Goal: Information Seeking & Learning: Check status

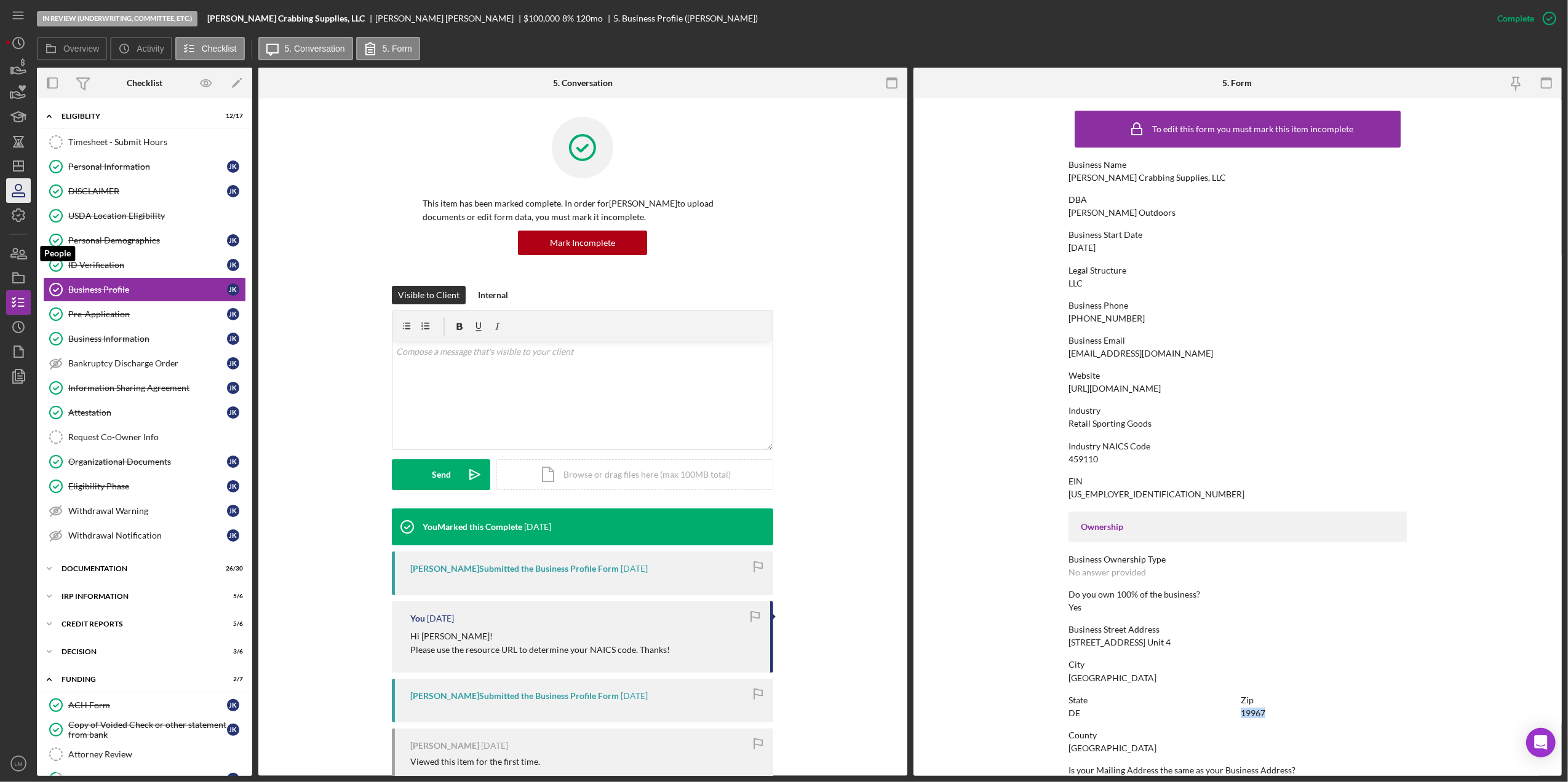
scroll to position [163, 0]
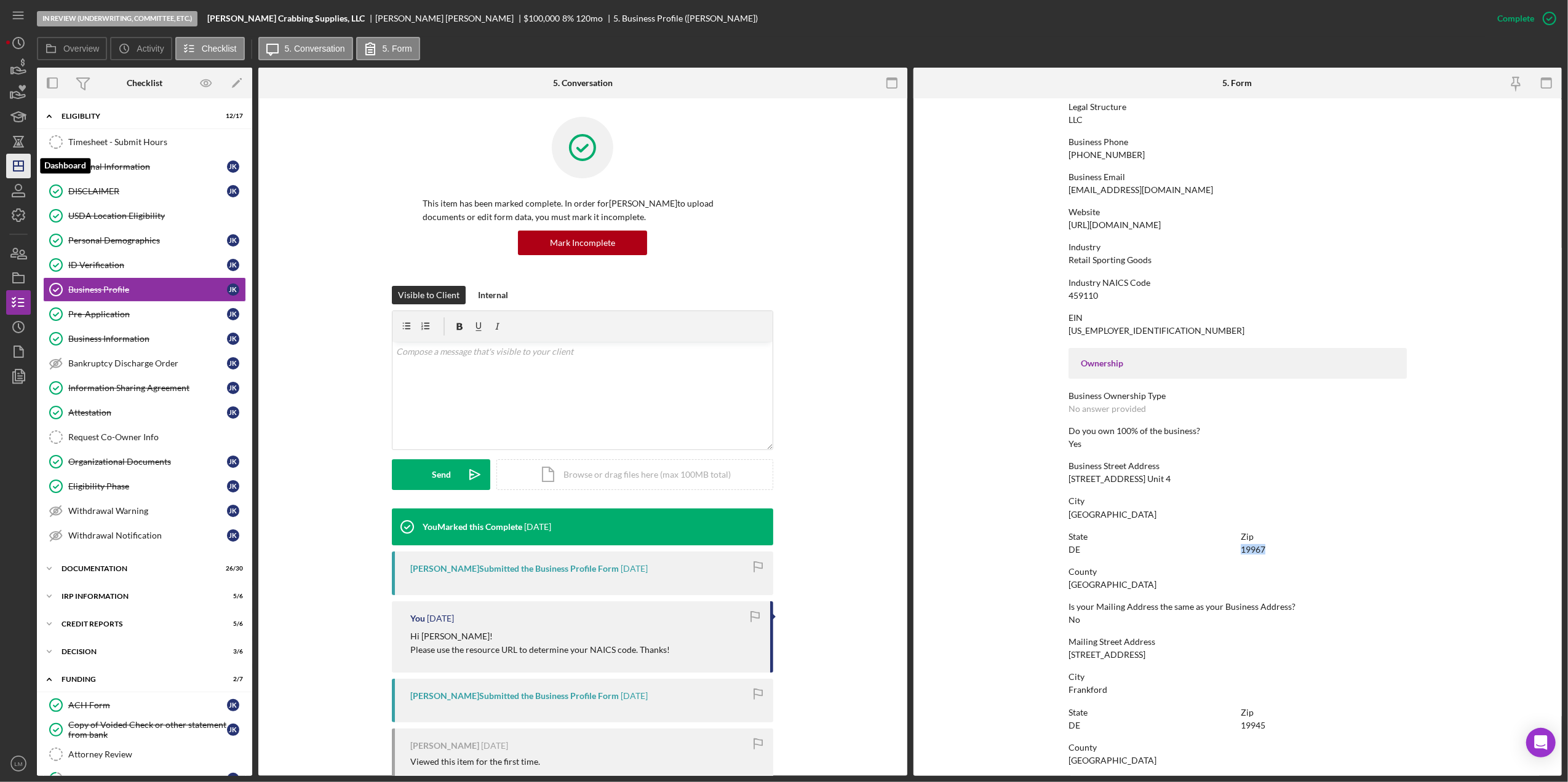
click at [20, 171] on polygon "button" at bounding box center [18, 166] width 10 height 10
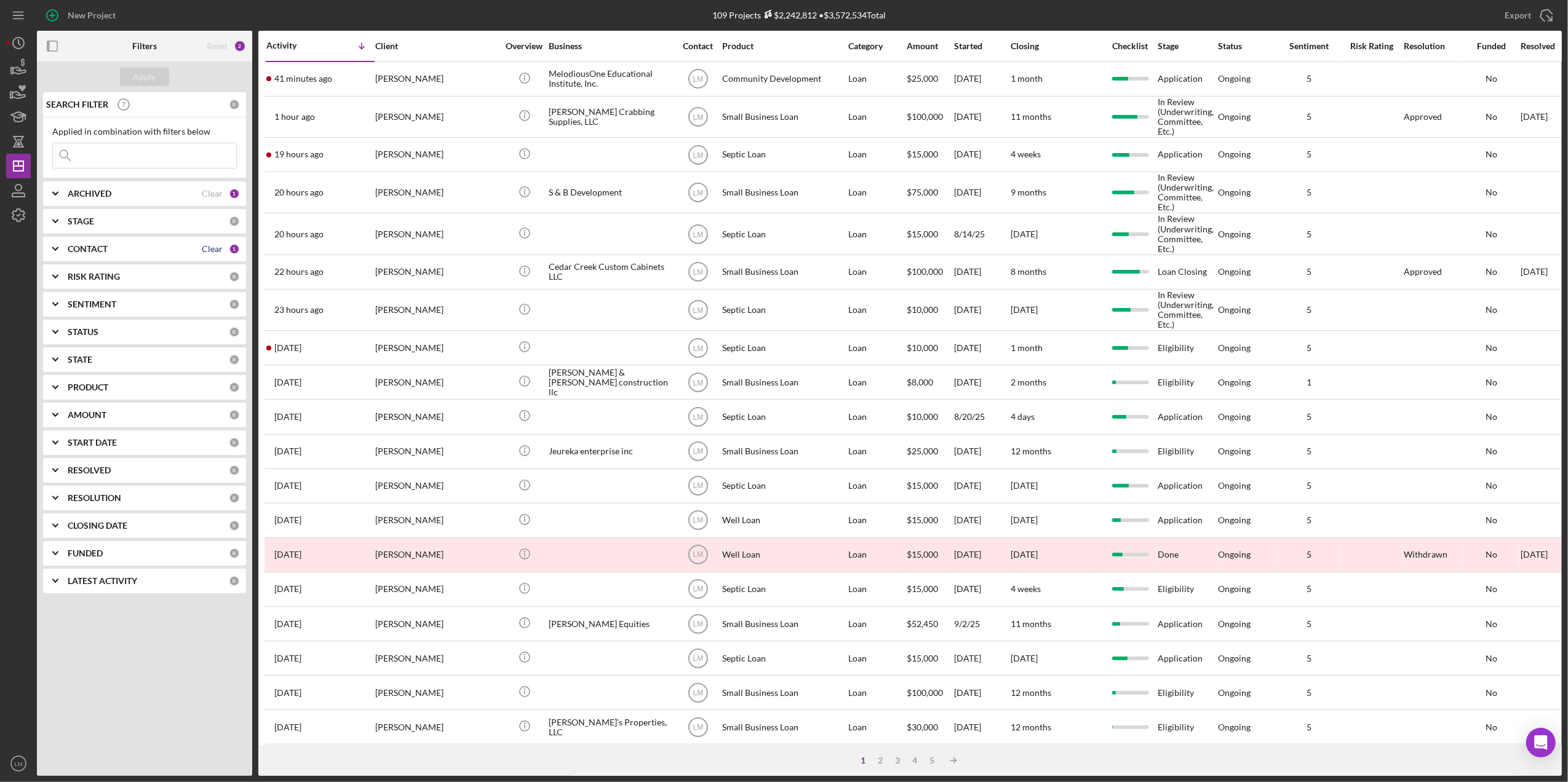
click at [213, 245] on div "CONTACT Clear 1" at bounding box center [154, 249] width 173 height 25
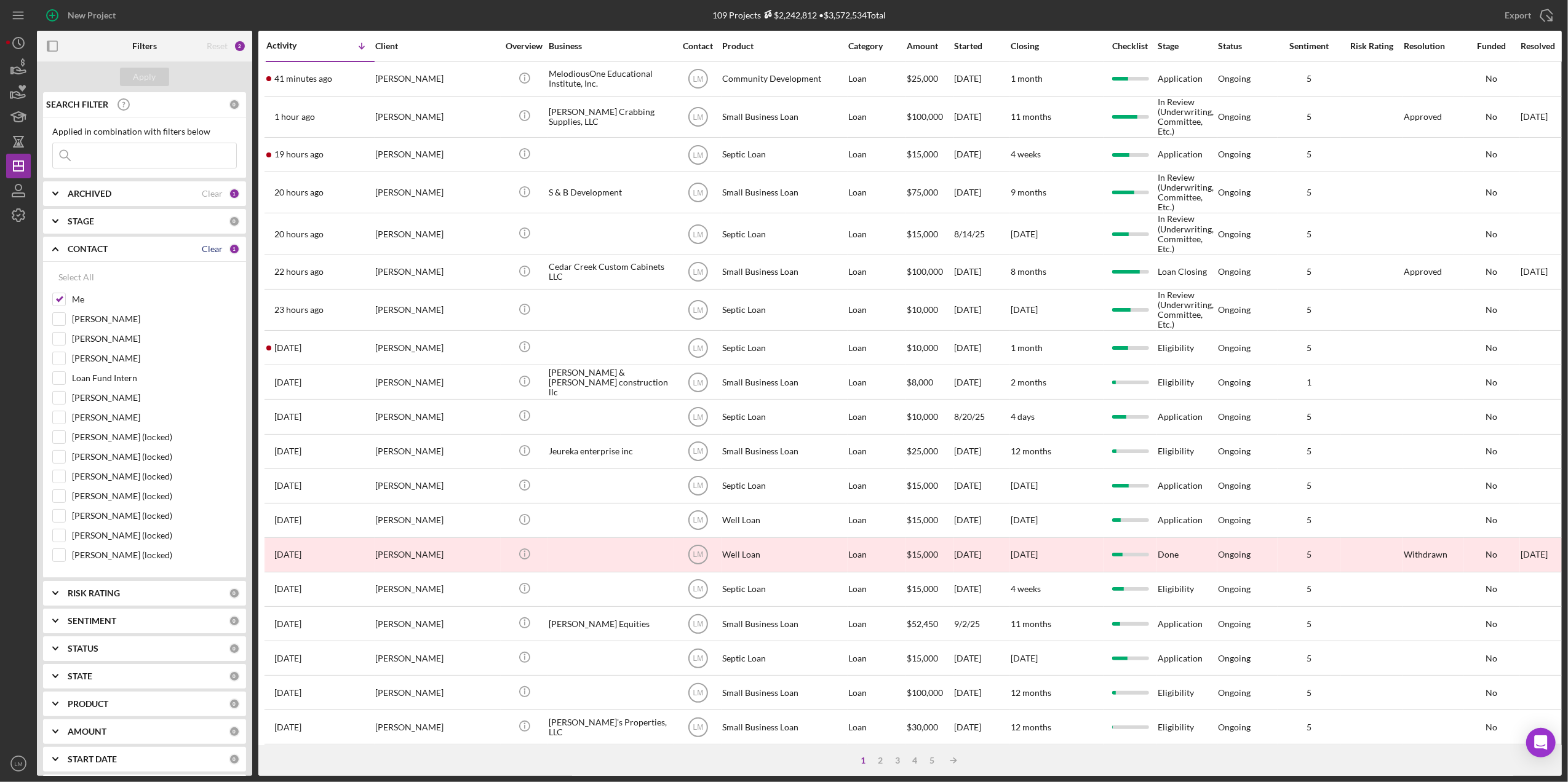
click at [204, 249] on div "Clear" at bounding box center [213, 249] width 21 height 10
checkbox input "false"
click at [171, 166] on input at bounding box center [144, 155] width 183 height 25
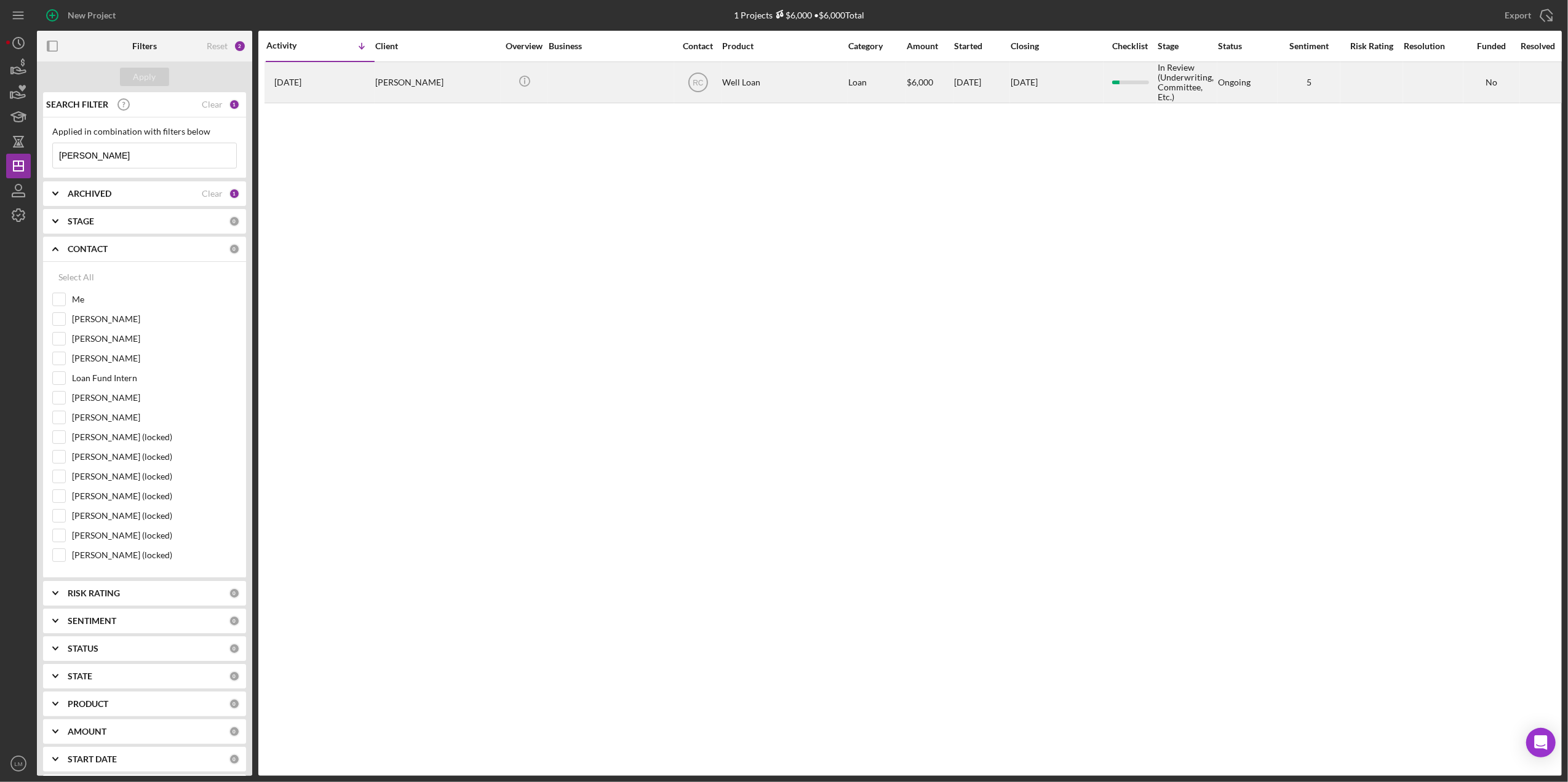
type input "ATKINSON"
click at [424, 91] on div "Pamela Atkinson" at bounding box center [436, 82] width 123 height 39
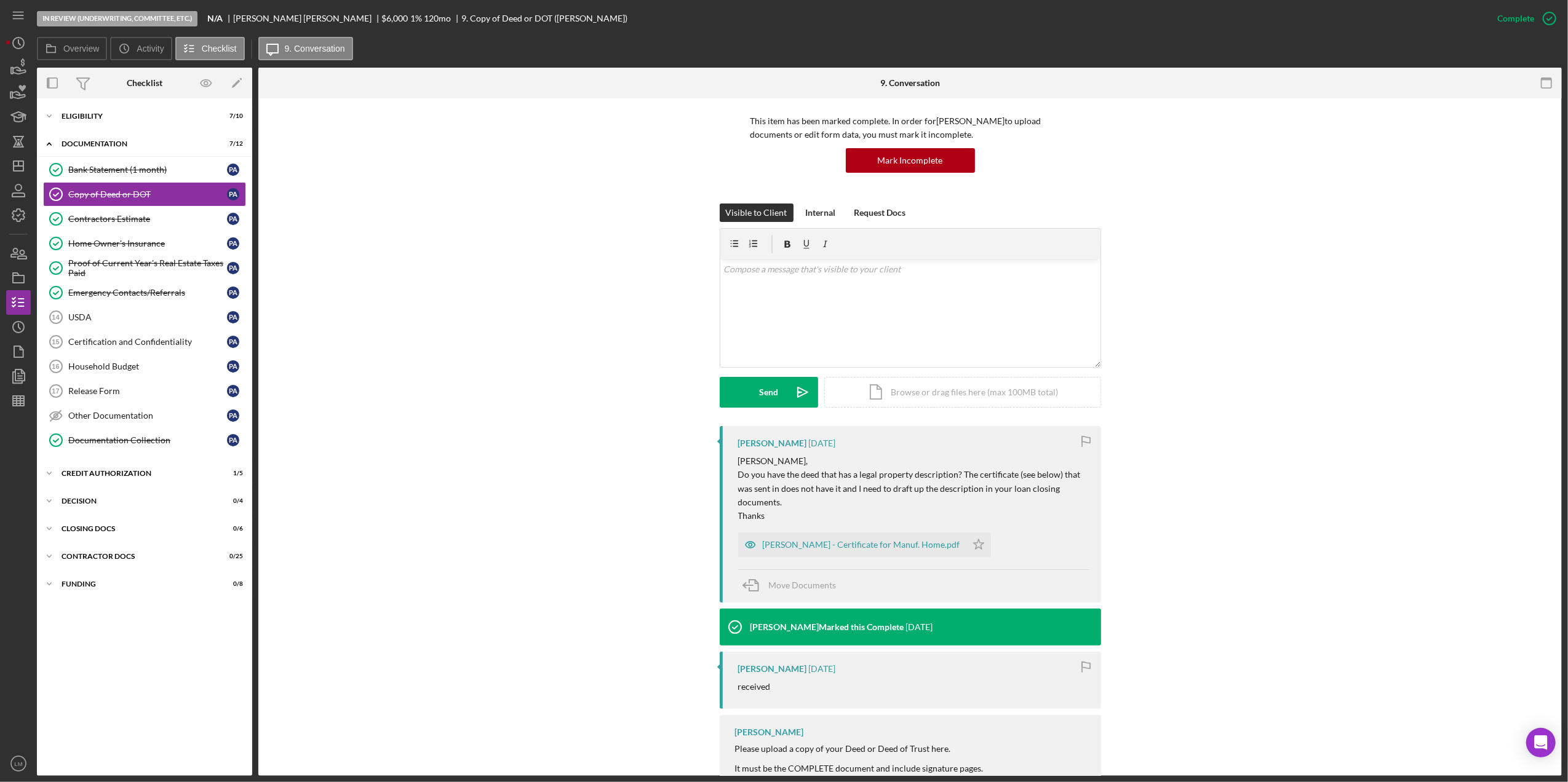
scroll to position [121, 0]
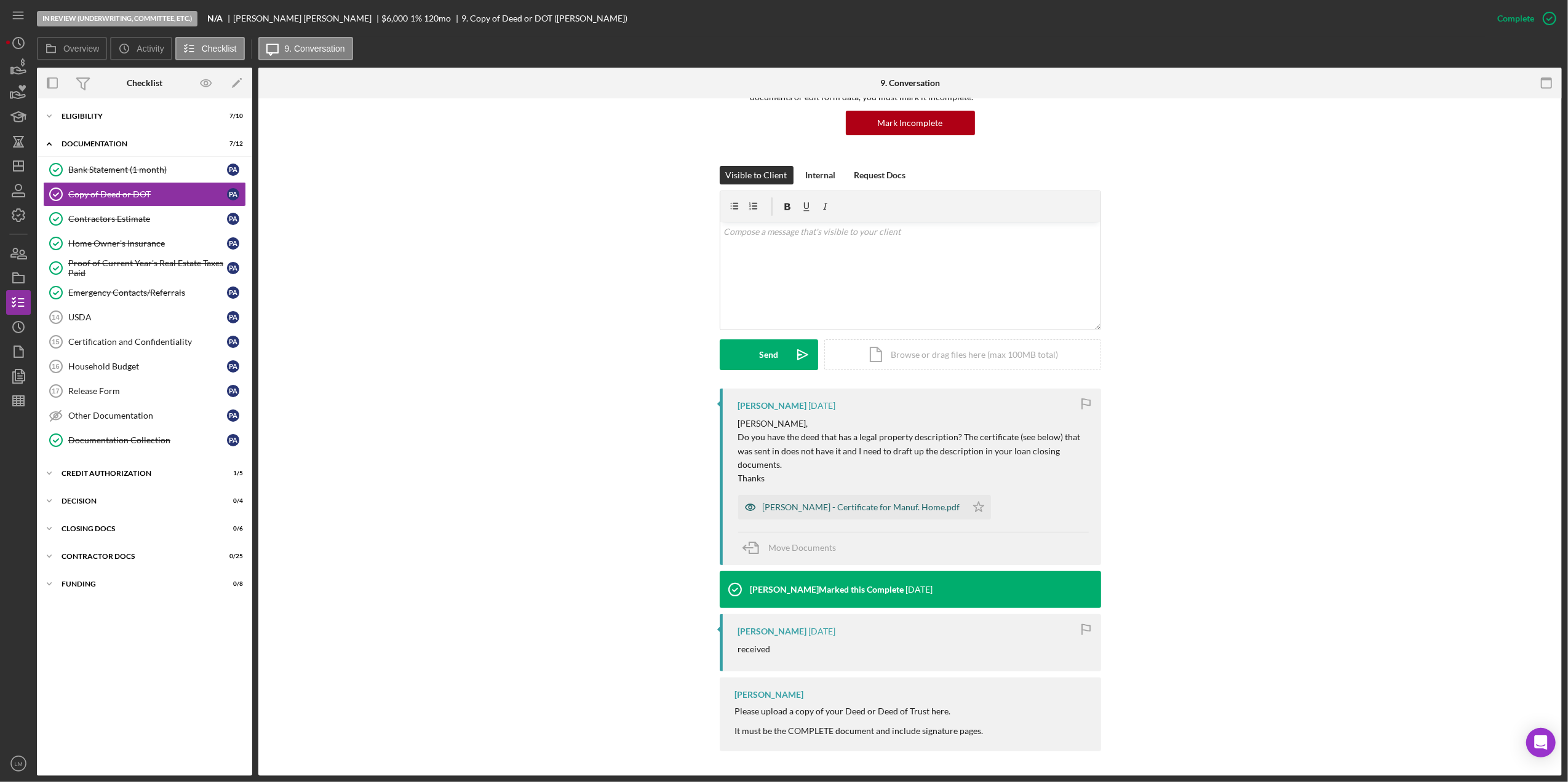
click at [859, 515] on div "Atkinson - Certificate for Manuf. Home.pdf" at bounding box center [852, 507] width 228 height 25
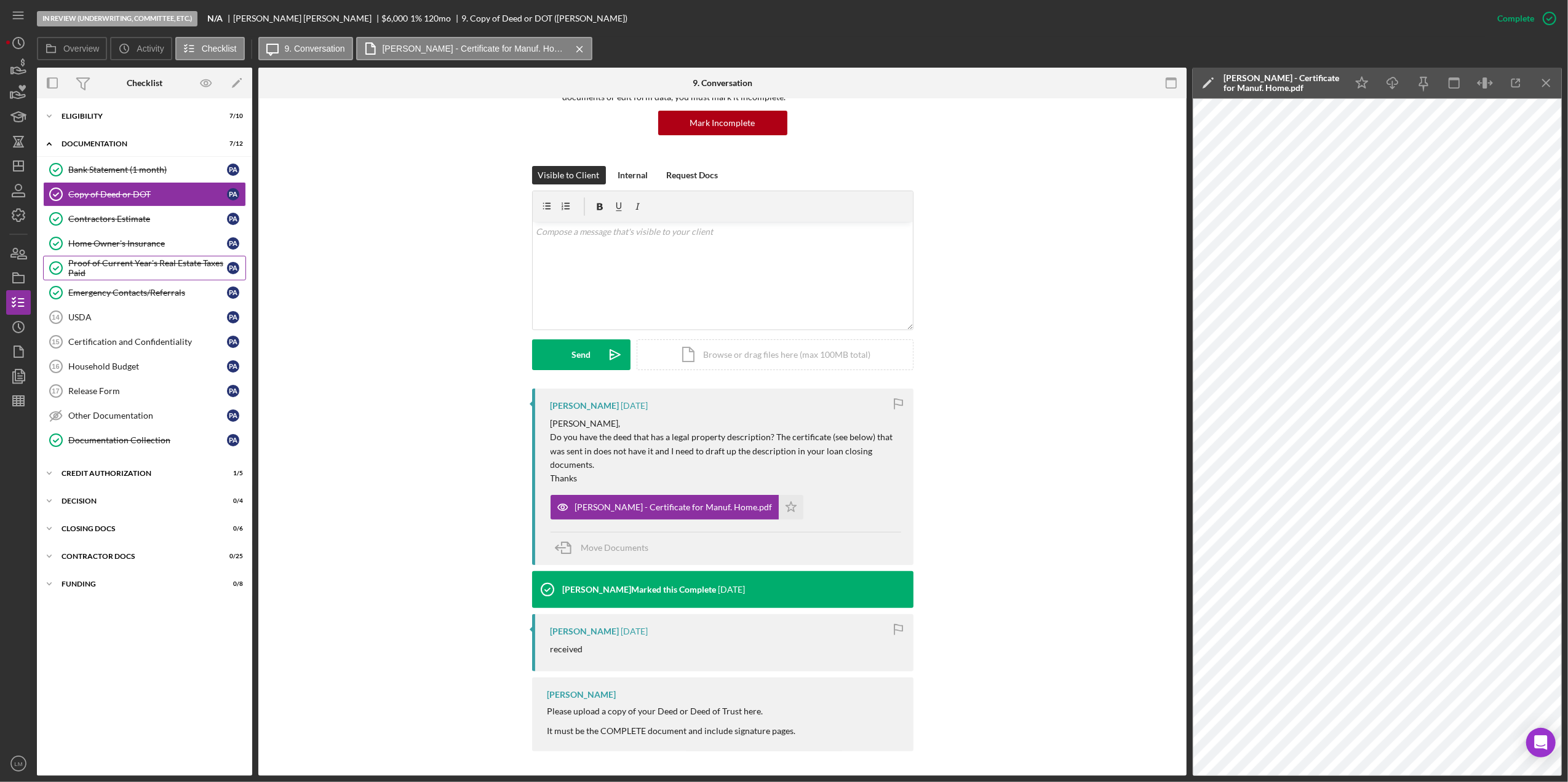
click at [93, 276] on div "Proof of Current Year's Real Estate Taxes Paid" at bounding box center [148, 268] width 159 height 20
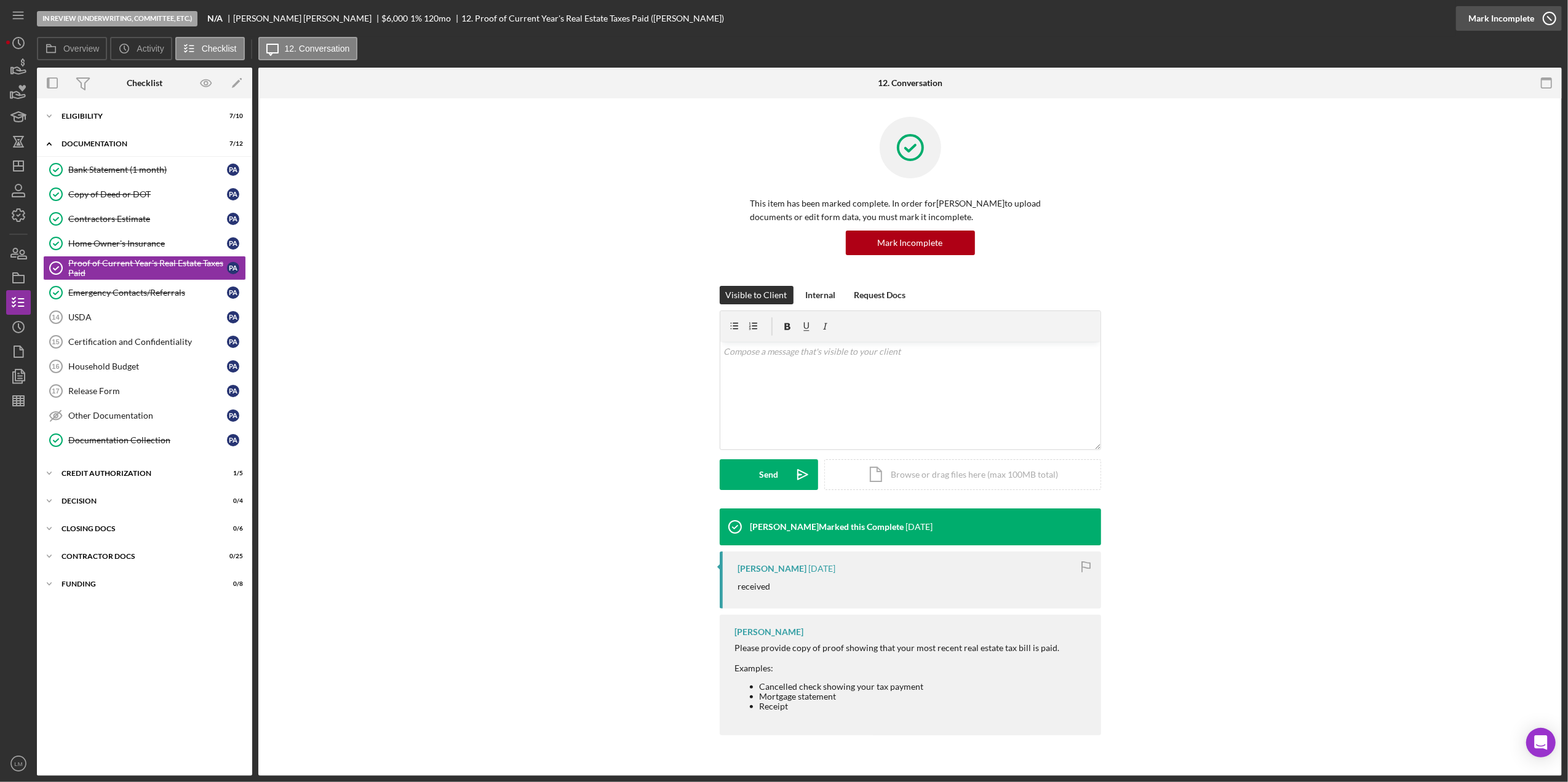
click at [1505, 11] on div "Mark Incomplete" at bounding box center [1501, 18] width 66 height 25
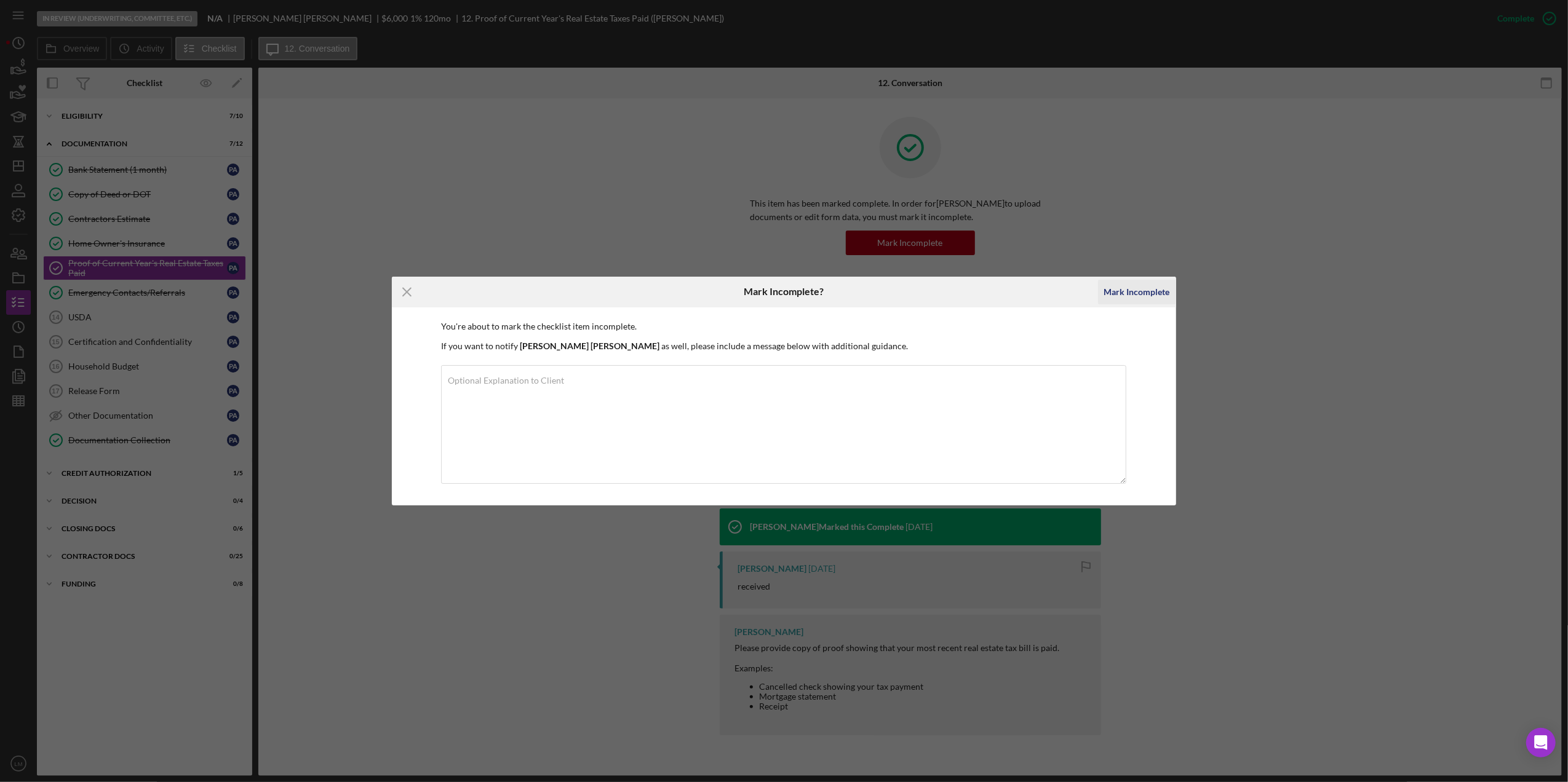
click at [1119, 288] on div "Mark Incomplete" at bounding box center [1137, 292] width 66 height 25
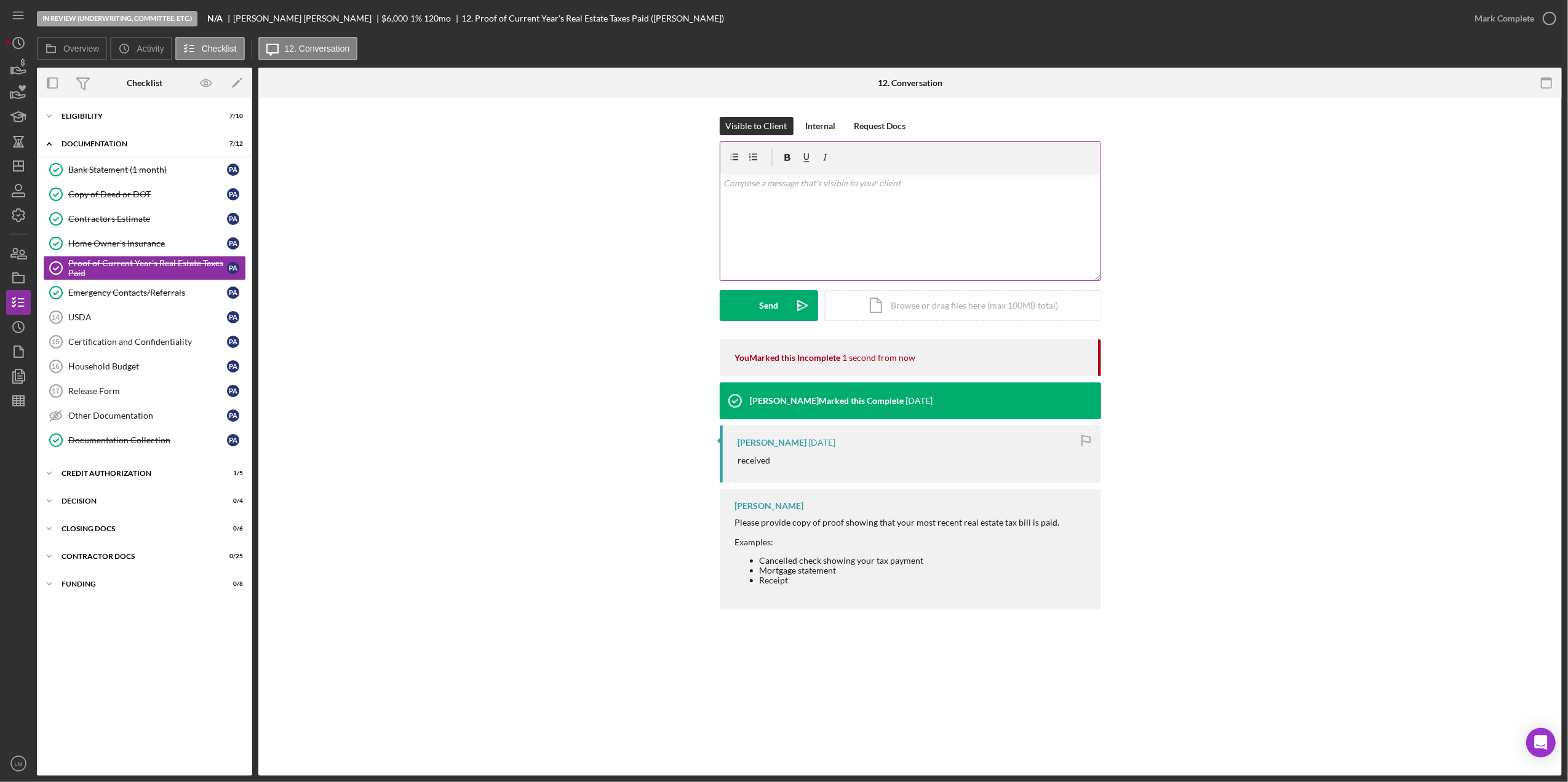
click at [969, 249] on div "v Color teal Color pink Remove color Add row above Add row below Add column bef…" at bounding box center [911, 226] width 380 height 108
click at [778, 309] on button "Send Icon/icon-invite-send" at bounding box center [769, 305] width 99 height 31
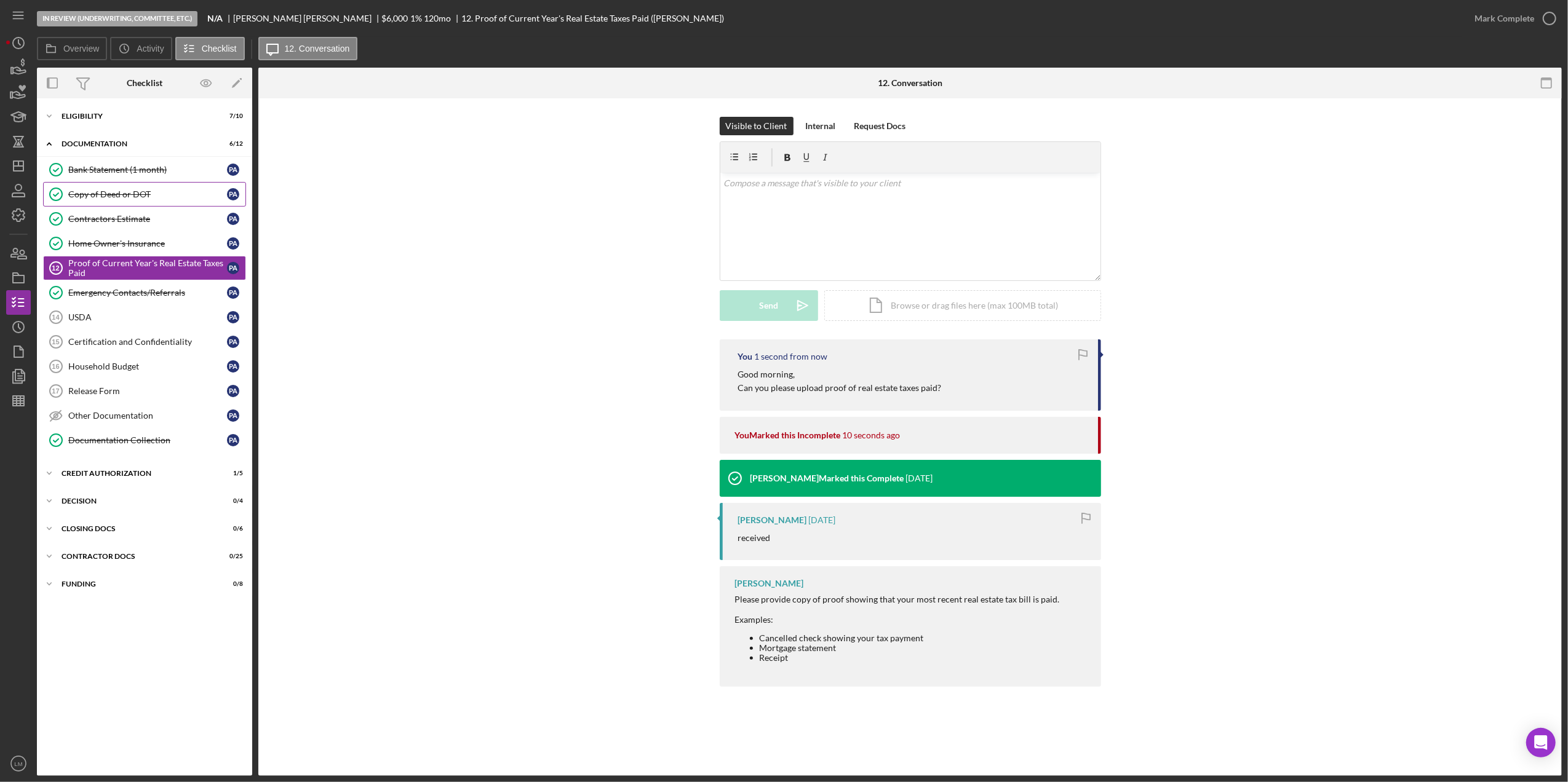
click at [213, 204] on link "Copy of Deed or DOT Copy of Deed or DOT P A" at bounding box center [144, 194] width 203 height 25
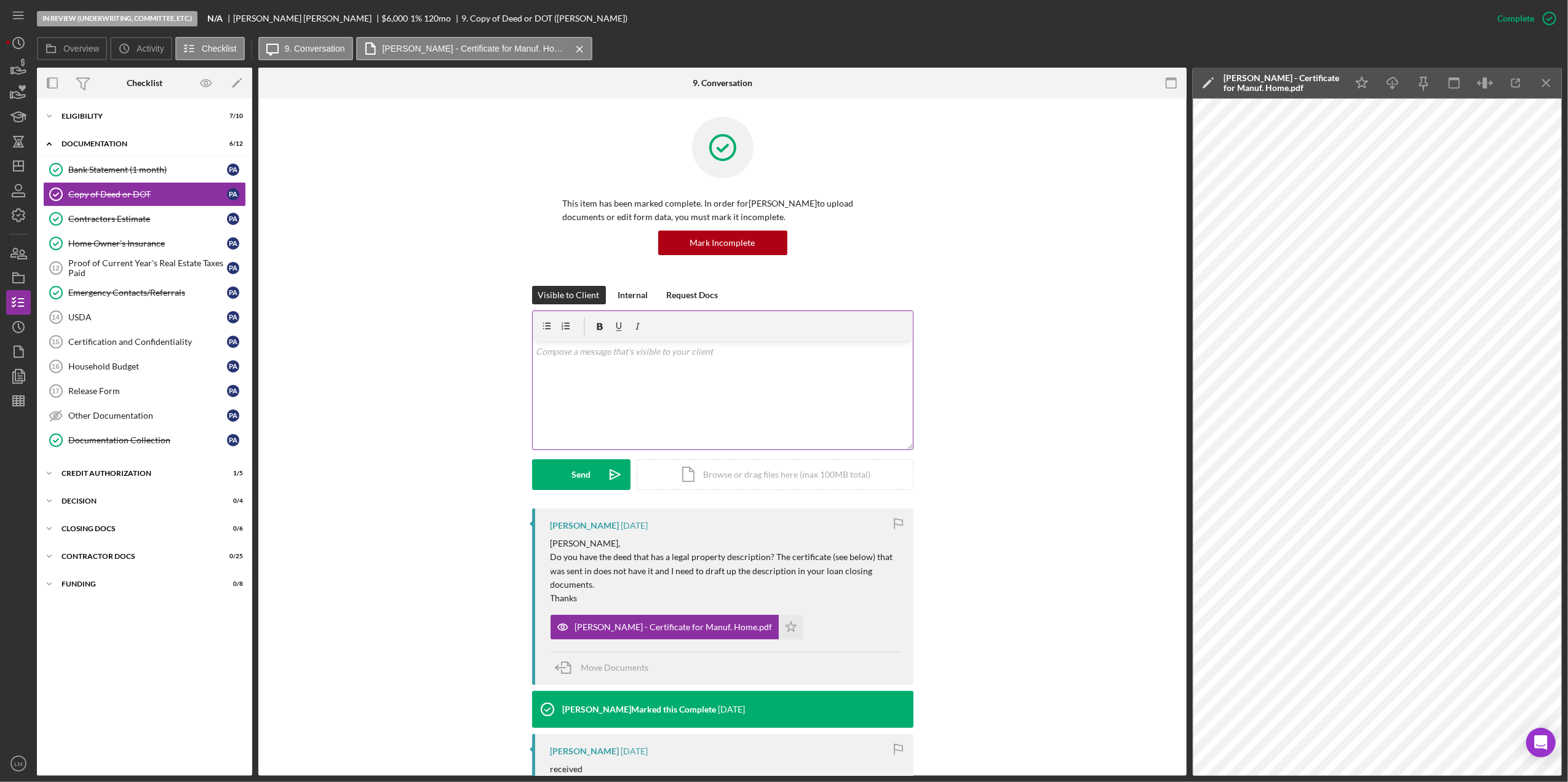
click at [807, 387] on div "v Color teal Color pink Remove color Add row above Add row below Add column bef…" at bounding box center [723, 396] width 380 height 108
click at [766, 377] on div "v Color teal Color pink Remove color Add row above Add row below Add column bef…" at bounding box center [723, 396] width 380 height 108
click at [611, 478] on polygon "submit" at bounding box center [615, 475] width 10 height 10
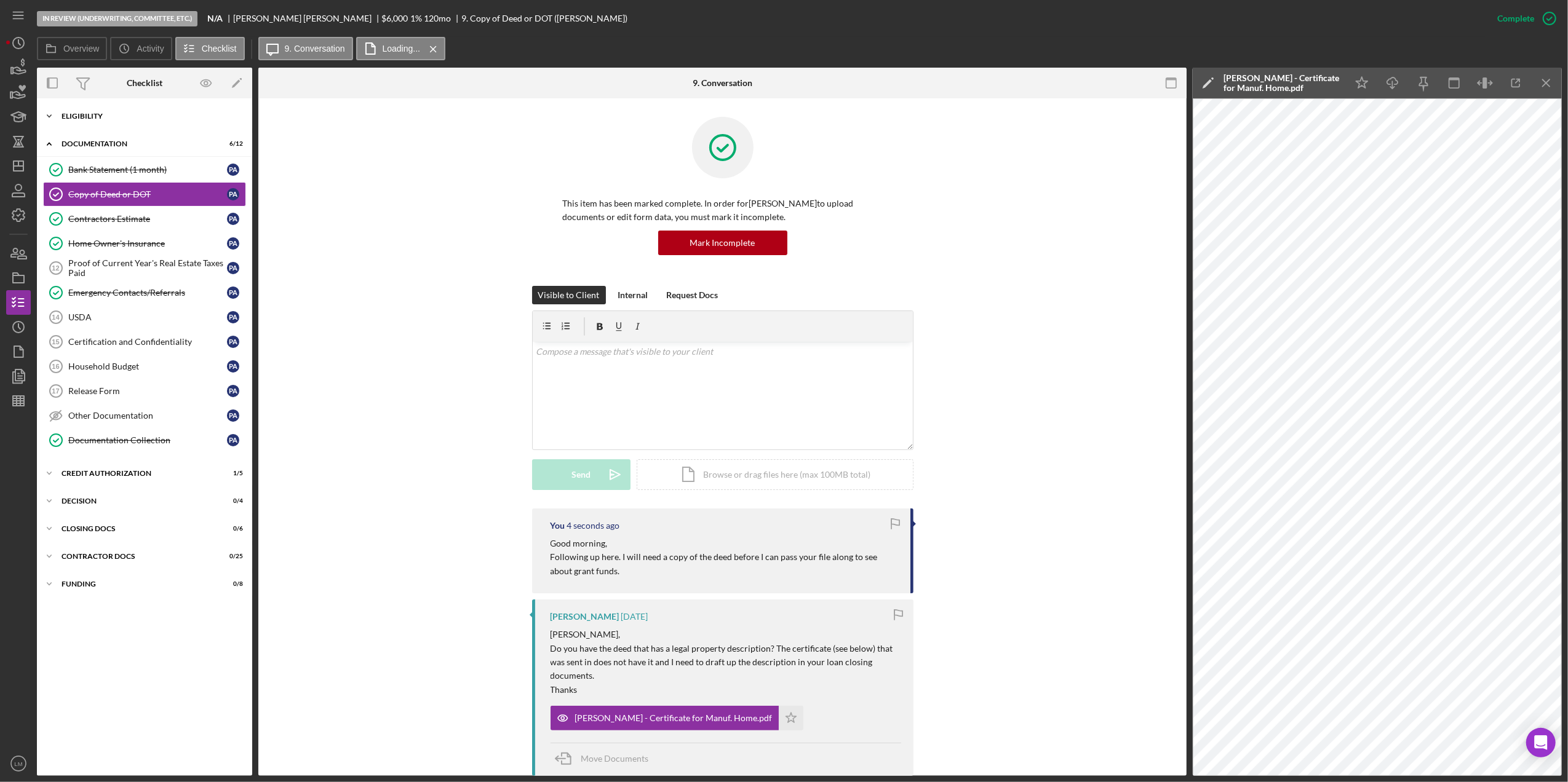
click at [197, 122] on div "Icon/Expander Eligibility 7 / 10" at bounding box center [145, 116] width 216 height 25
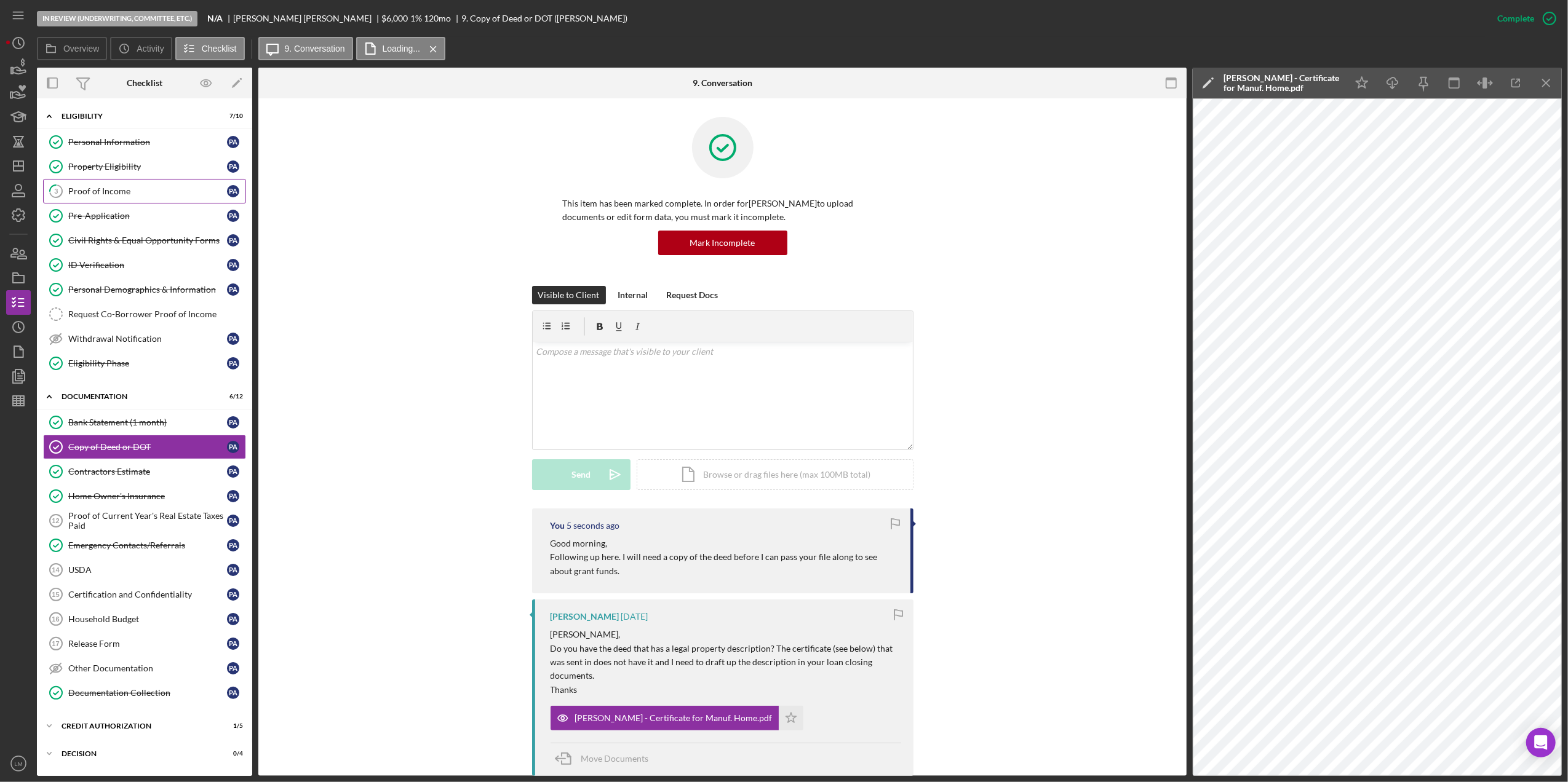
click at [142, 187] on div "Proof of Income" at bounding box center [148, 191] width 159 height 10
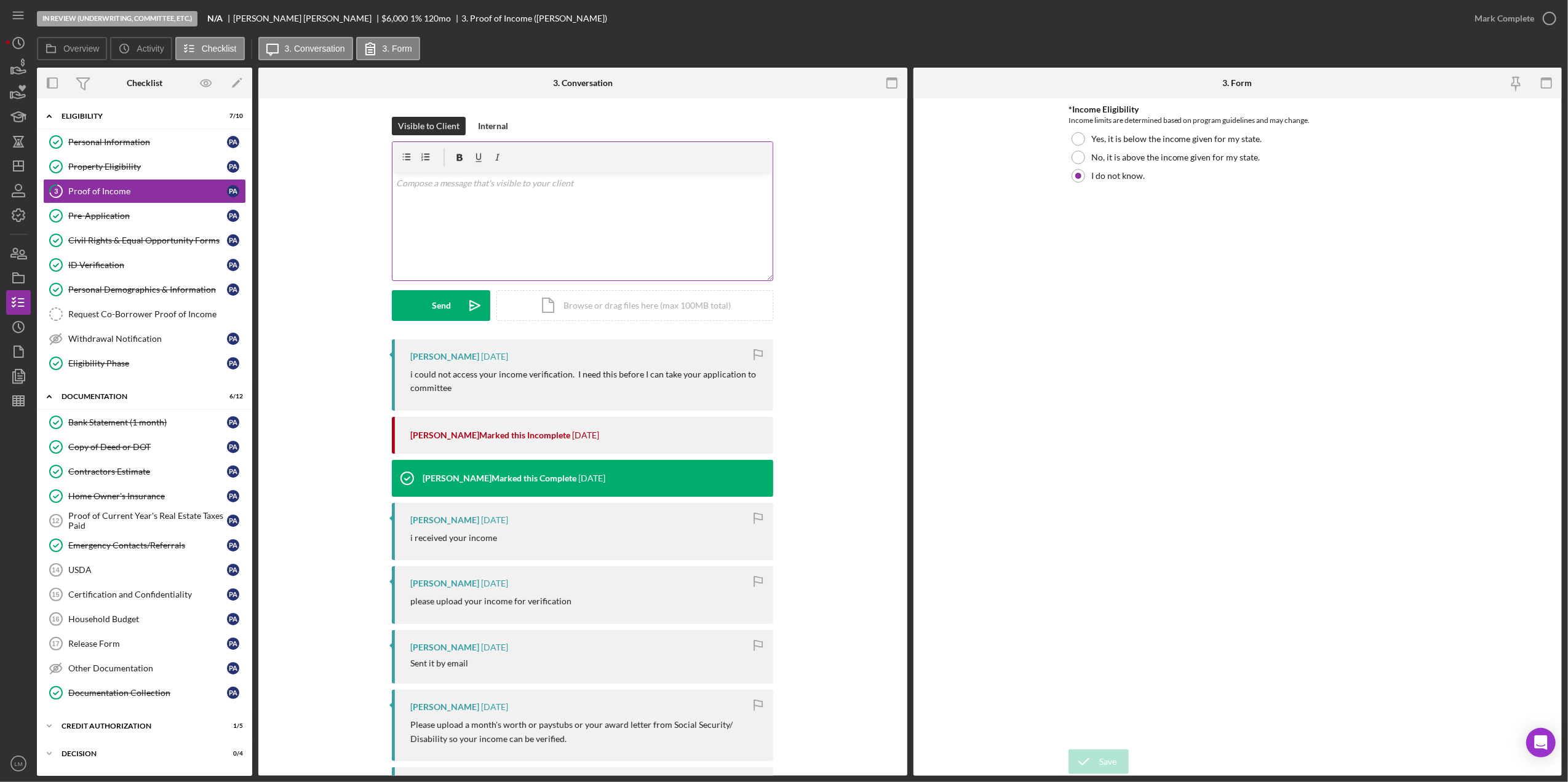
click at [594, 258] on div "v Color teal Color pink Remove color Add row above Add row below Add column bef…" at bounding box center [583, 226] width 380 height 108
click at [440, 311] on div "Send" at bounding box center [441, 305] width 19 height 31
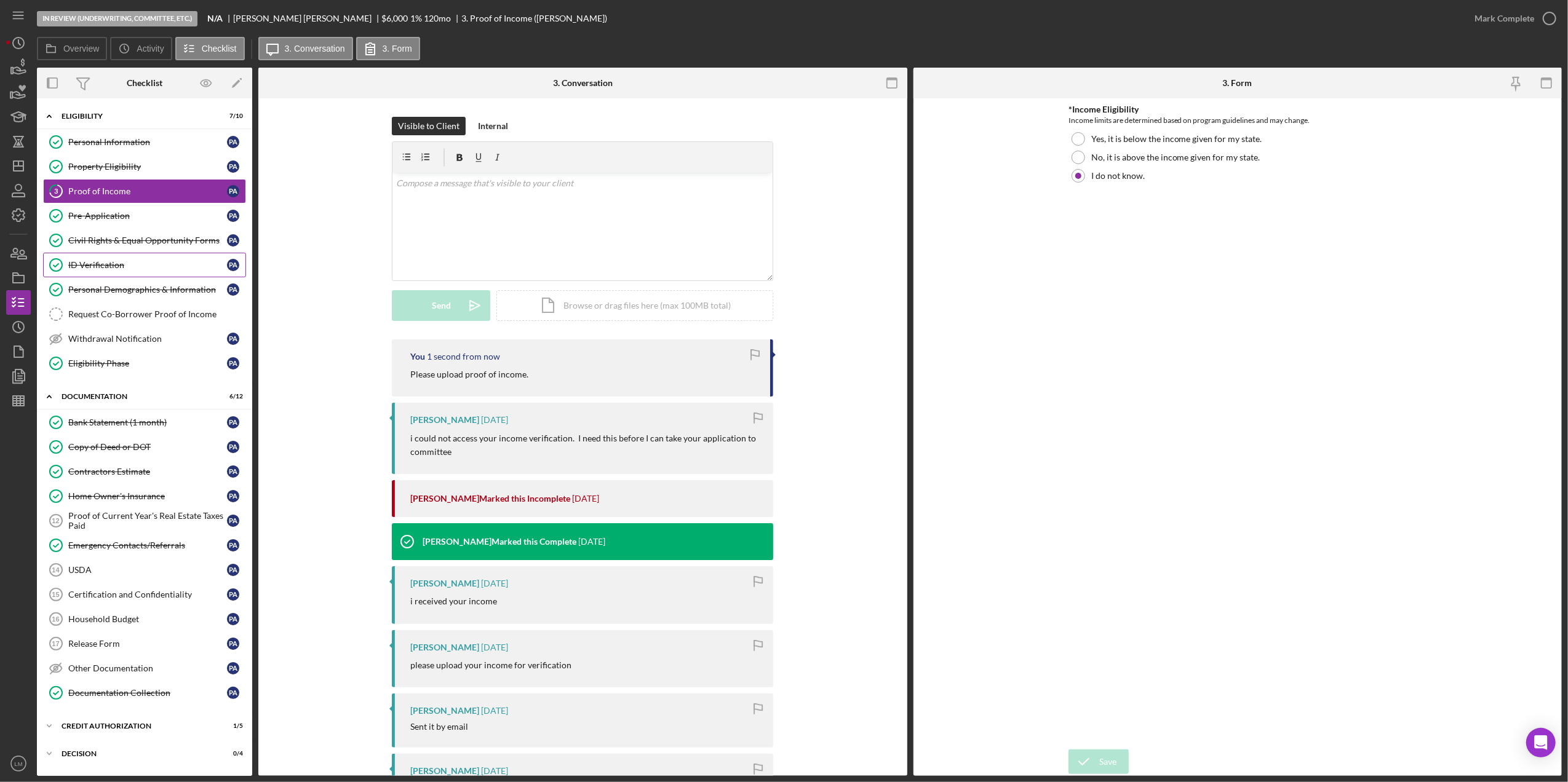
click at [170, 270] on div "ID Verification" at bounding box center [148, 264] width 159 height 10
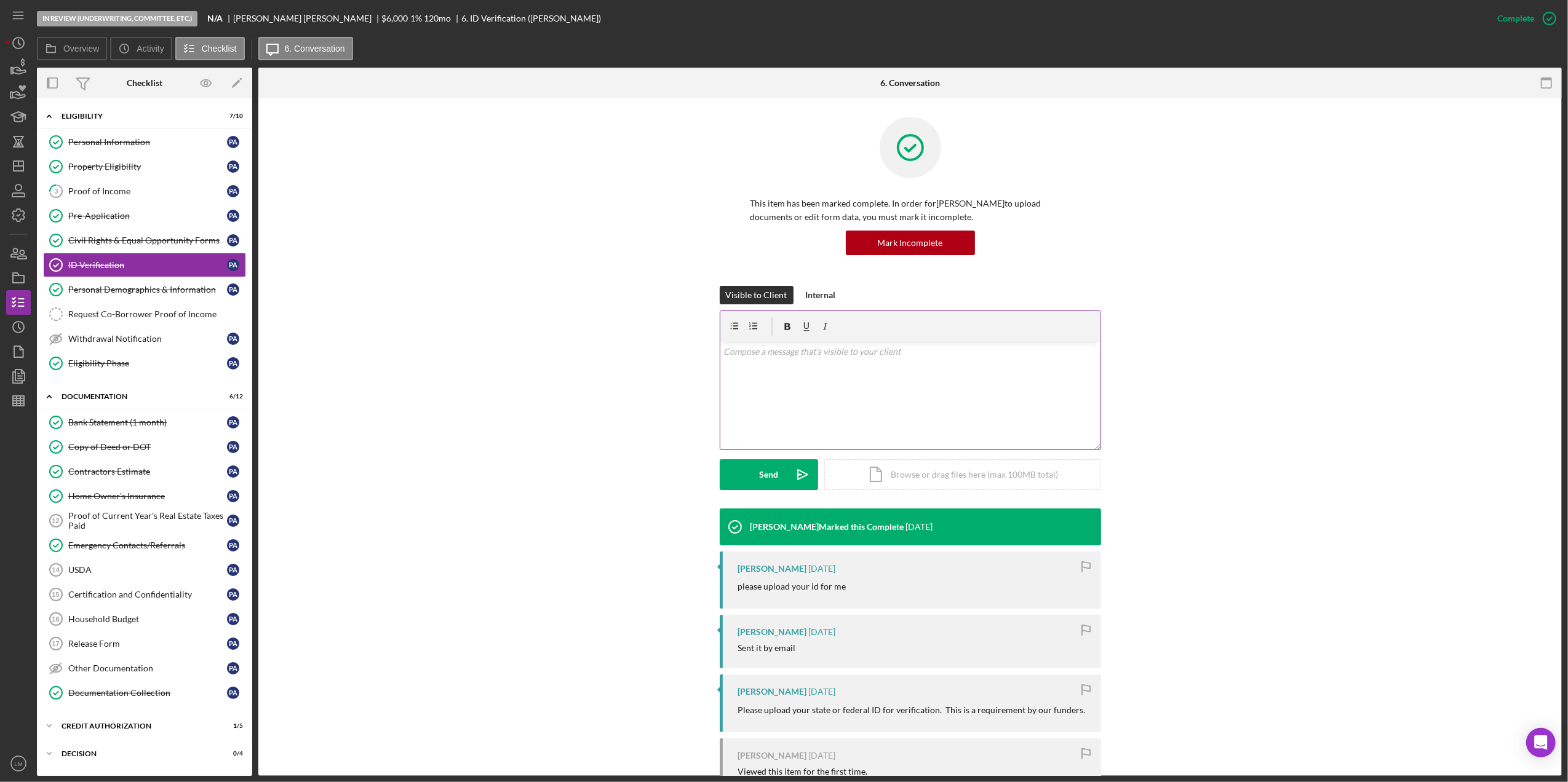
click at [911, 397] on div "v Color teal Color pink Remove color Add row above Add row below Add column bef…" at bounding box center [911, 396] width 380 height 108
click at [914, 242] on div "Mark Incomplete" at bounding box center [911, 243] width 66 height 25
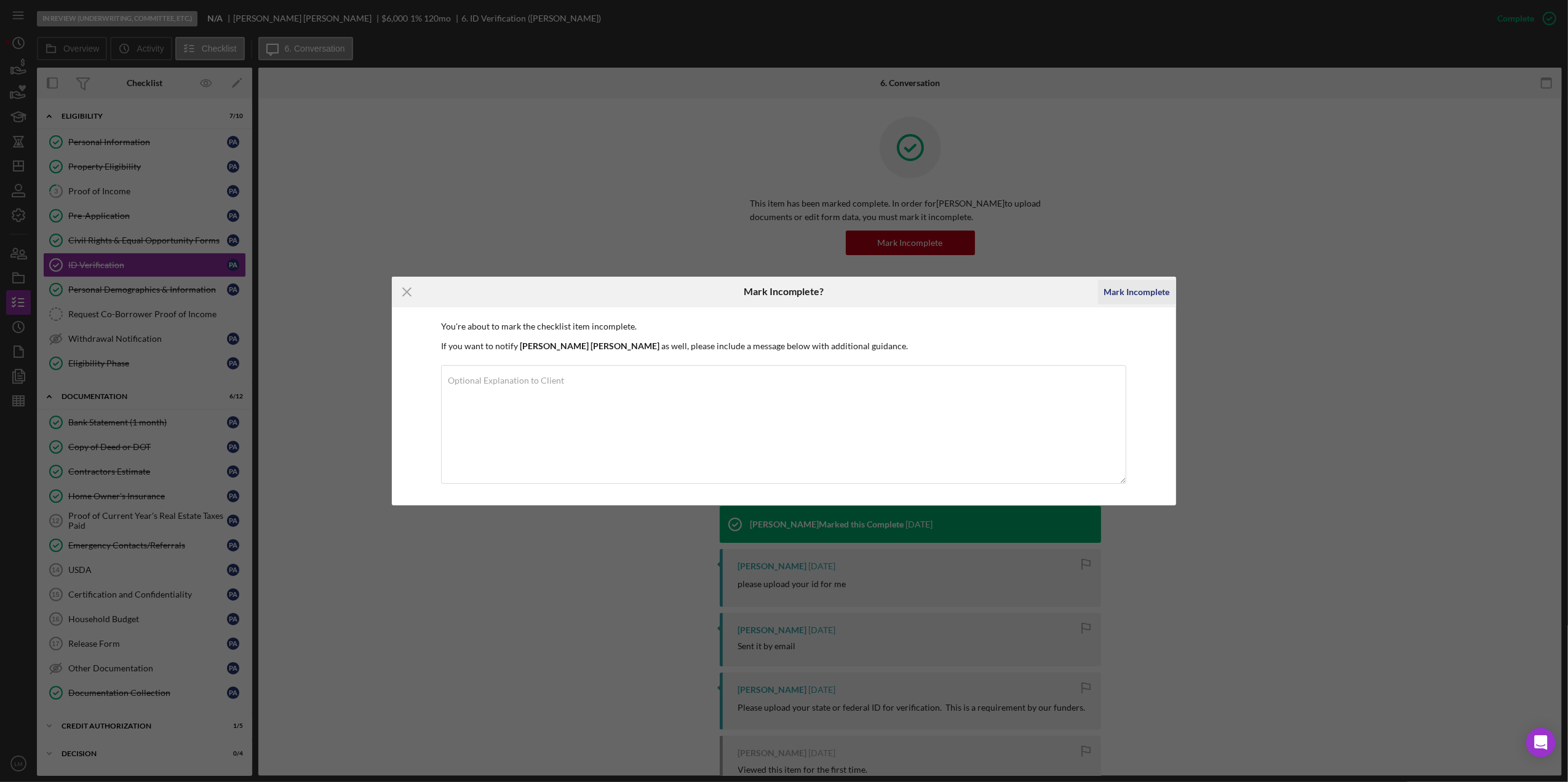
click at [1119, 293] on div "Mark Incomplete" at bounding box center [1137, 292] width 66 height 25
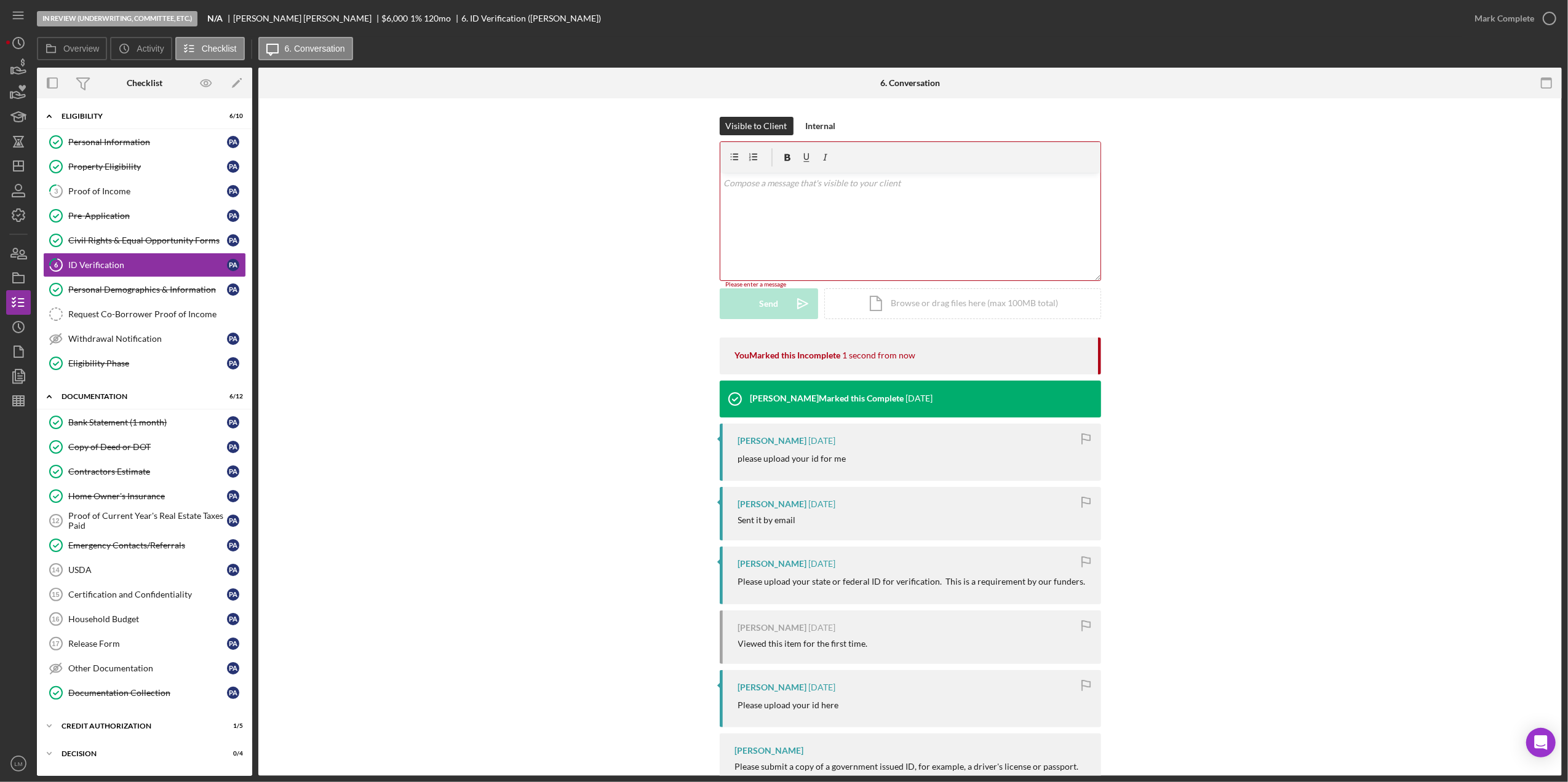
click at [960, 235] on div "v Color teal Color pink Remove color Add row above Add row below Add column bef…" at bounding box center [911, 226] width 380 height 108
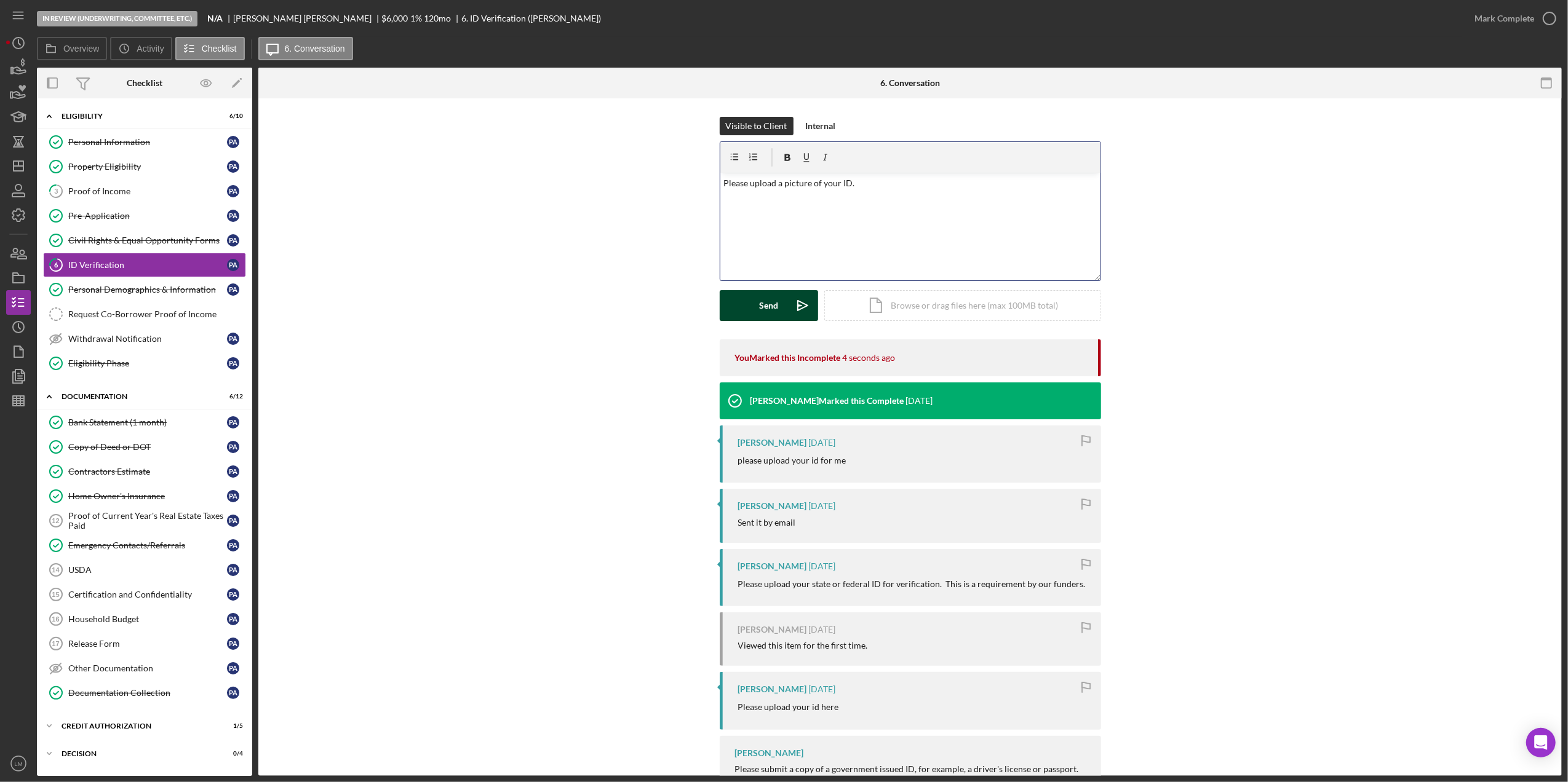
click at [801, 299] on icon "Icon/icon-invite-send" at bounding box center [803, 305] width 31 height 31
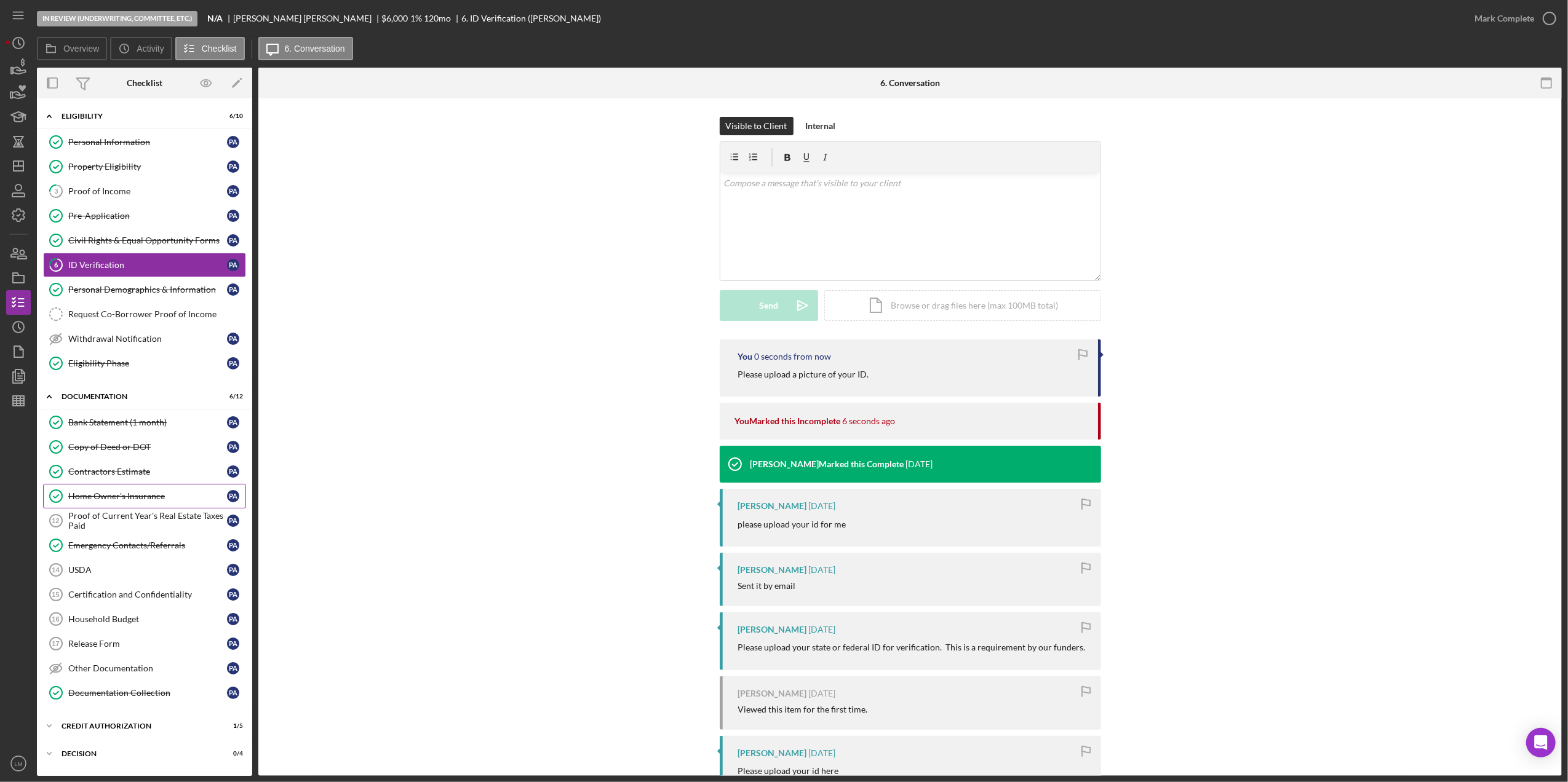
click at [149, 490] on link "Home Owner's Insurance Home Owner's Insurance P A" at bounding box center [144, 496] width 203 height 25
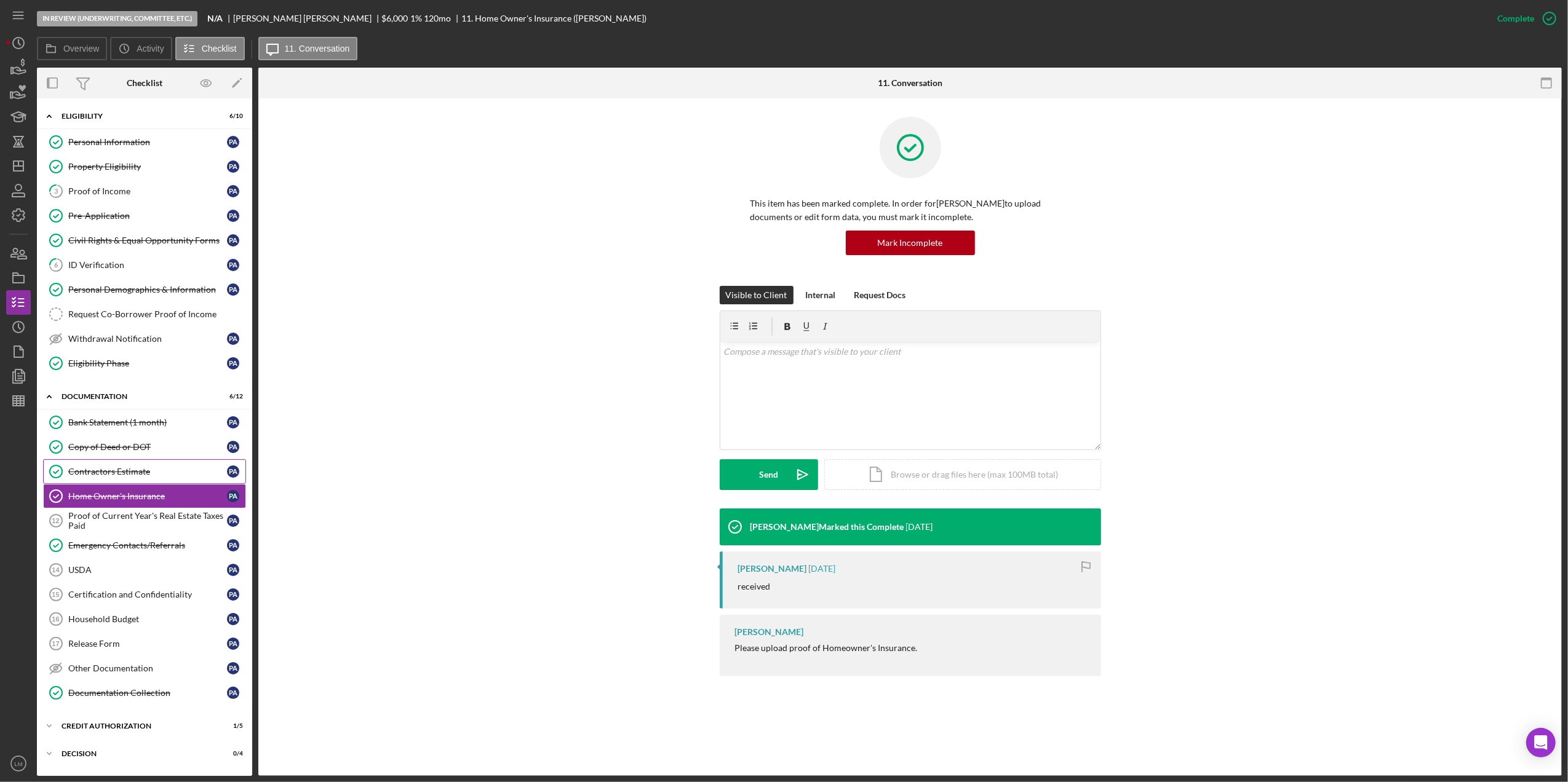
click at [166, 471] on div "Contractors Estimate" at bounding box center [148, 471] width 159 height 10
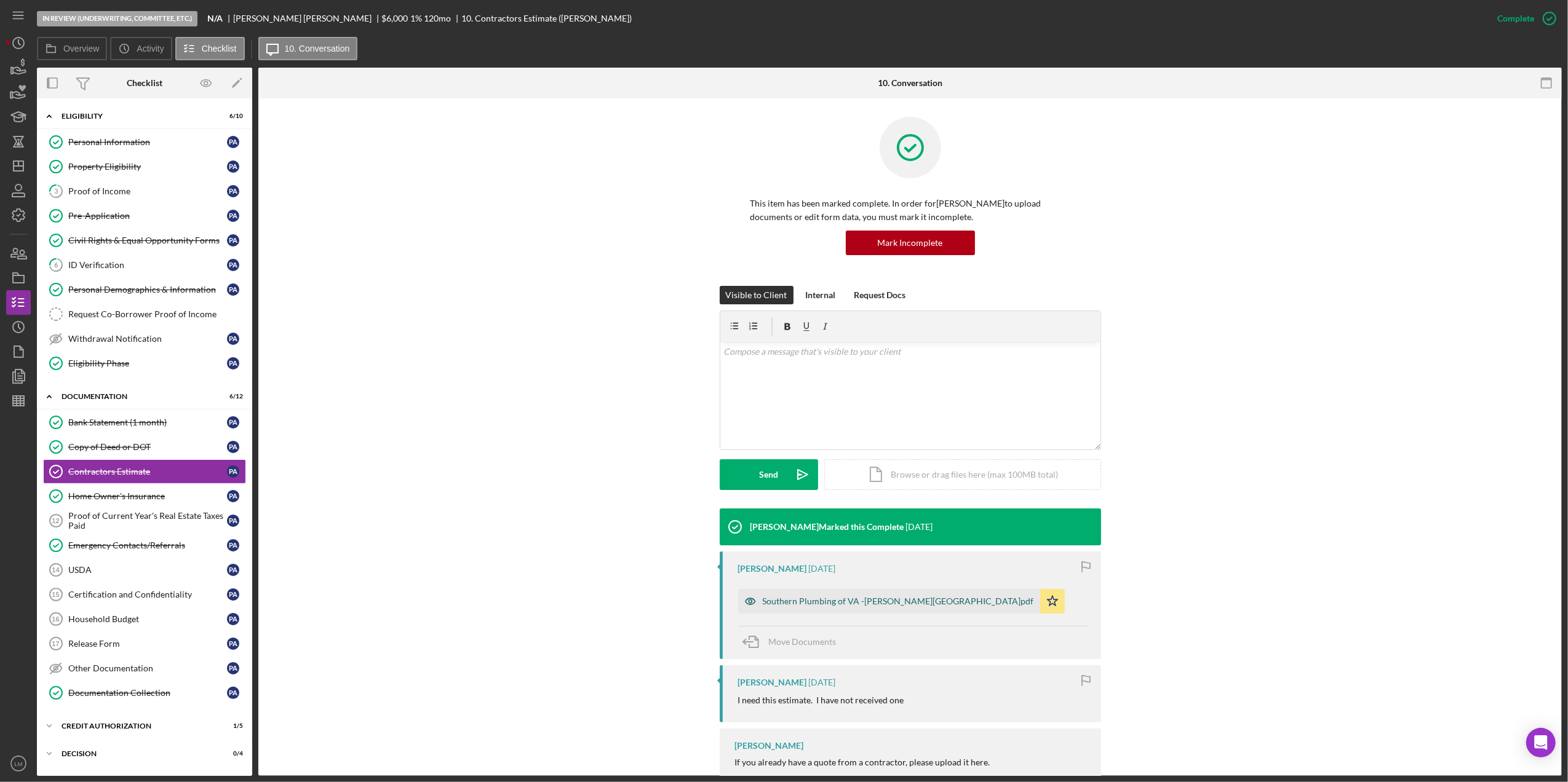
click at [828, 600] on div "Southern Plumbing of VA -Atkinson.pdf" at bounding box center [899, 601] width 271 height 10
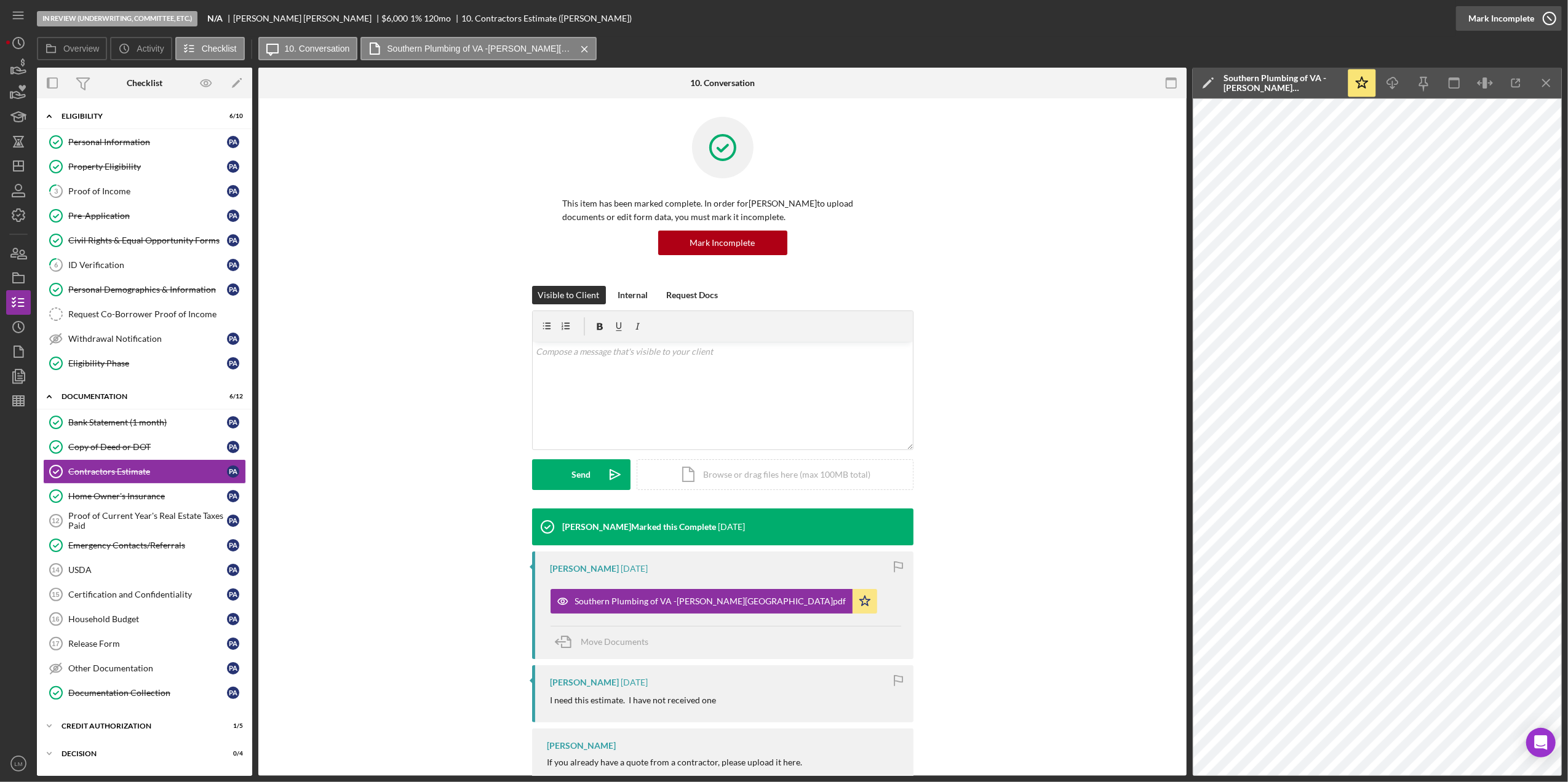
click at [1531, 10] on div "Mark Incomplete" at bounding box center [1501, 18] width 66 height 25
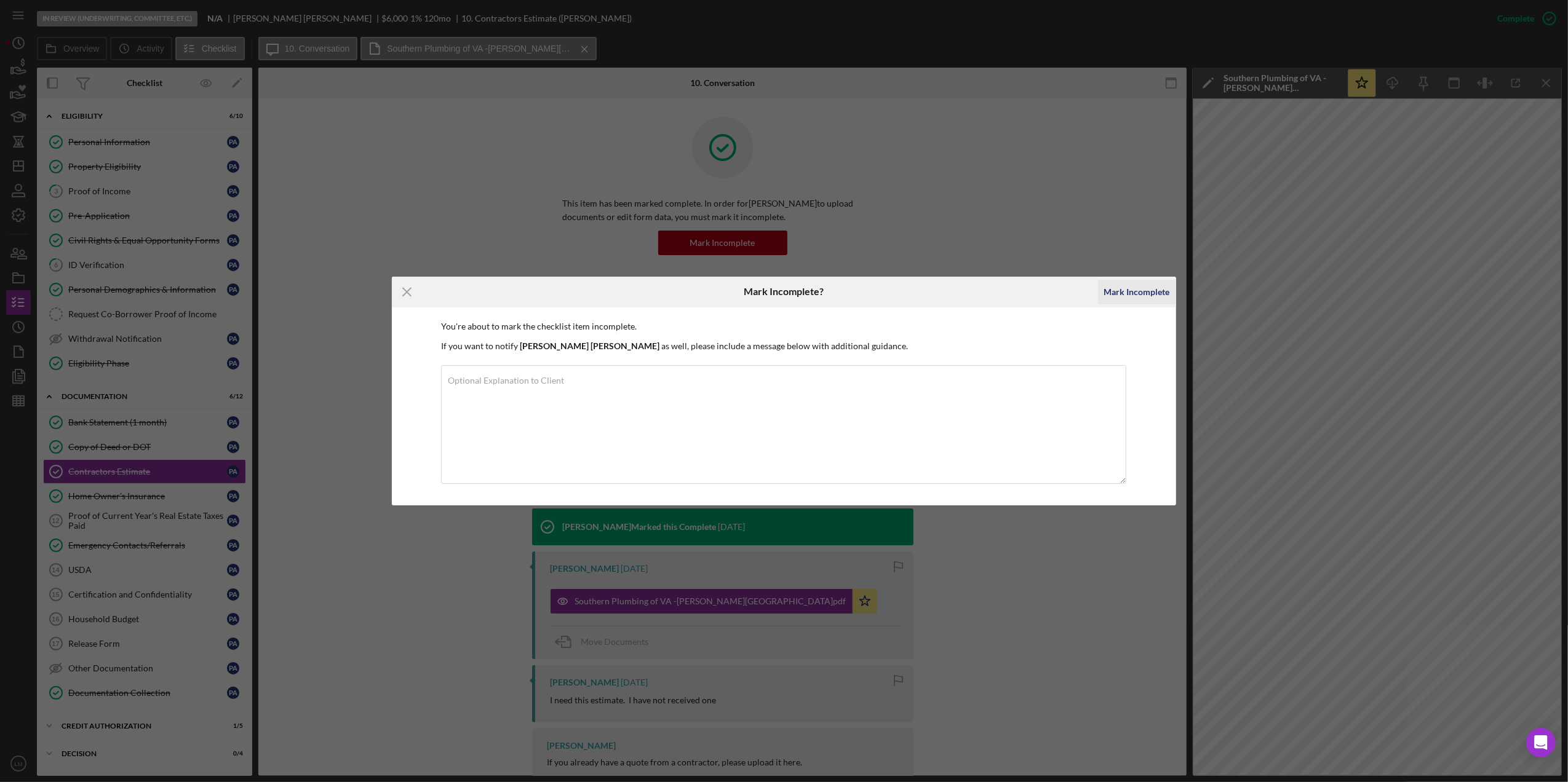
click at [1133, 280] on div "Mark Incomplete" at bounding box center [1137, 292] width 66 height 25
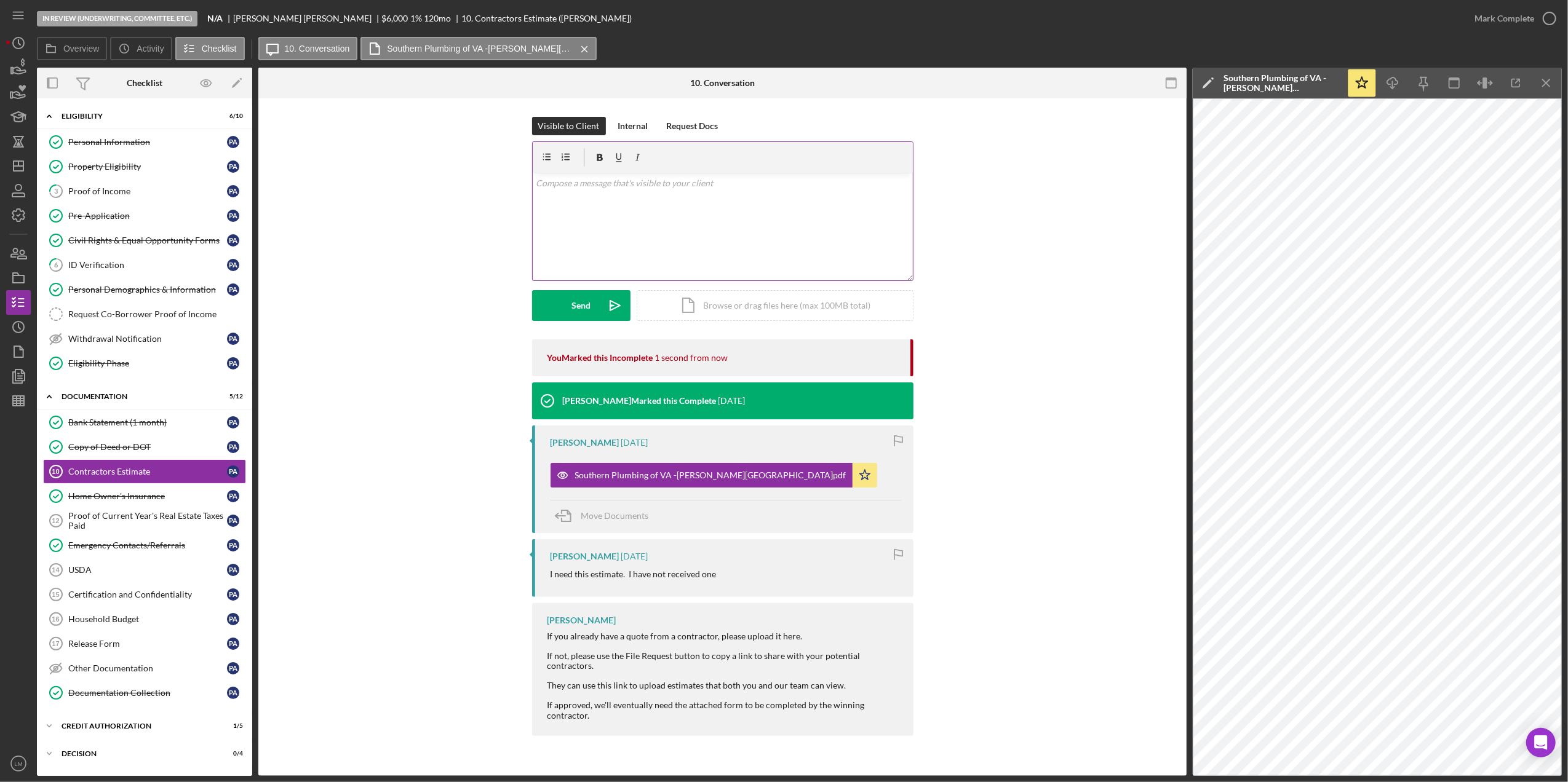
click at [813, 251] on div "v Color teal Color pink Remove color Add row above Add row below Add column bef…" at bounding box center [723, 226] width 380 height 108
click at [592, 295] on button "Send Icon/icon-invite-send" at bounding box center [581, 305] width 99 height 31
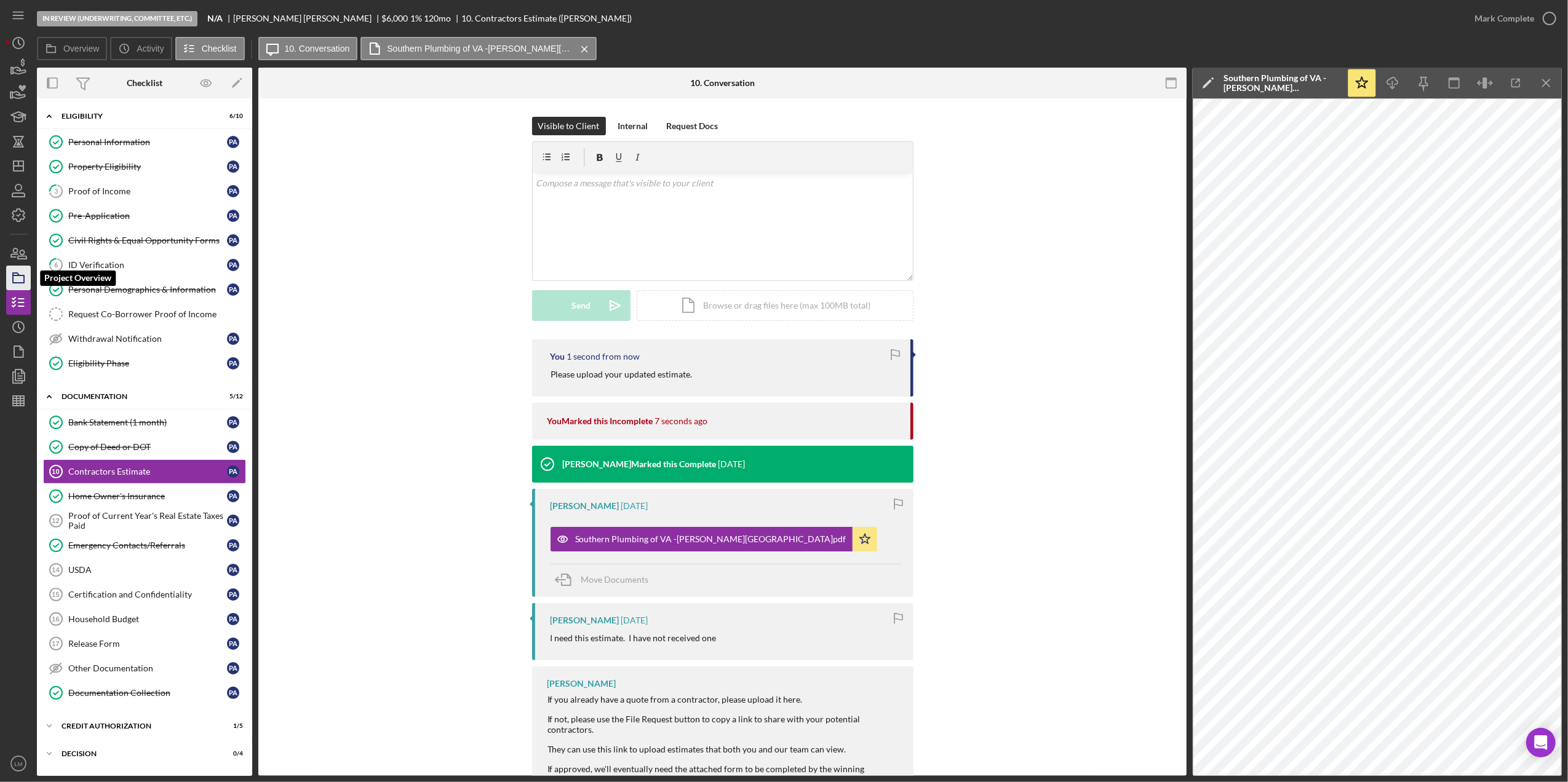
click at [25, 273] on icon "button" at bounding box center [18, 278] width 31 height 31
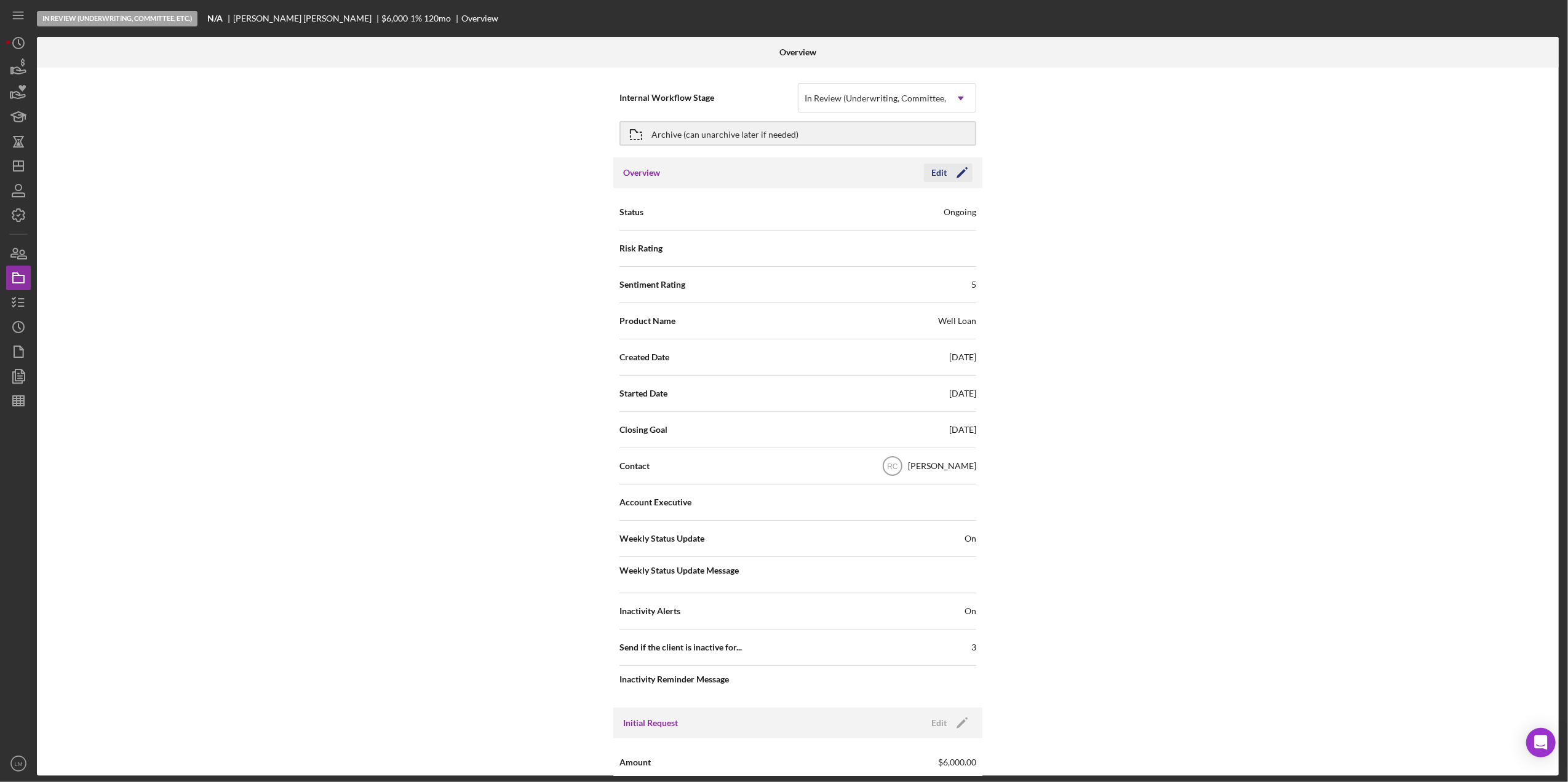
click at [936, 166] on div "Edit" at bounding box center [939, 173] width 15 height 18
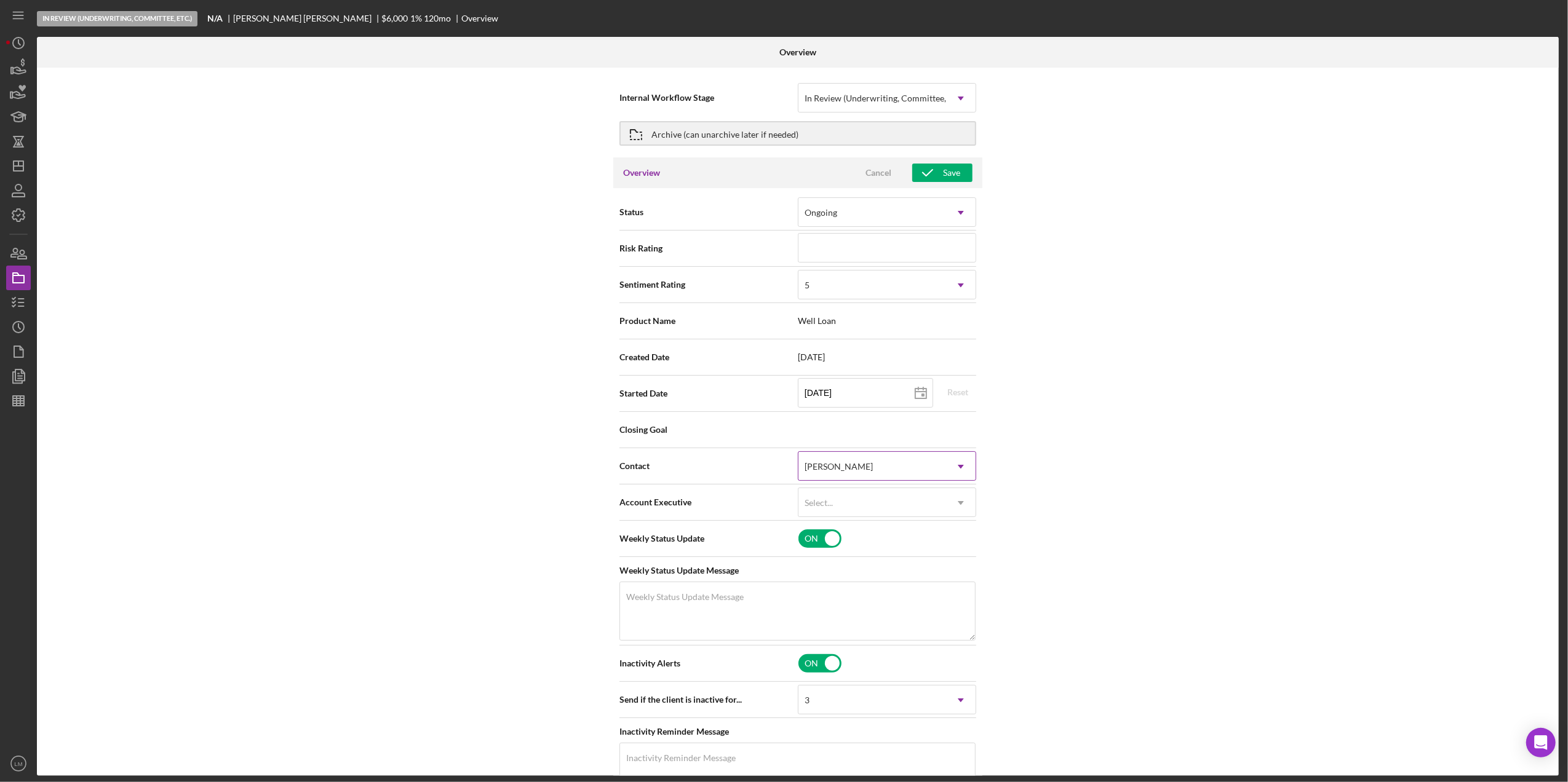
click at [872, 461] on div "[PERSON_NAME]" at bounding box center [872, 467] width 148 height 29
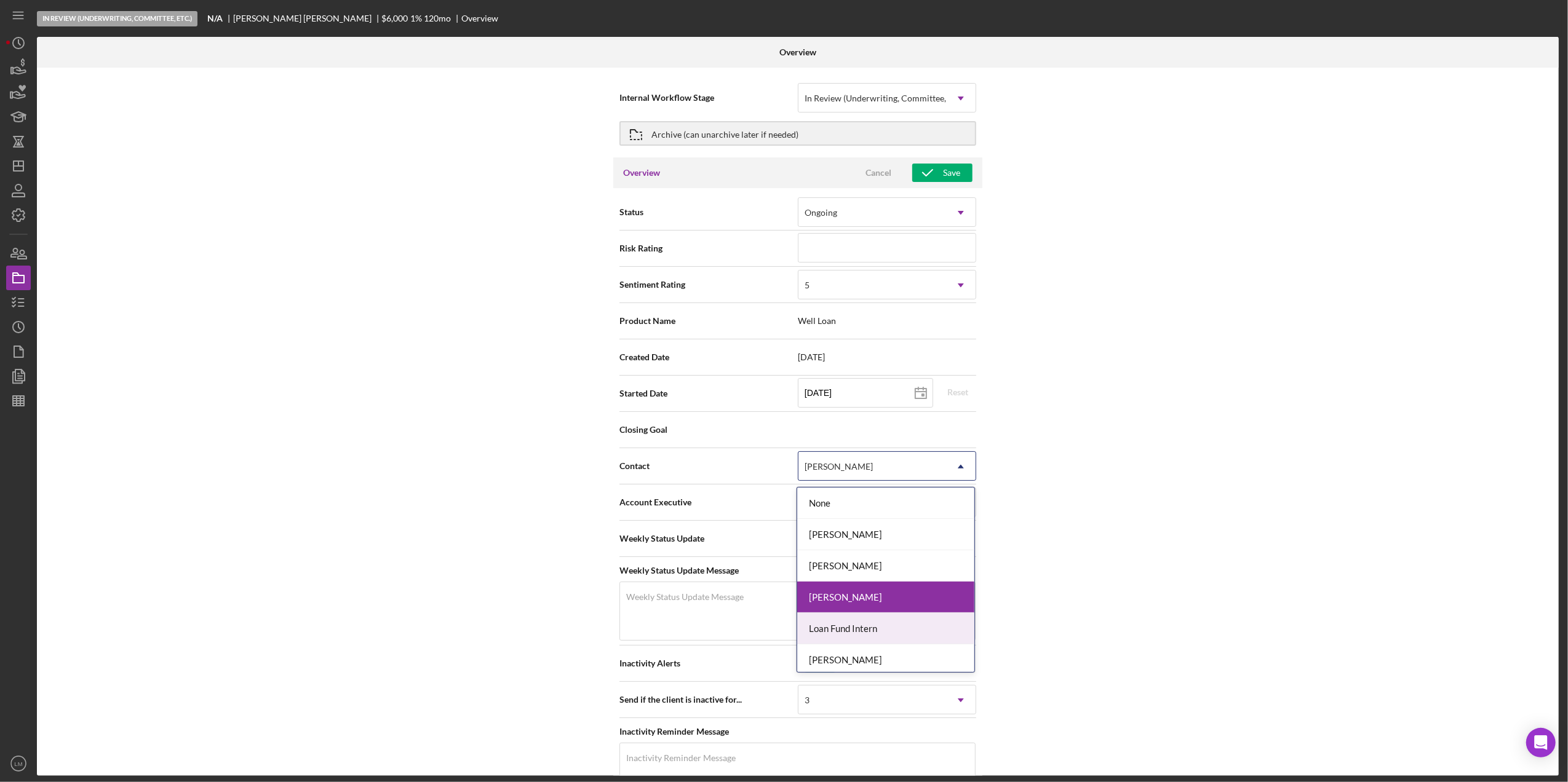
click at [847, 654] on div "[PERSON_NAME]" at bounding box center [886, 660] width 177 height 32
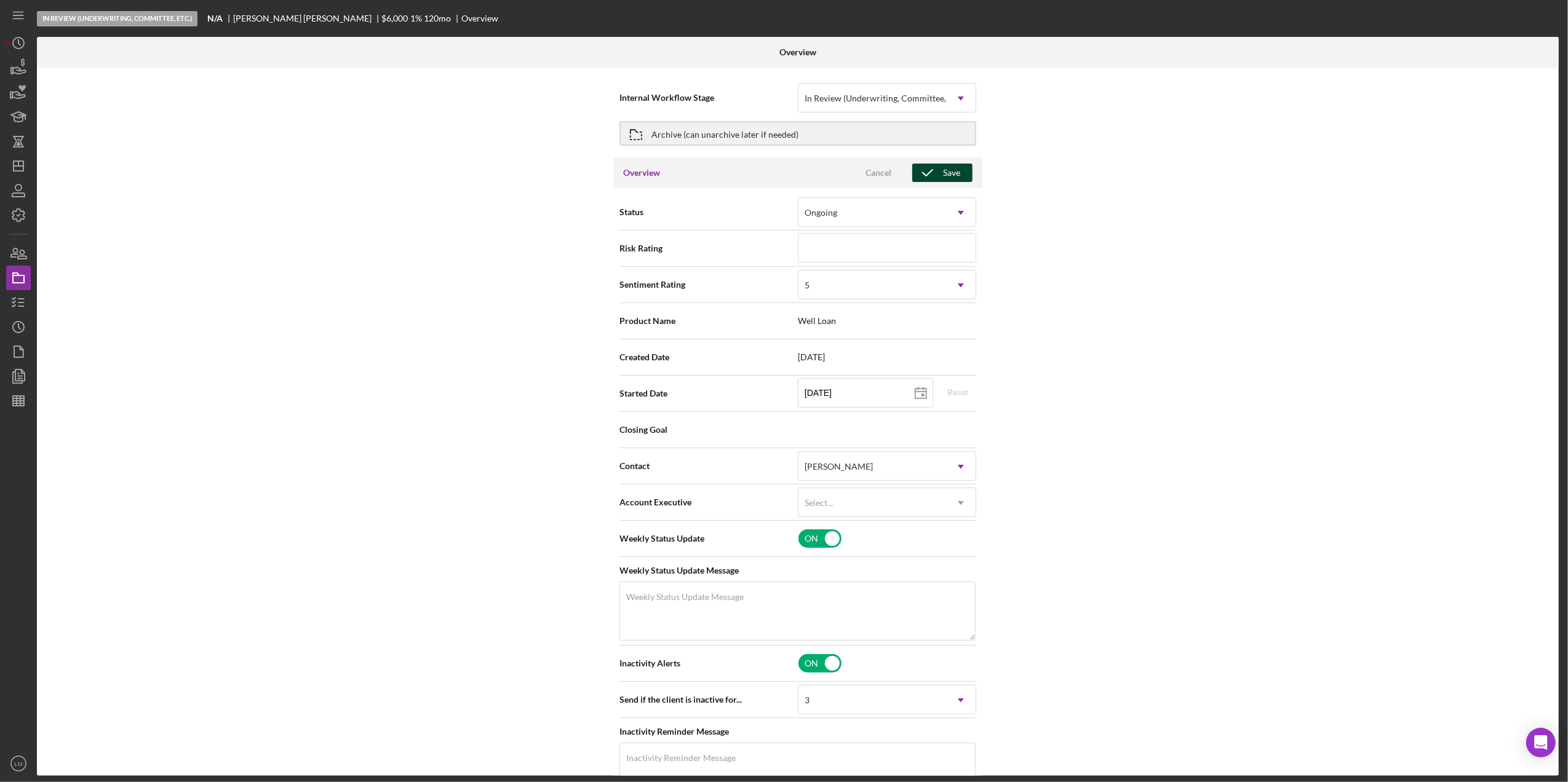
click at [939, 168] on icon "button" at bounding box center [927, 173] width 31 height 31
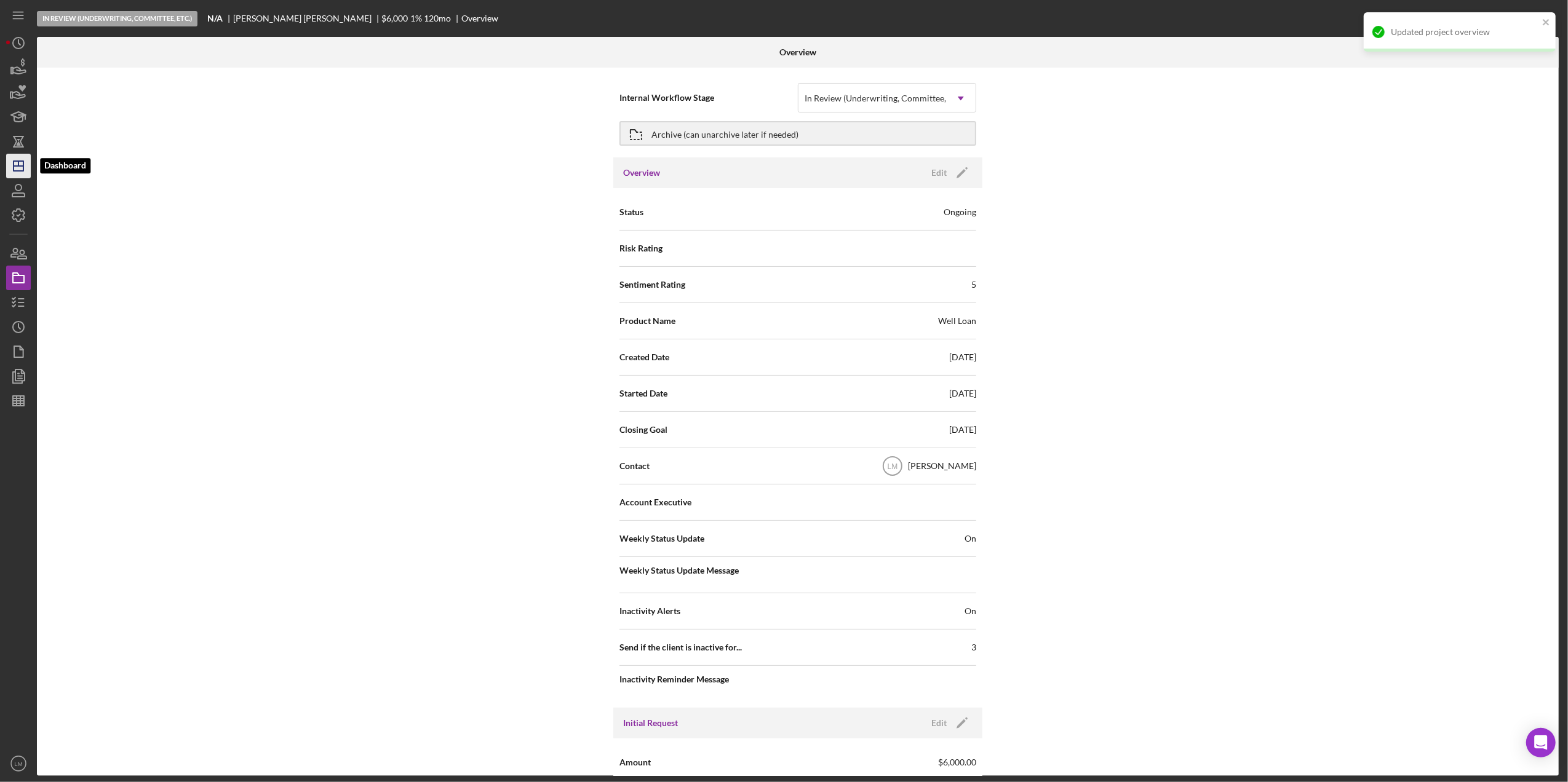
click at [25, 161] on icon "Icon/Dashboard" at bounding box center [18, 166] width 31 height 31
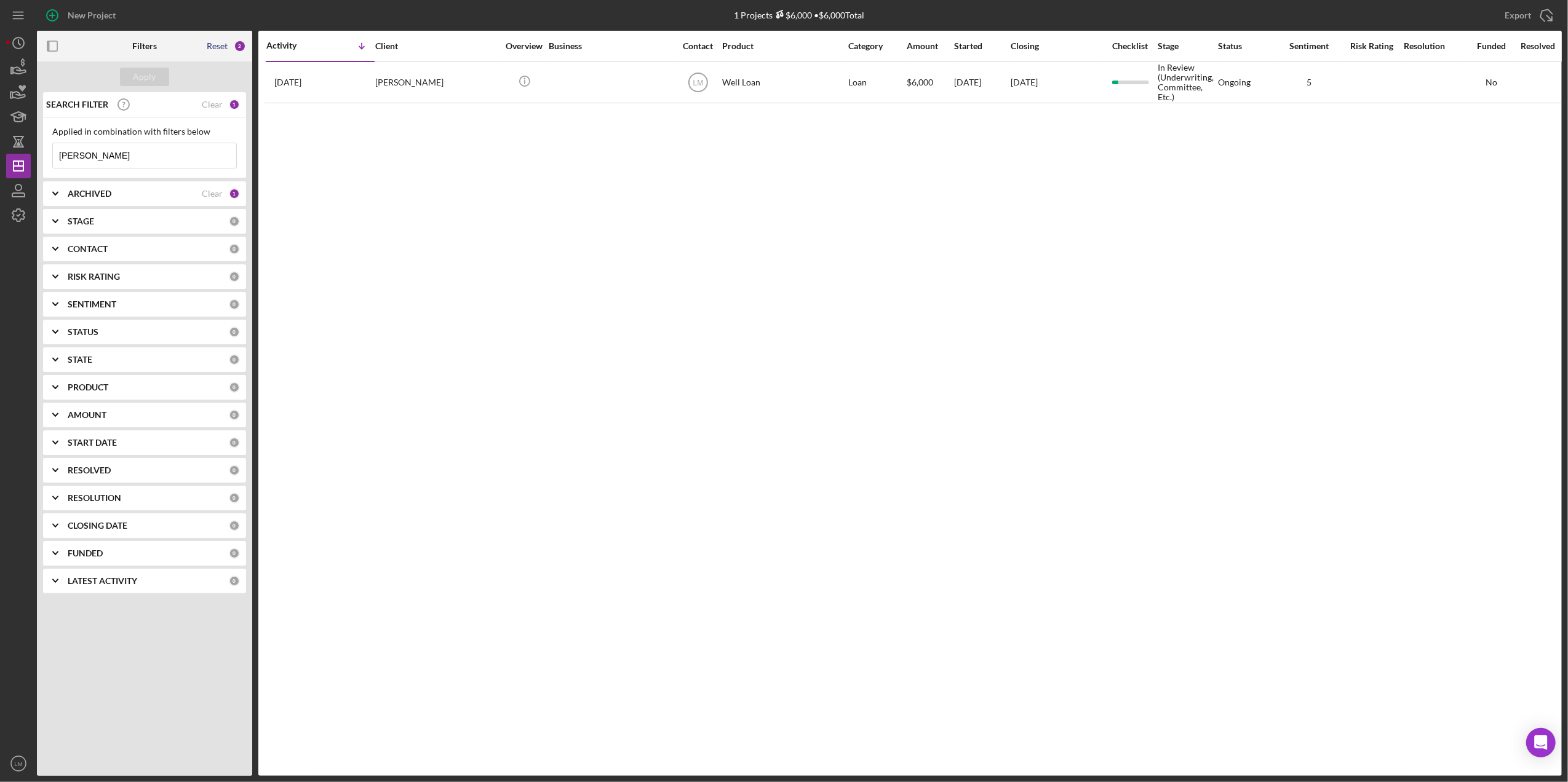
click at [226, 45] on div "Reset" at bounding box center [217, 46] width 21 height 10
click at [142, 80] on div "Apply" at bounding box center [145, 77] width 23 height 18
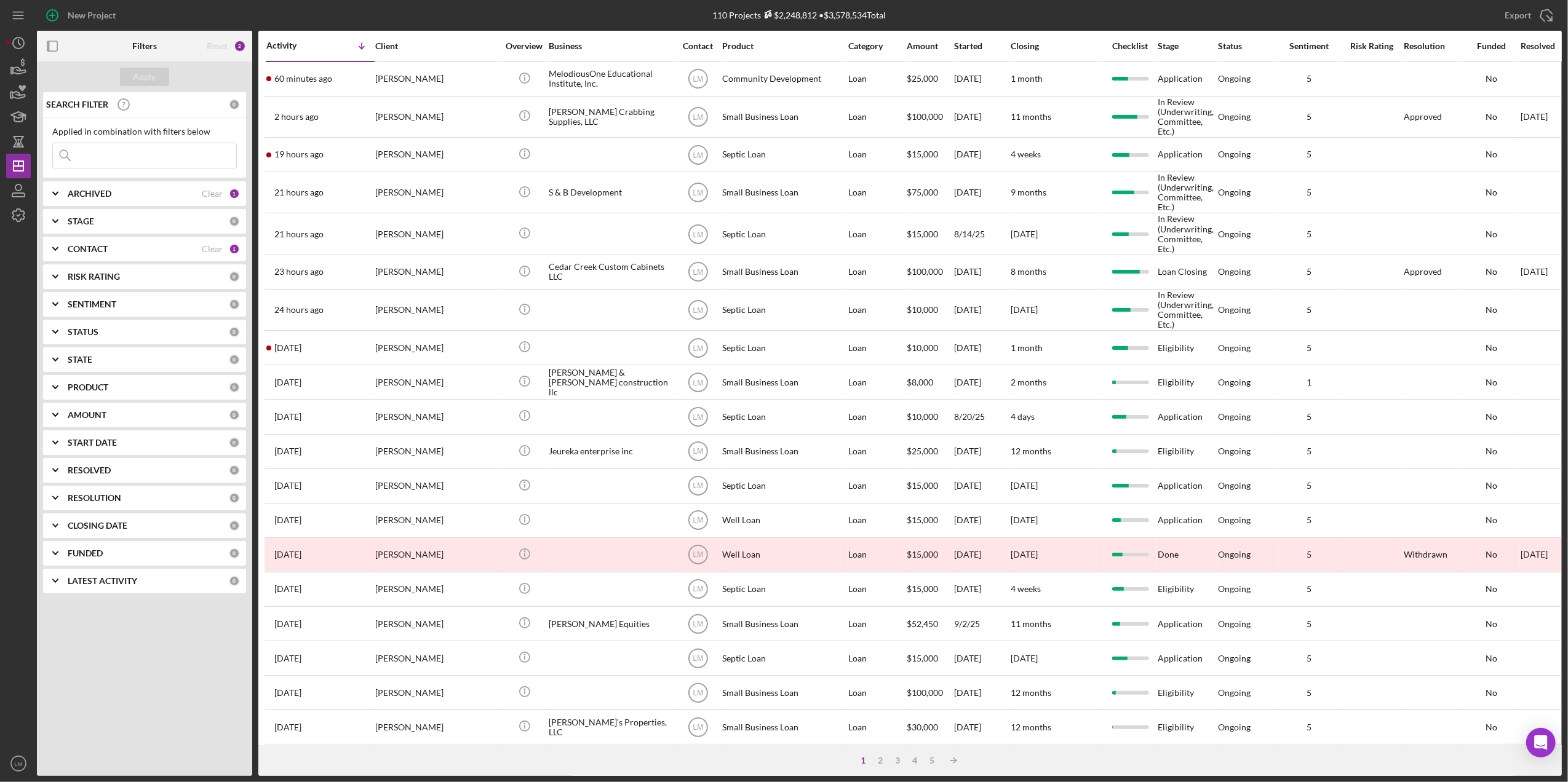
click at [216, 249] on div "Clear" at bounding box center [213, 249] width 21 height 10
click at [173, 158] on input at bounding box center [144, 155] width 183 height 25
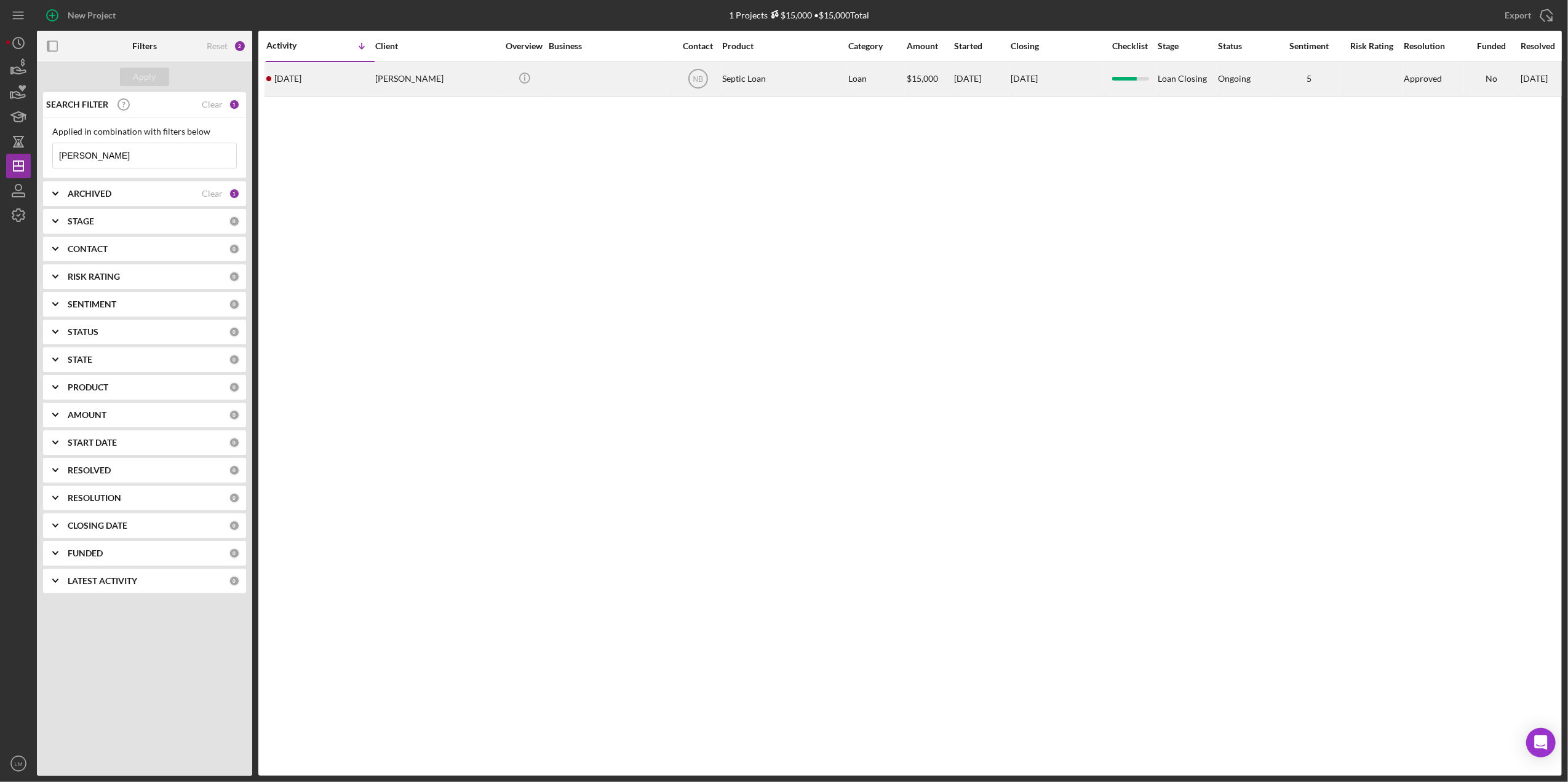
type input "mcaskill"
click at [510, 94] on td "Icon/Info" at bounding box center [524, 79] width 47 height 35
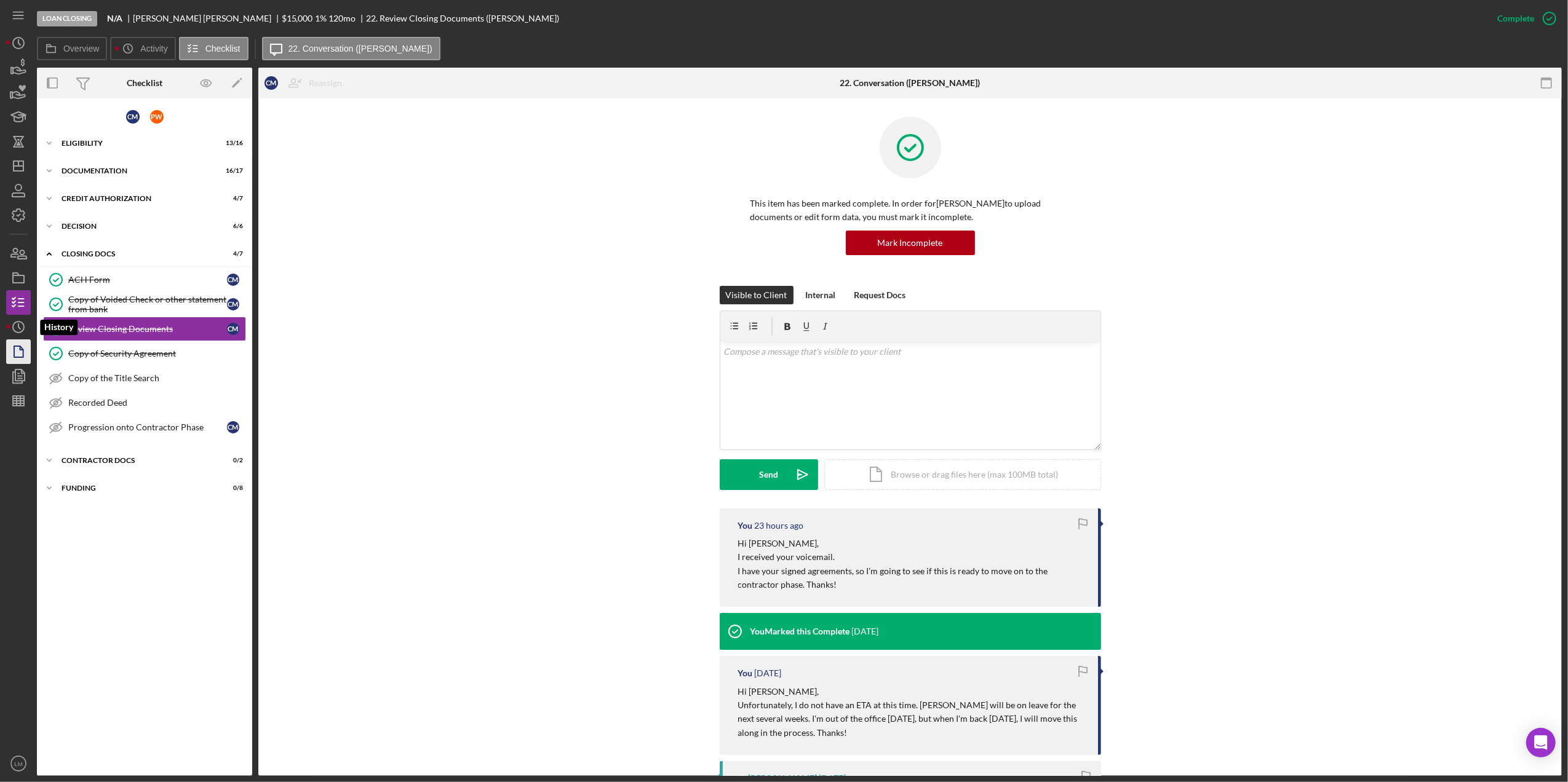
click at [23, 328] on circle "button" at bounding box center [18, 327] width 11 height 11
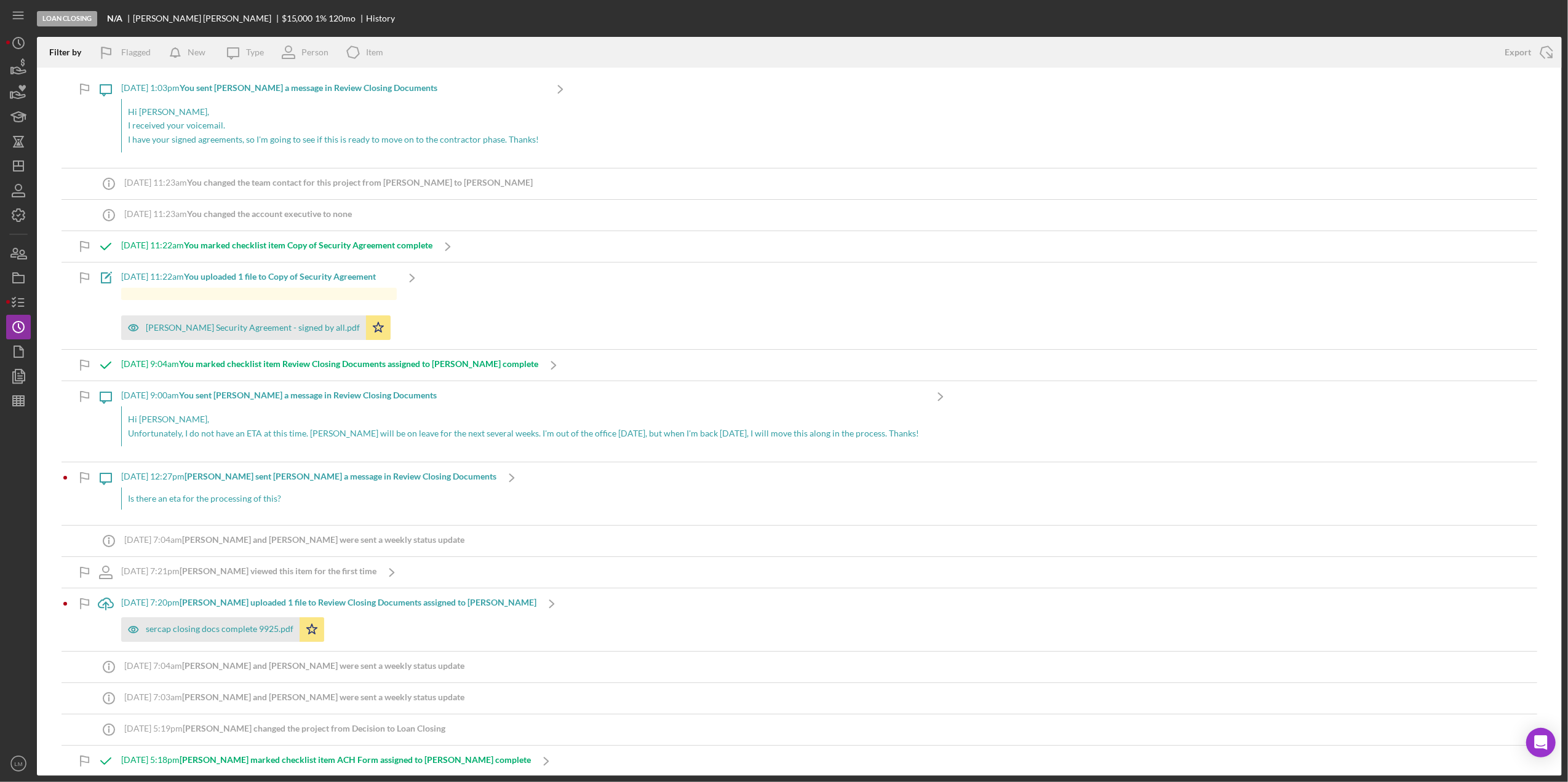
click at [368, 133] on p "I have your signed agreements, so I'm going to see if this is ready to move on …" at bounding box center [333, 139] width 411 height 14
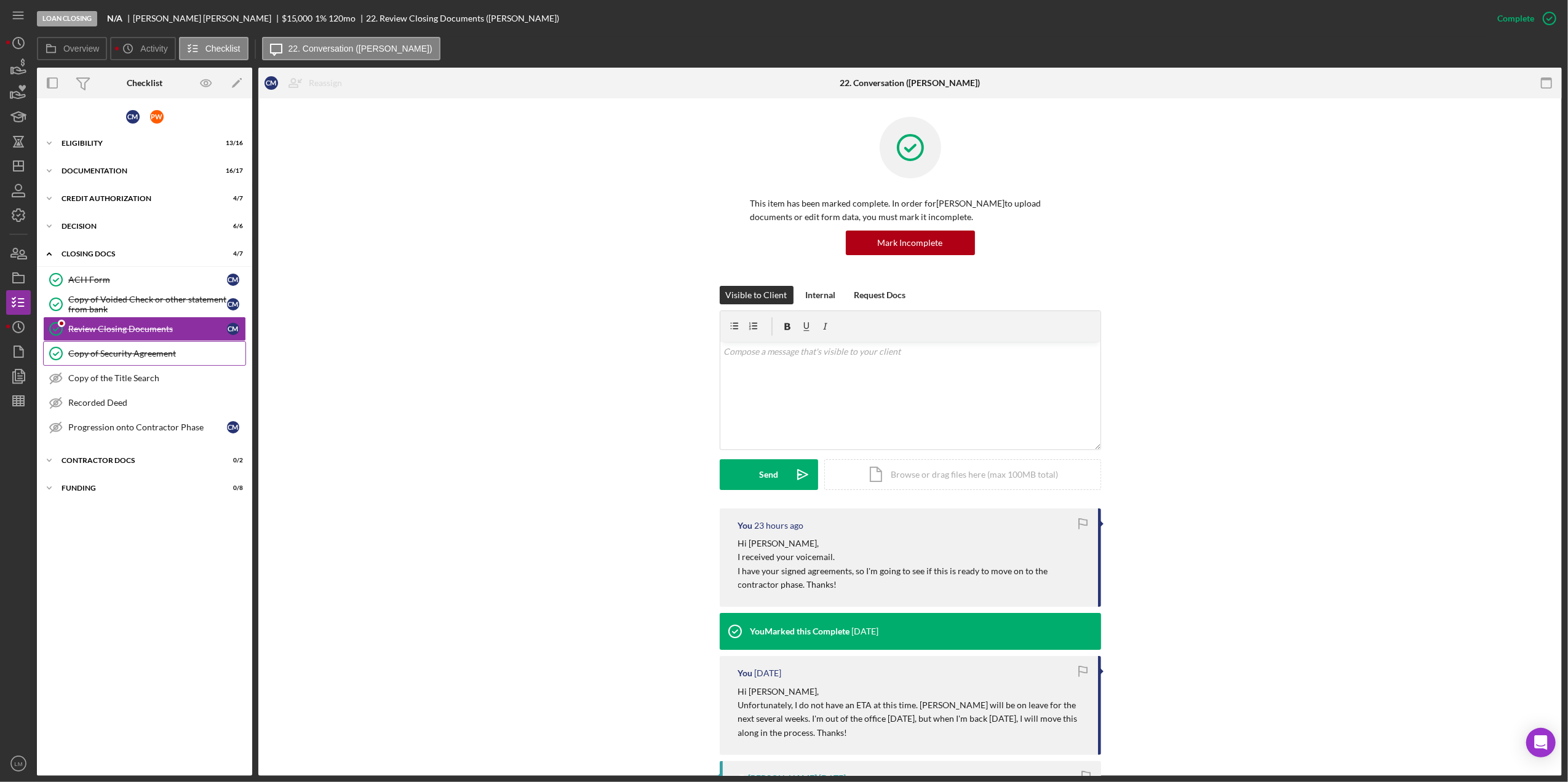
click at [139, 363] on link "Copy of Security Agreement Copy of Security Agreement" at bounding box center [144, 353] width 203 height 25
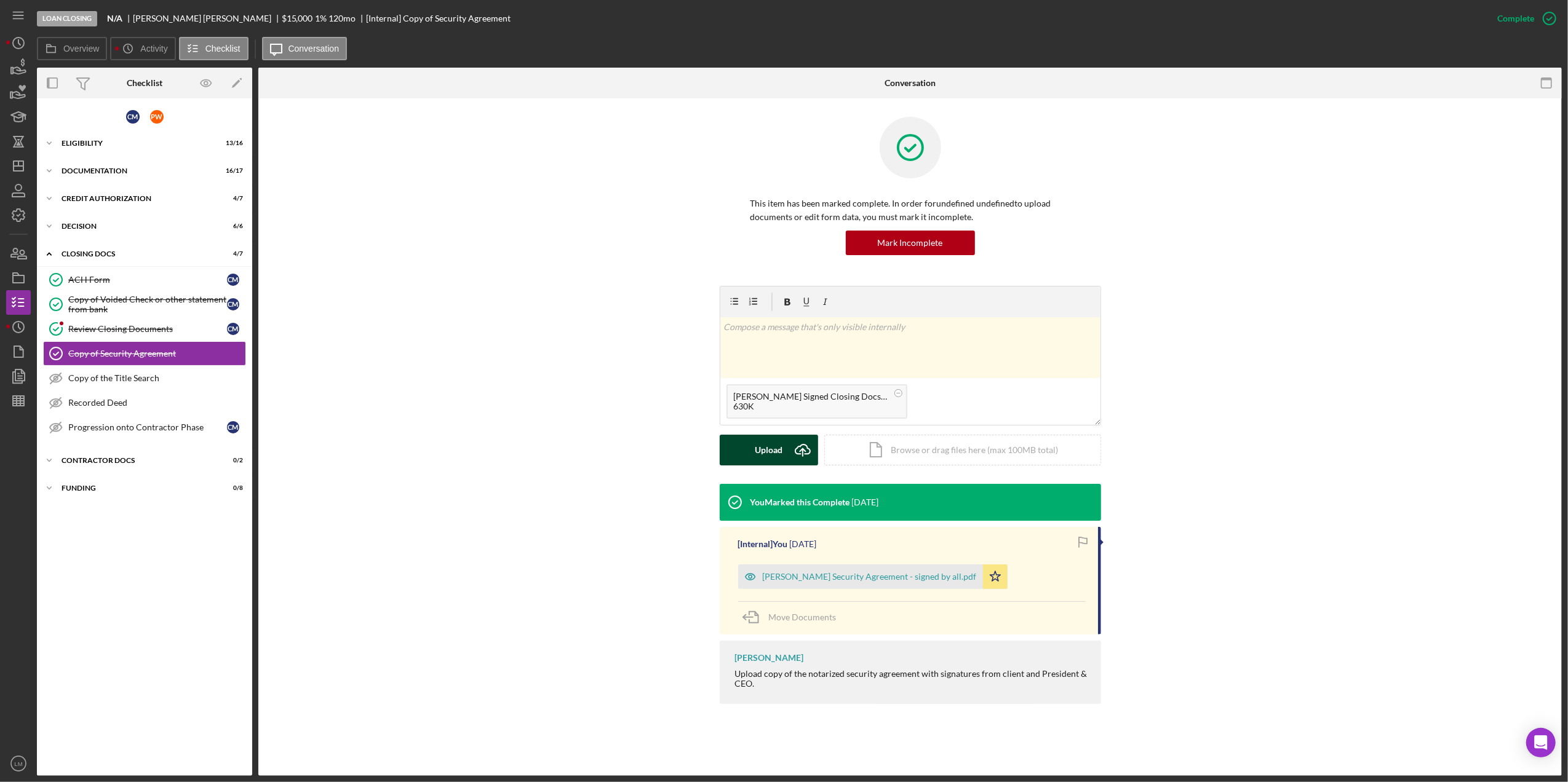
click at [798, 460] on icon "Icon/Upload" at bounding box center [803, 450] width 31 height 31
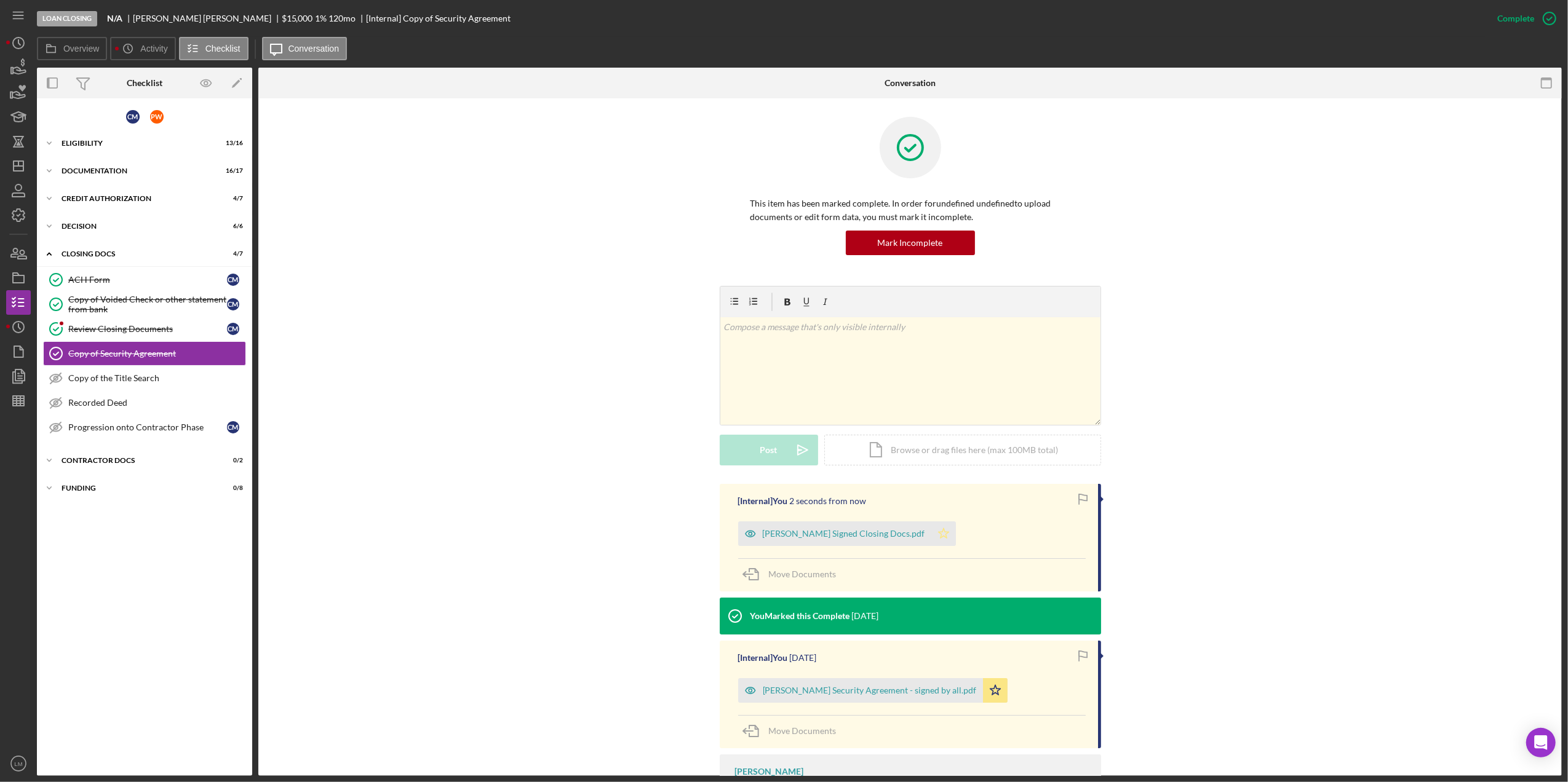
click at [932, 537] on icon "Icon/Star" at bounding box center [944, 533] width 25 height 25
click at [658, 294] on div "v Color teal Color pink Remove color Add row above Add row below Add column bef…" at bounding box center [910, 385] width 1267 height 198
click at [152, 323] on link "Review Closing Documents Review Closing Documents C M" at bounding box center [144, 328] width 203 height 25
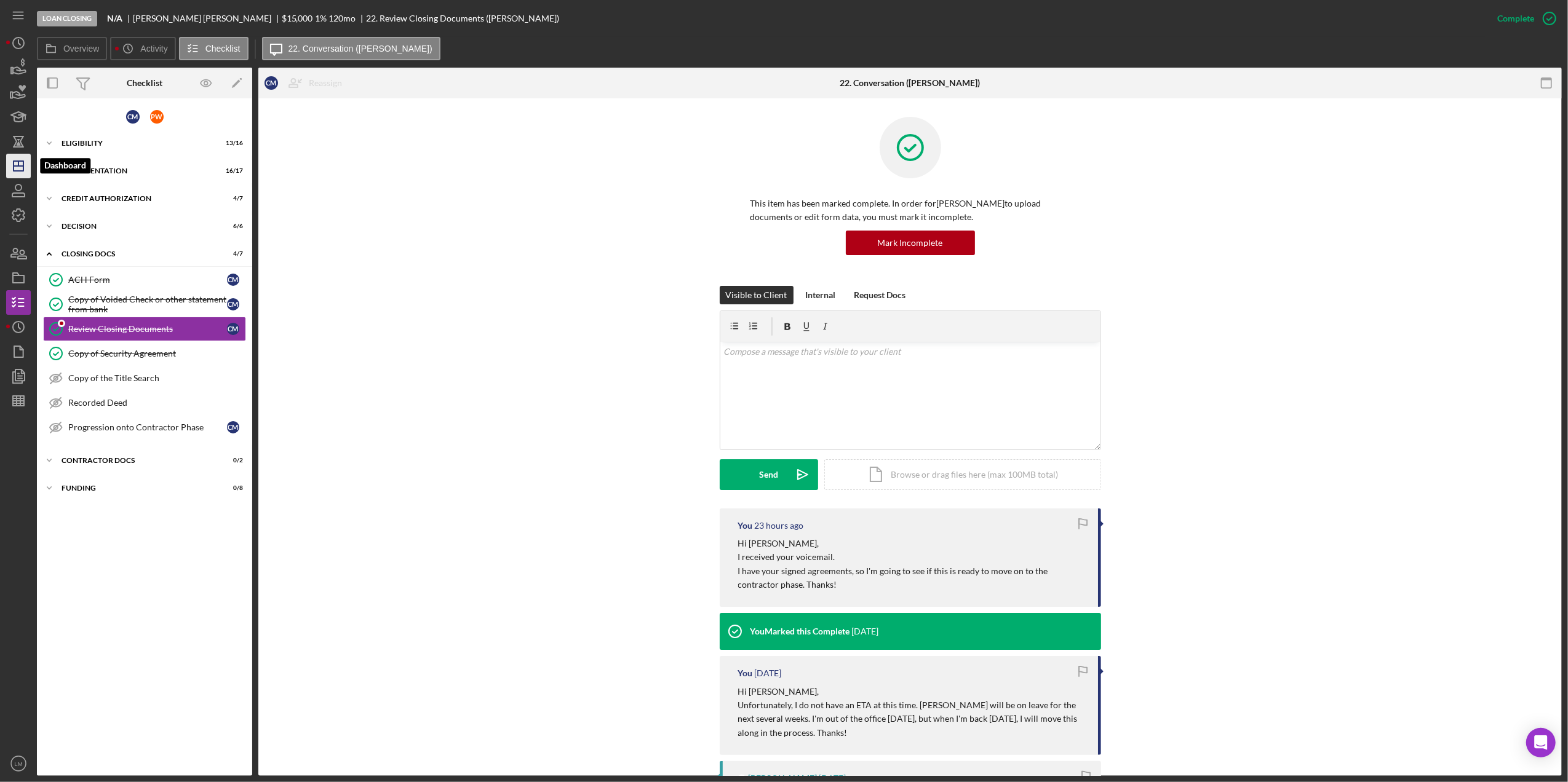
click at [17, 165] on icon "Icon/Dashboard" at bounding box center [18, 166] width 31 height 31
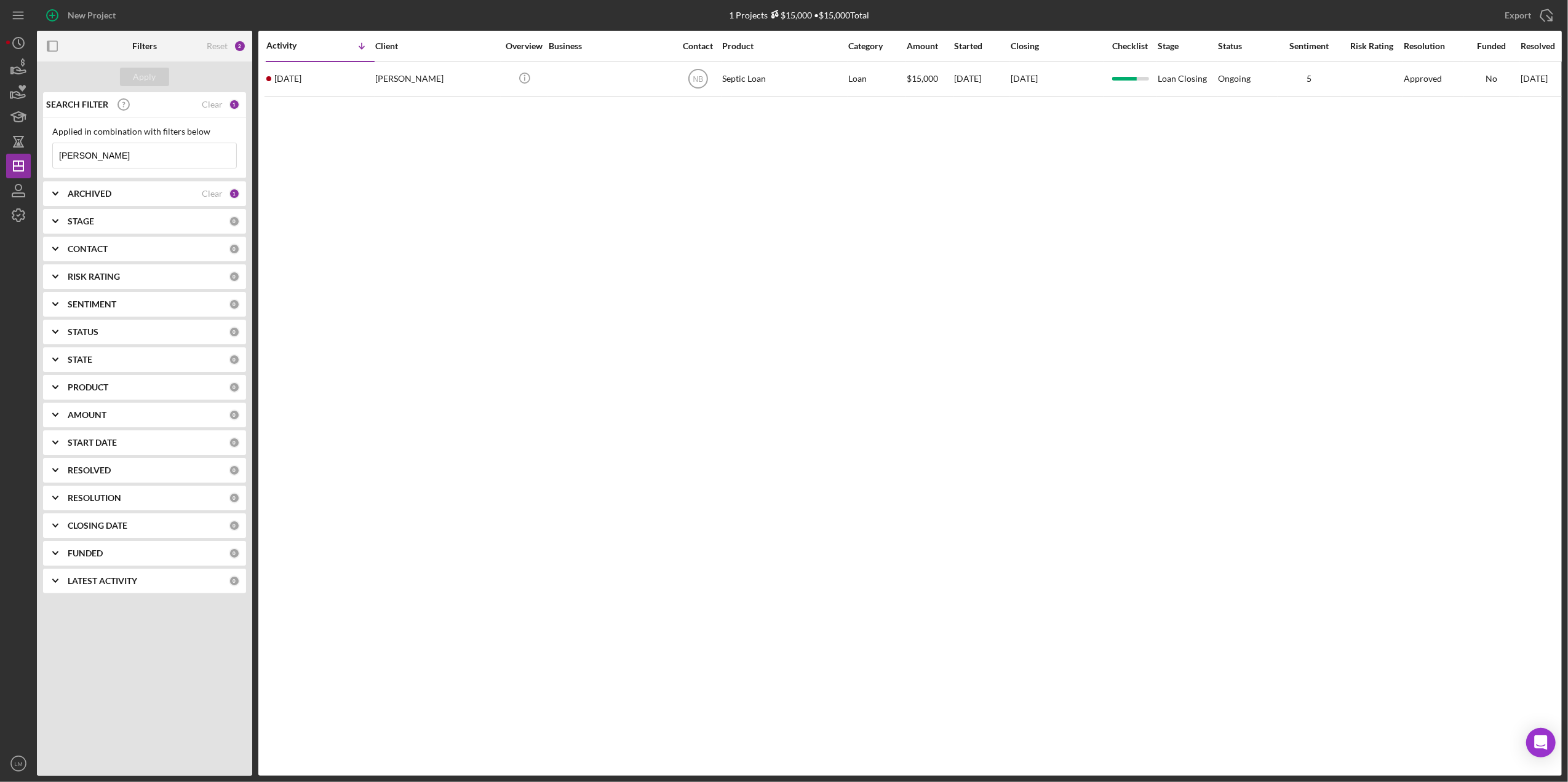
click at [192, 151] on input "mcaskill" at bounding box center [144, 155] width 183 height 25
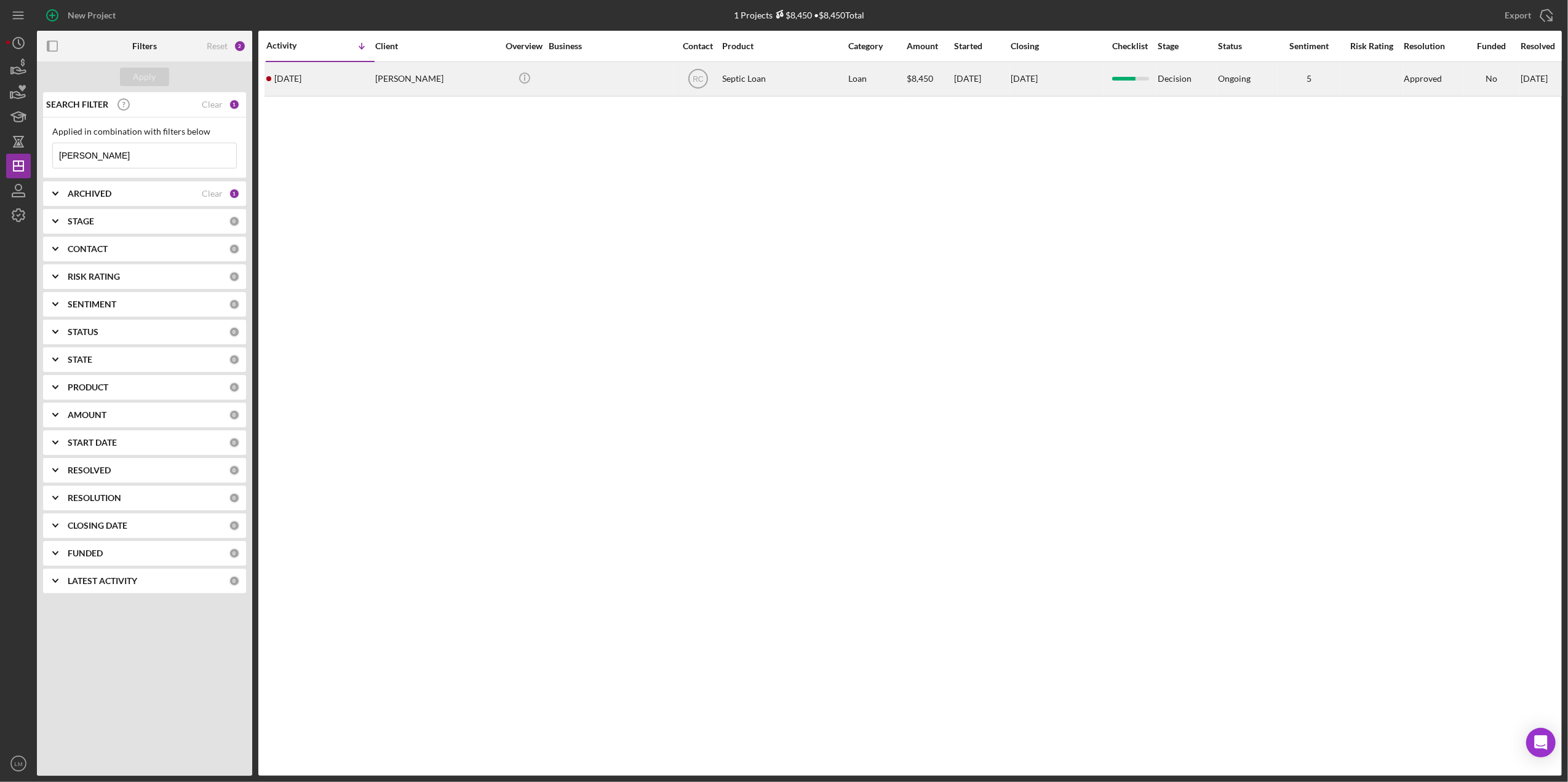
type input "[PERSON_NAME]"
click at [646, 79] on div at bounding box center [610, 78] width 123 height 32
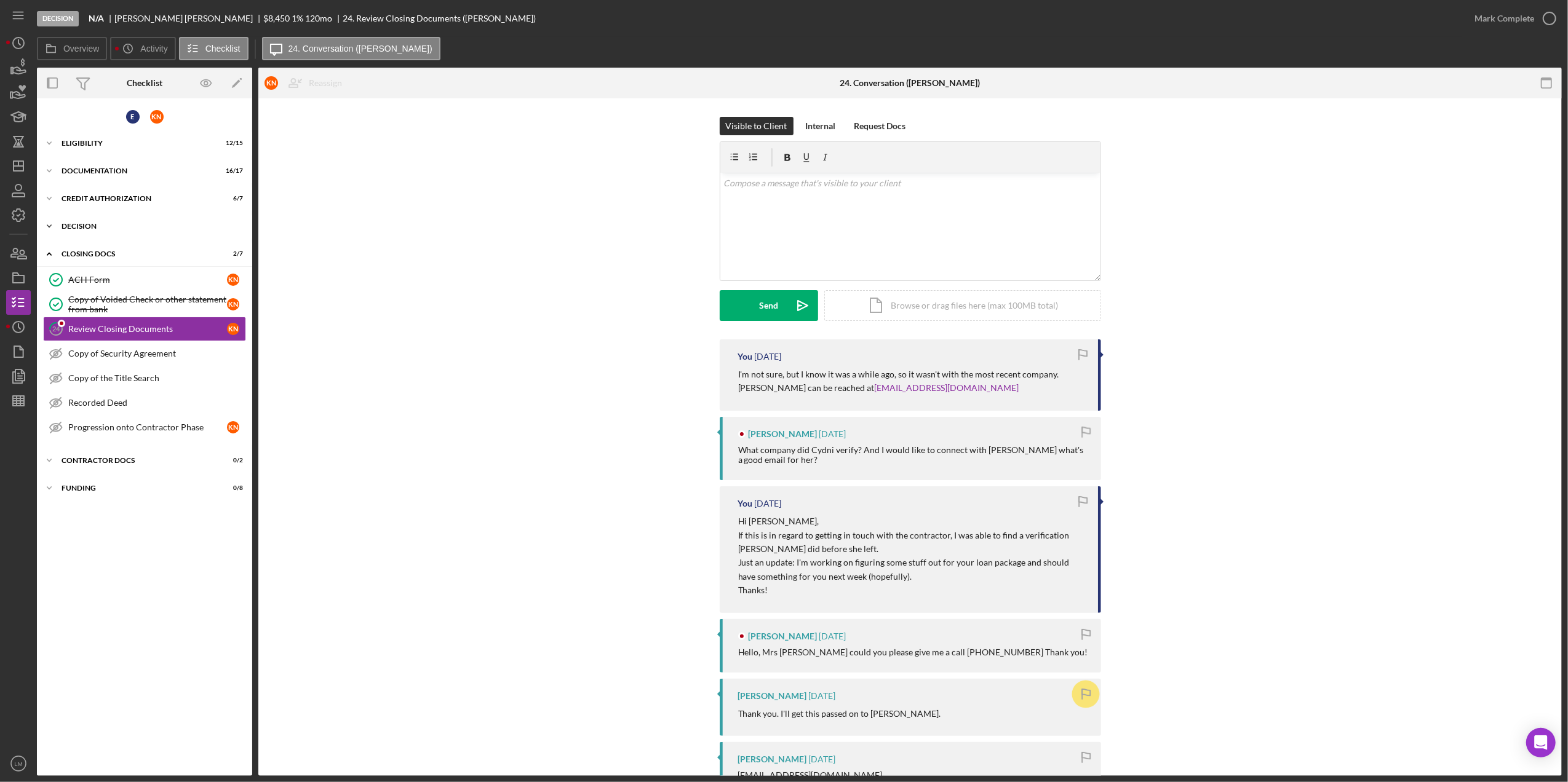
click at [166, 220] on div "Icon/Expander Decision 4 / 6" at bounding box center [145, 226] width 216 height 25
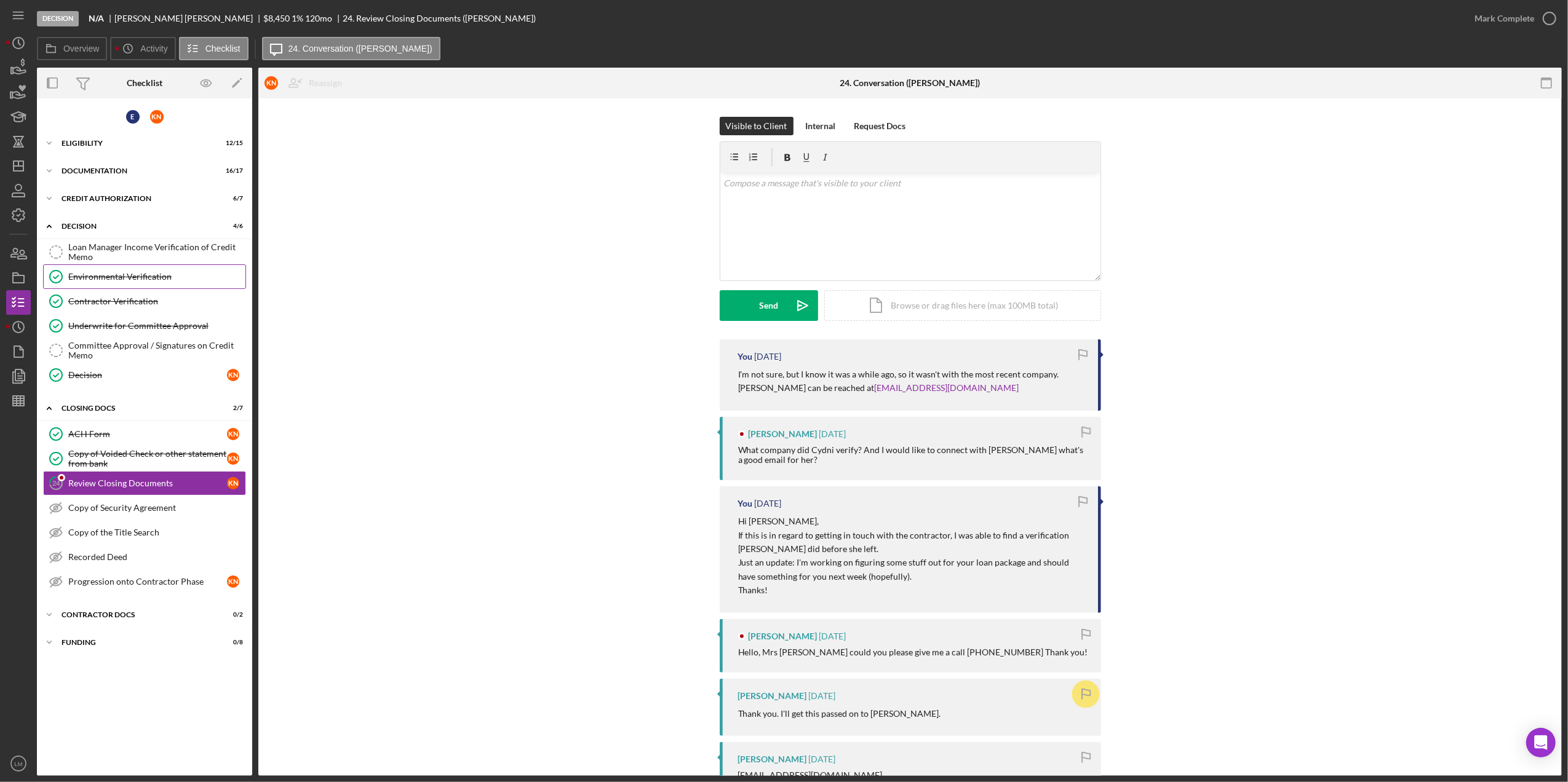
click at [140, 286] on link "Environmental Verification Environmental Verification" at bounding box center [144, 276] width 203 height 25
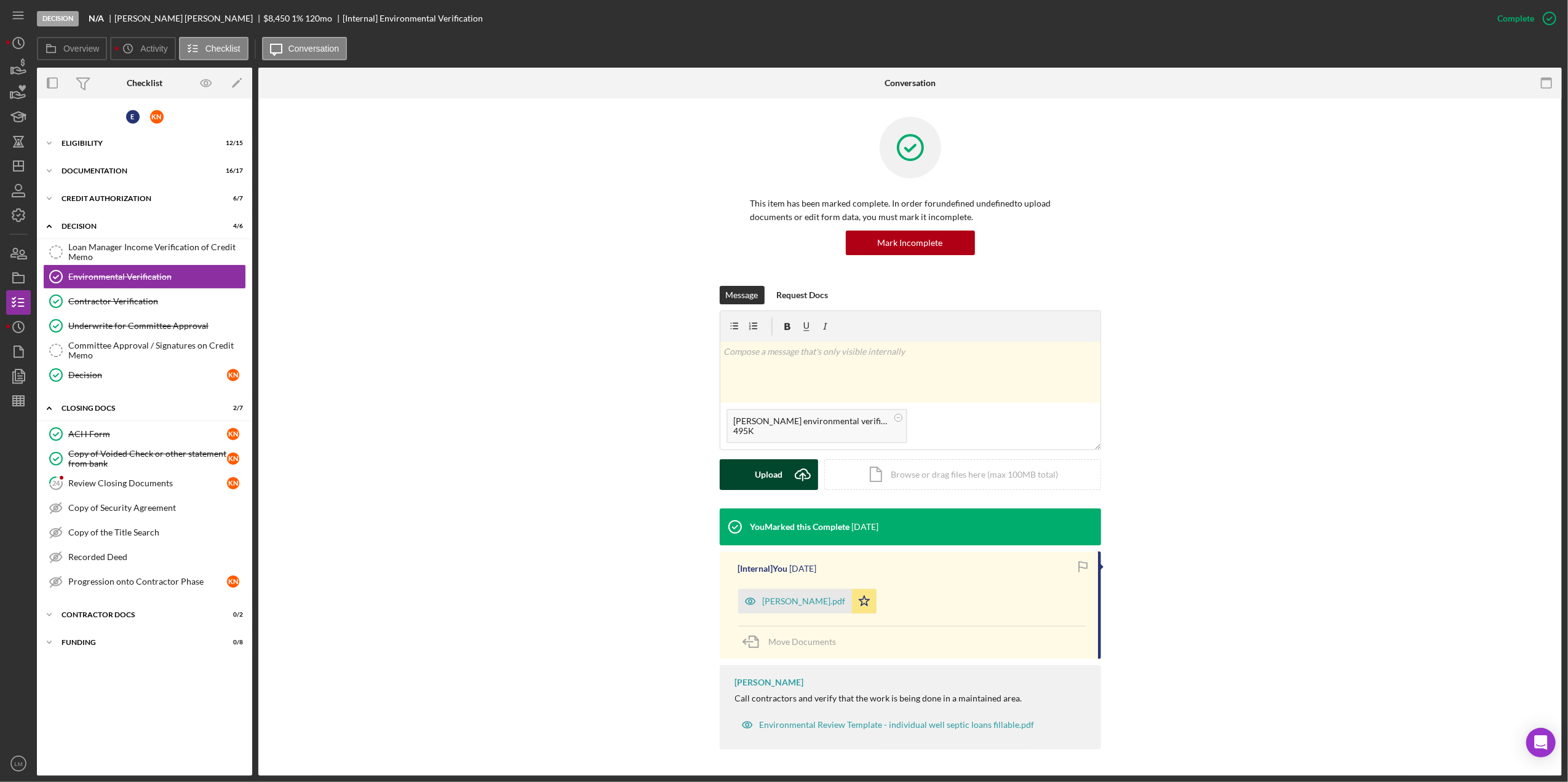
click at [758, 469] on div "Upload" at bounding box center [768, 475] width 28 height 31
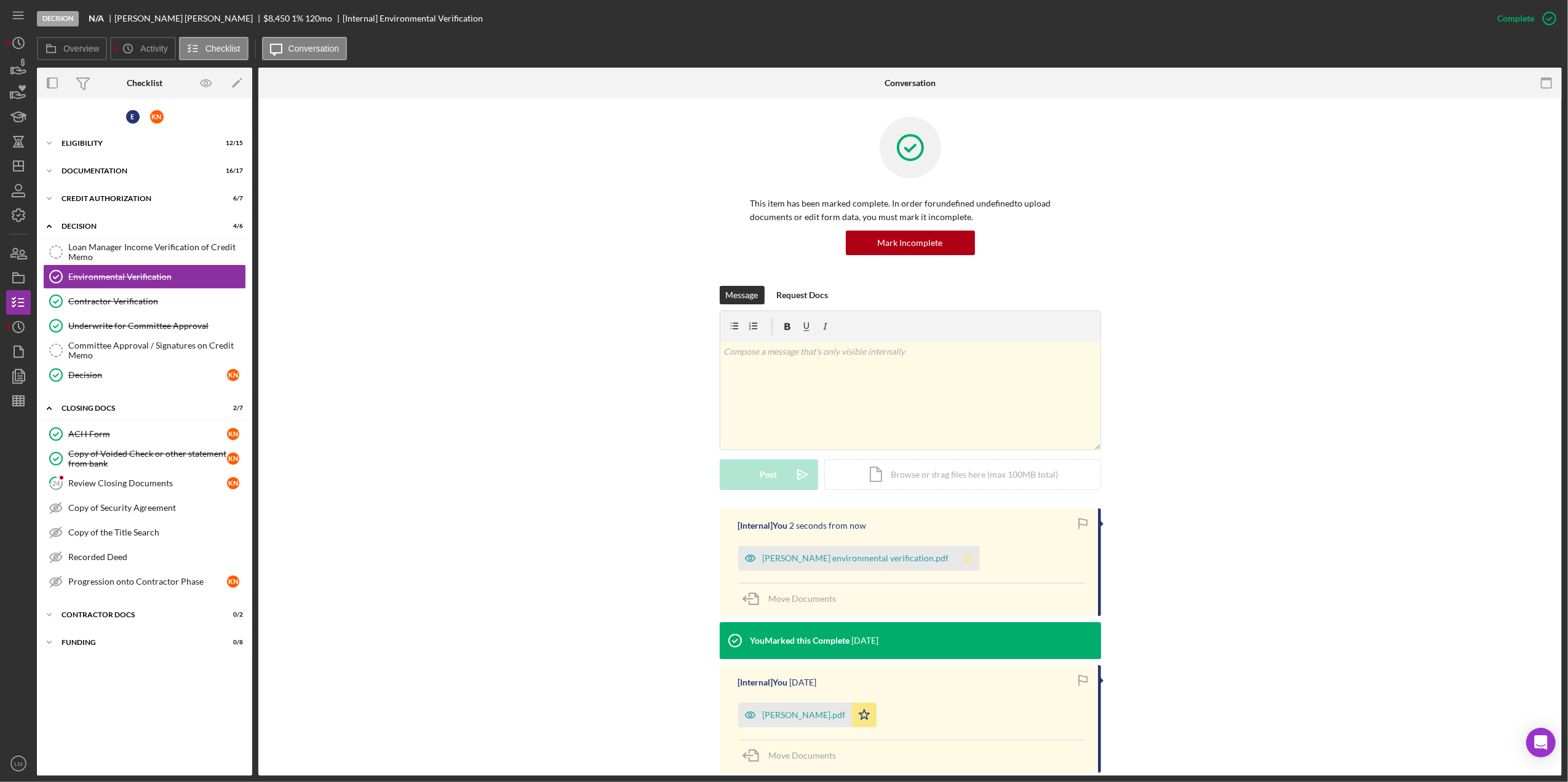
click at [956, 562] on icon "Icon/Star" at bounding box center [968, 558] width 25 height 25
click at [852, 721] on icon "Icon/Star" at bounding box center [864, 715] width 25 height 25
click at [136, 264] on link "Environmental Verification Environmental Verification" at bounding box center [144, 276] width 203 height 25
click at [176, 252] on div "Loan Manager Income Verification of Credit Memo" at bounding box center [157, 252] width 177 height 20
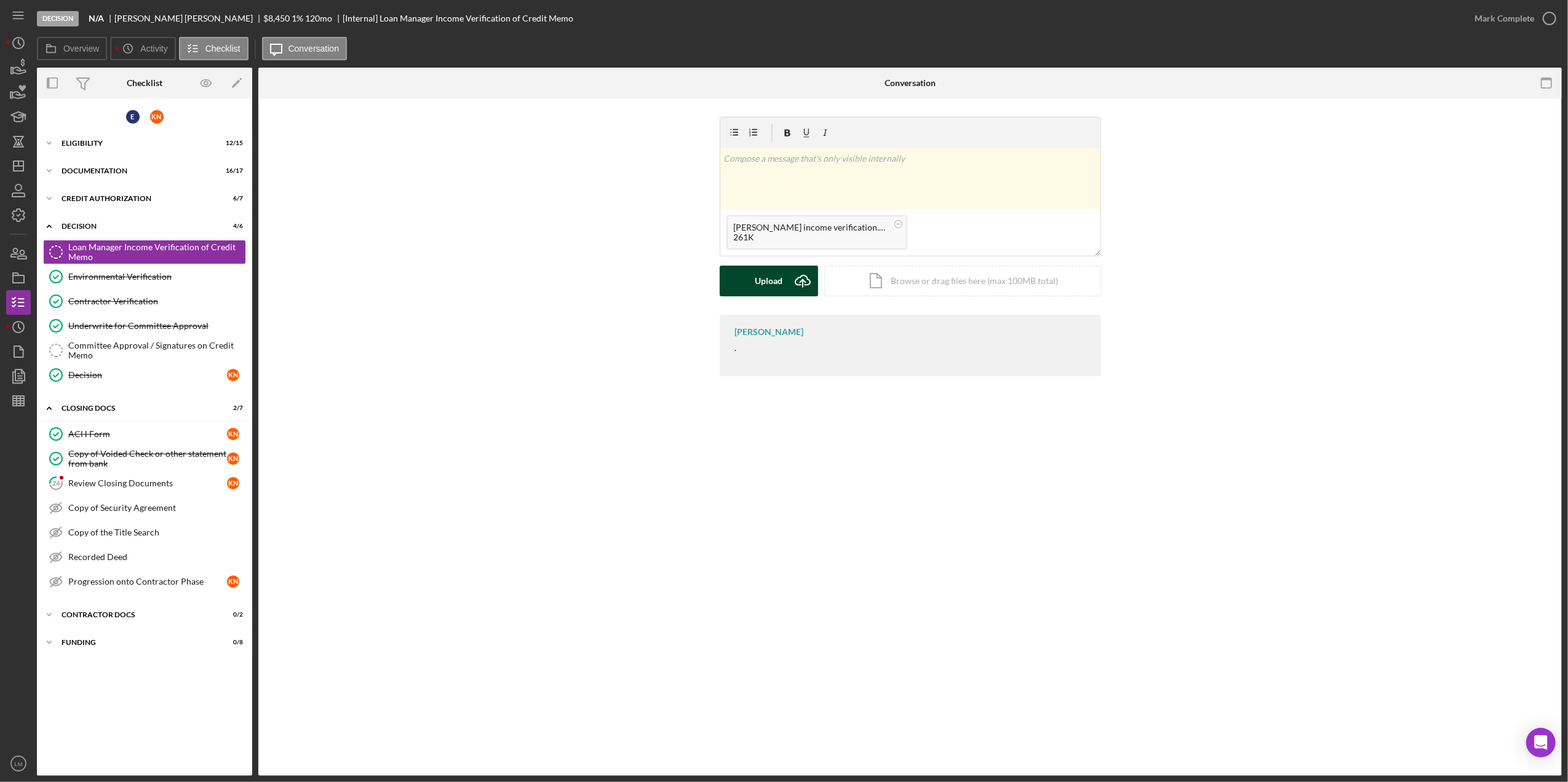
click at [795, 286] on icon "Icon/Upload" at bounding box center [803, 281] width 31 height 31
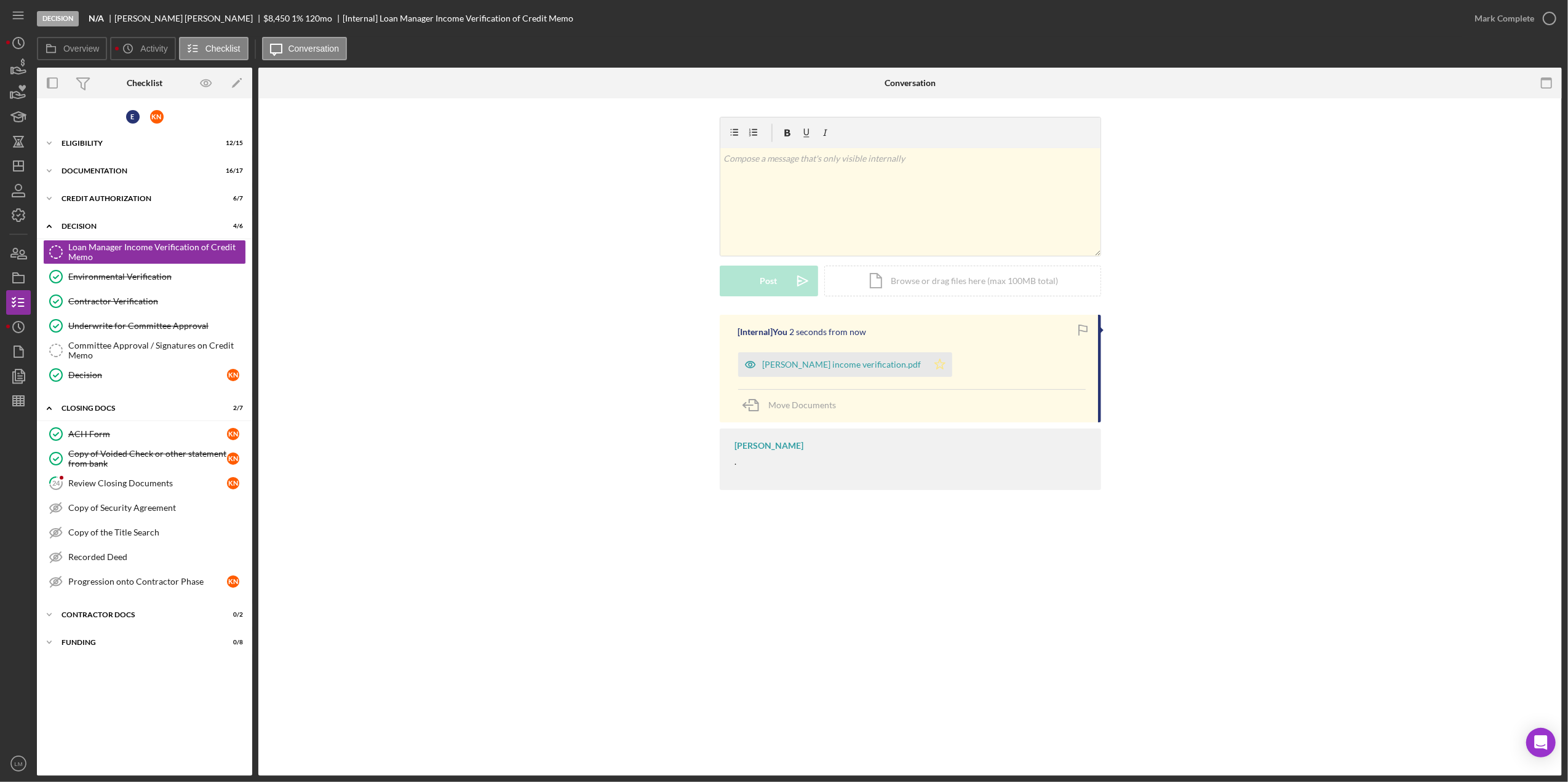
click at [928, 373] on icon "Icon/Star" at bounding box center [940, 365] width 25 height 25
click at [18, 161] on line "button" at bounding box center [18, 163] width 0 height 5
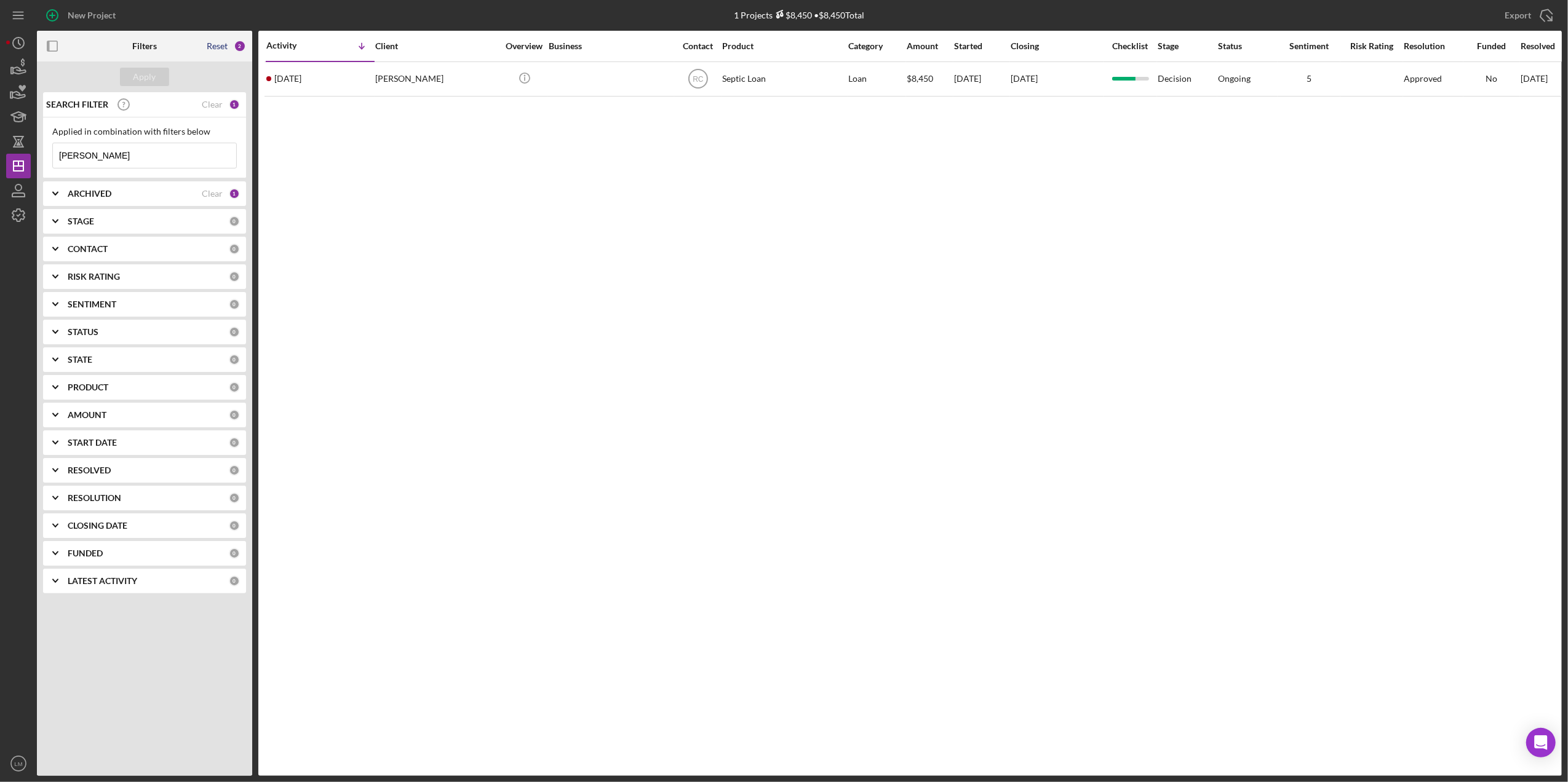
click at [222, 45] on div "Reset" at bounding box center [217, 46] width 21 height 10
click at [152, 72] on div "Apply" at bounding box center [145, 77] width 23 height 18
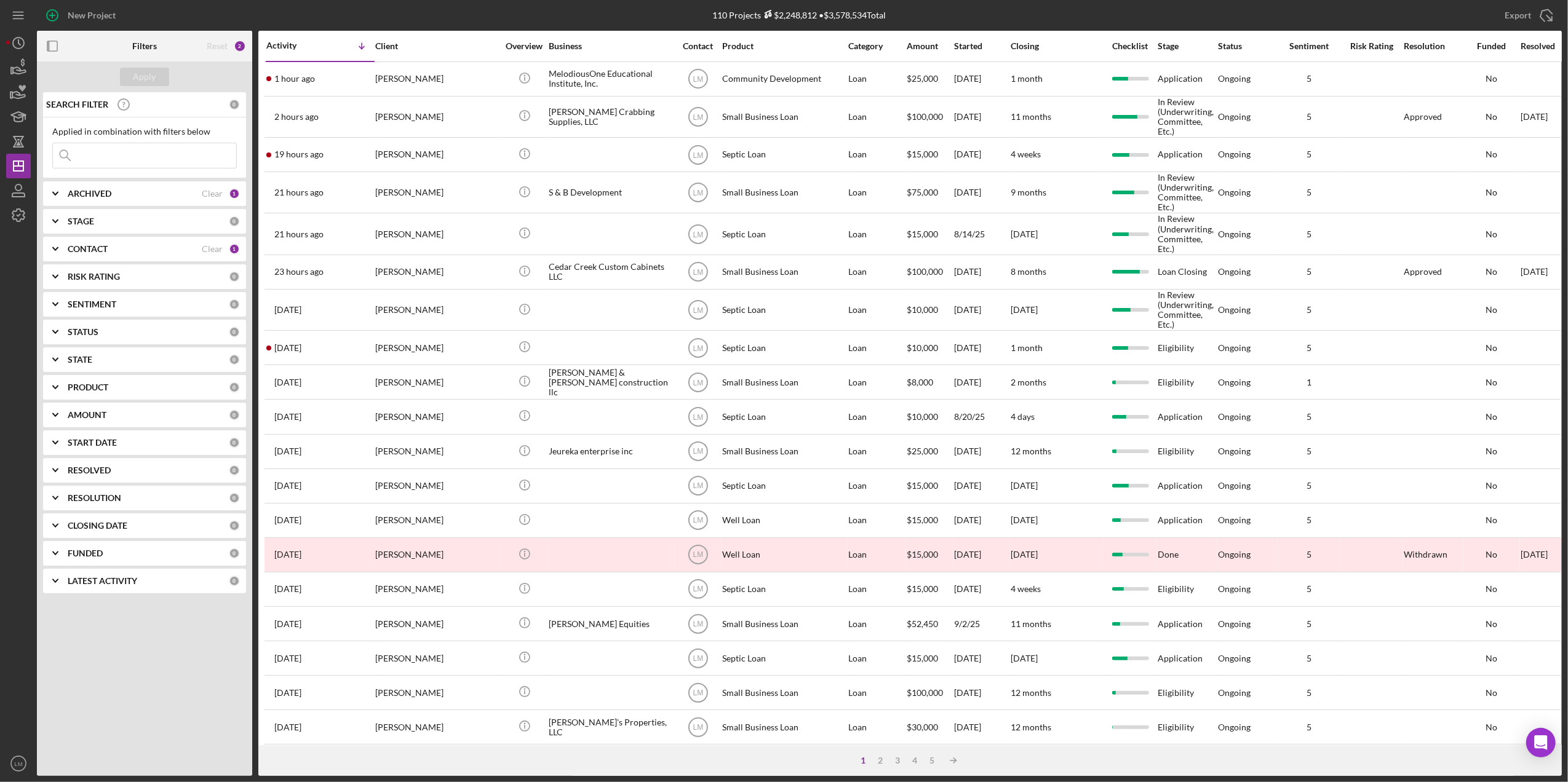
click at [159, 160] on input at bounding box center [144, 155] width 183 height 25
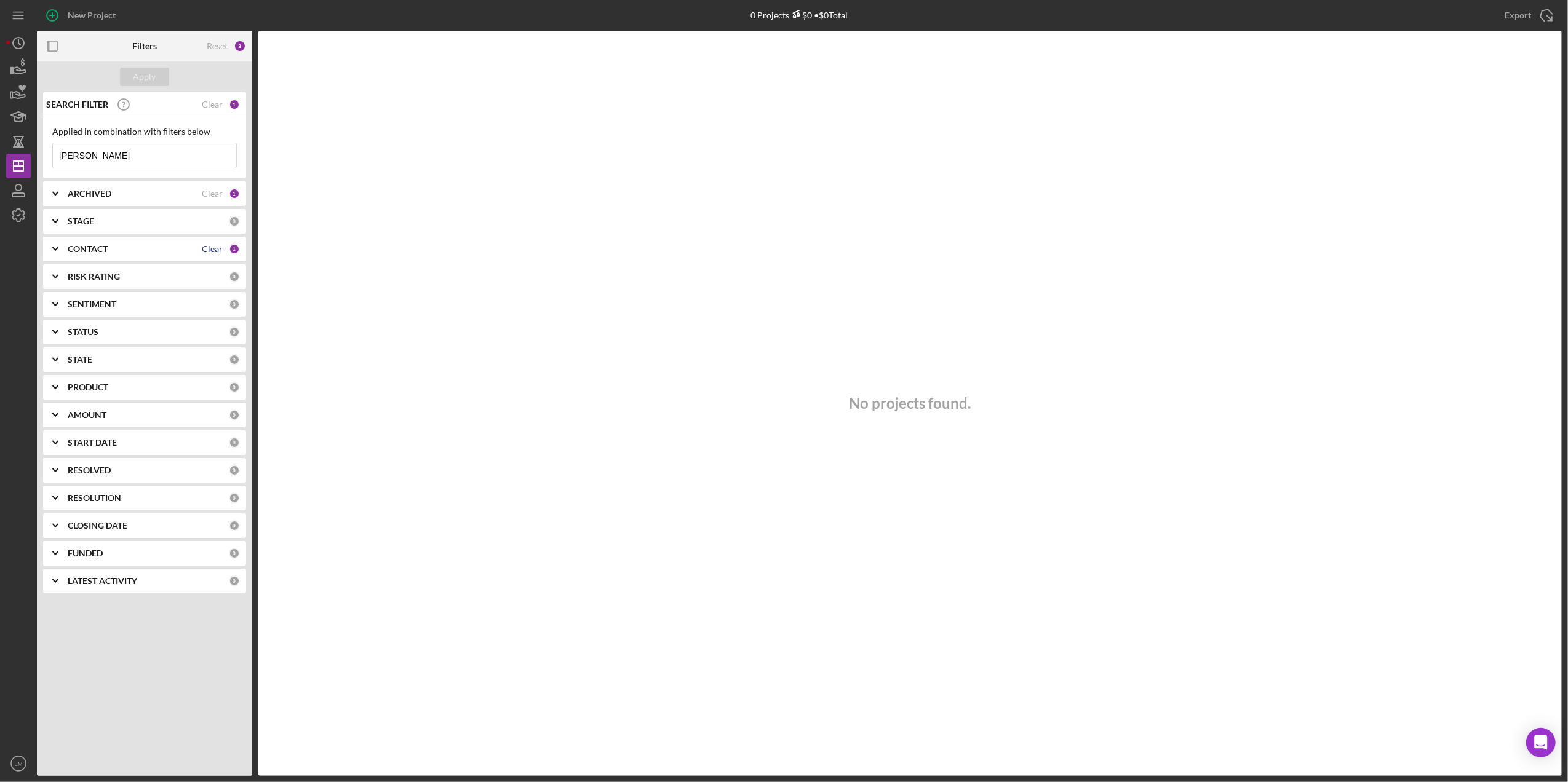
type input "rogers"
click at [215, 251] on div "Clear" at bounding box center [213, 249] width 21 height 10
click at [161, 81] on button "Apply" at bounding box center [144, 77] width 49 height 18
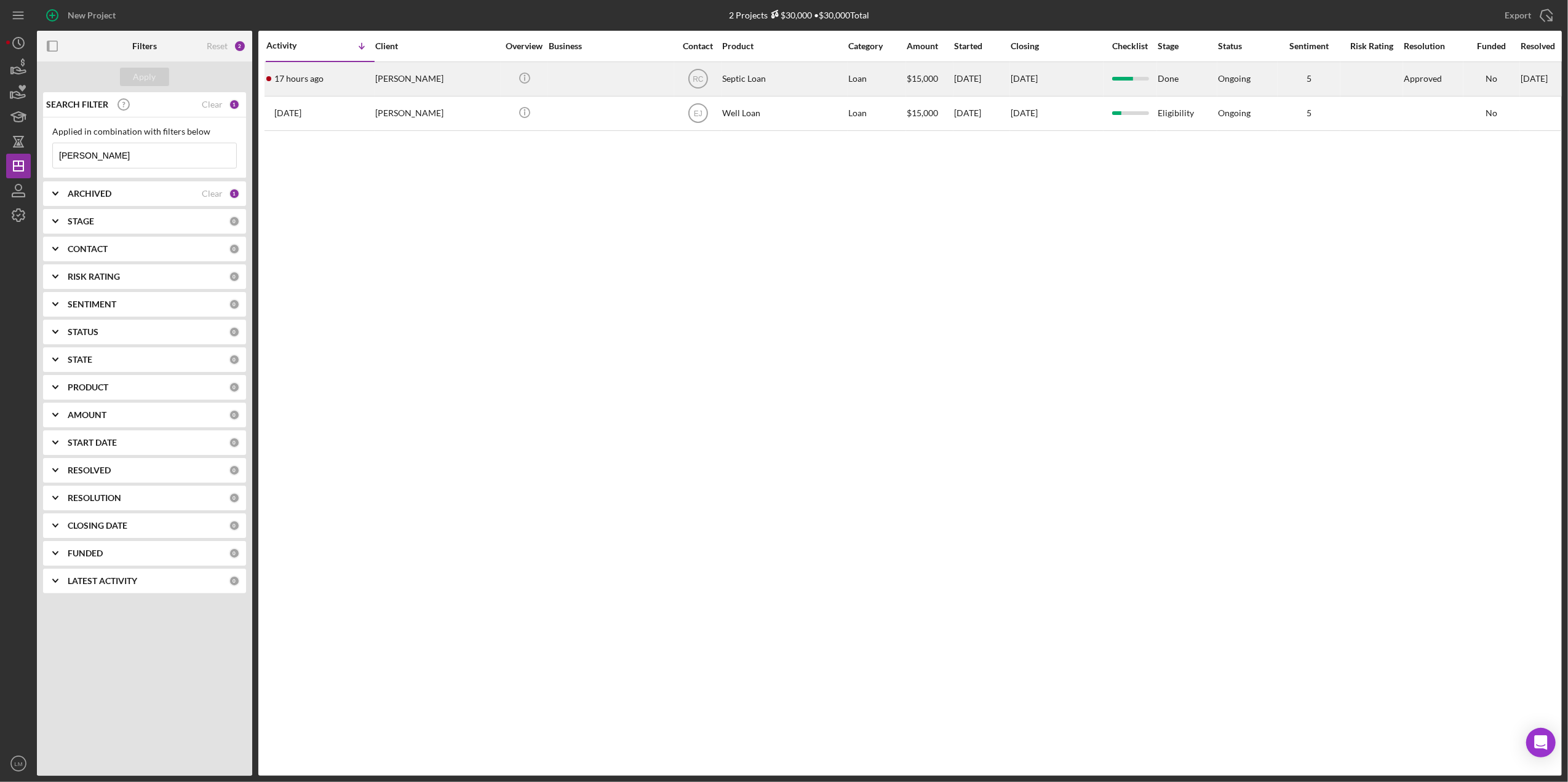
click at [452, 72] on div "grace rogers" at bounding box center [436, 78] width 123 height 32
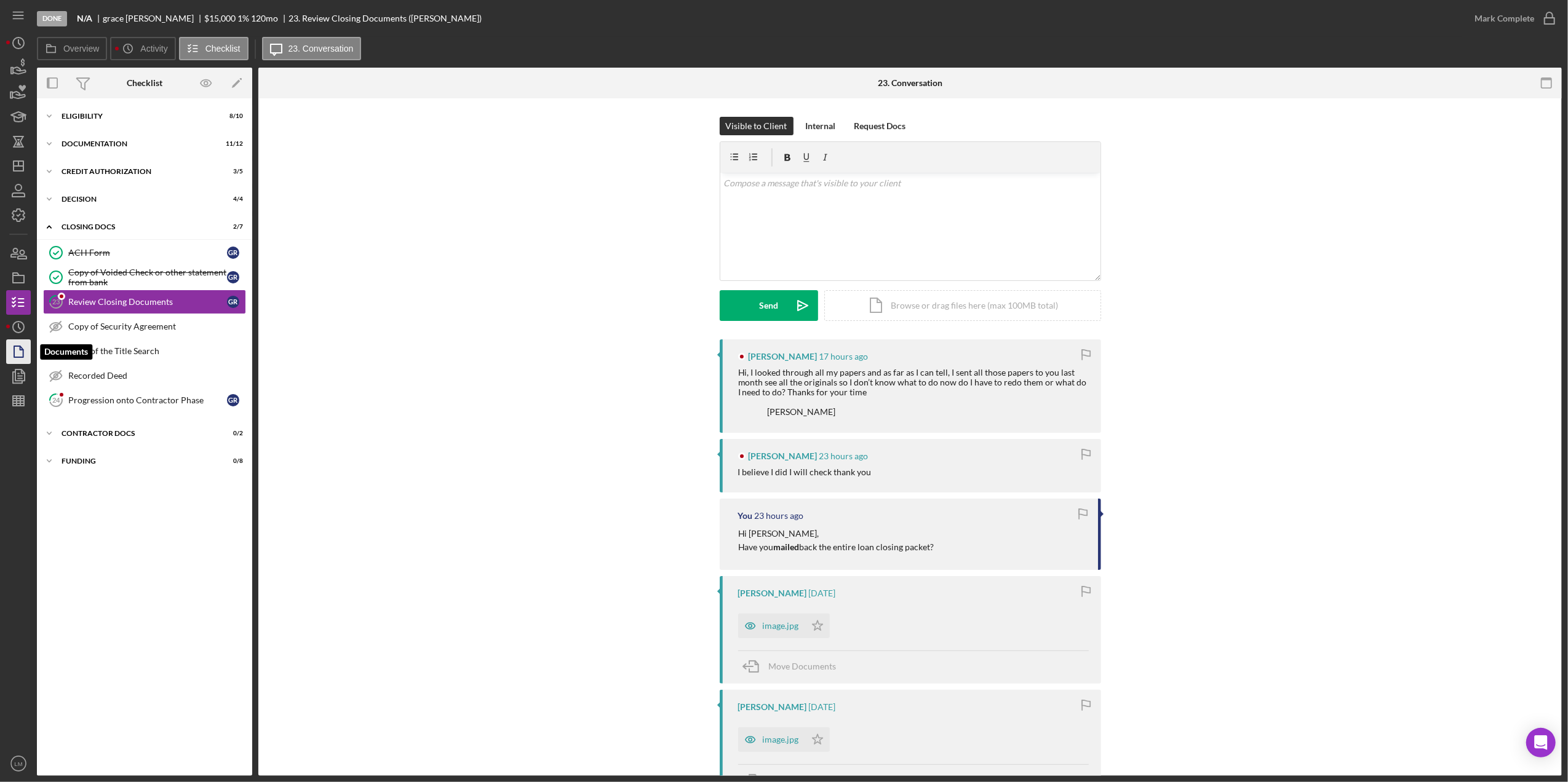
click at [21, 350] on icon "button" at bounding box center [18, 351] width 31 height 31
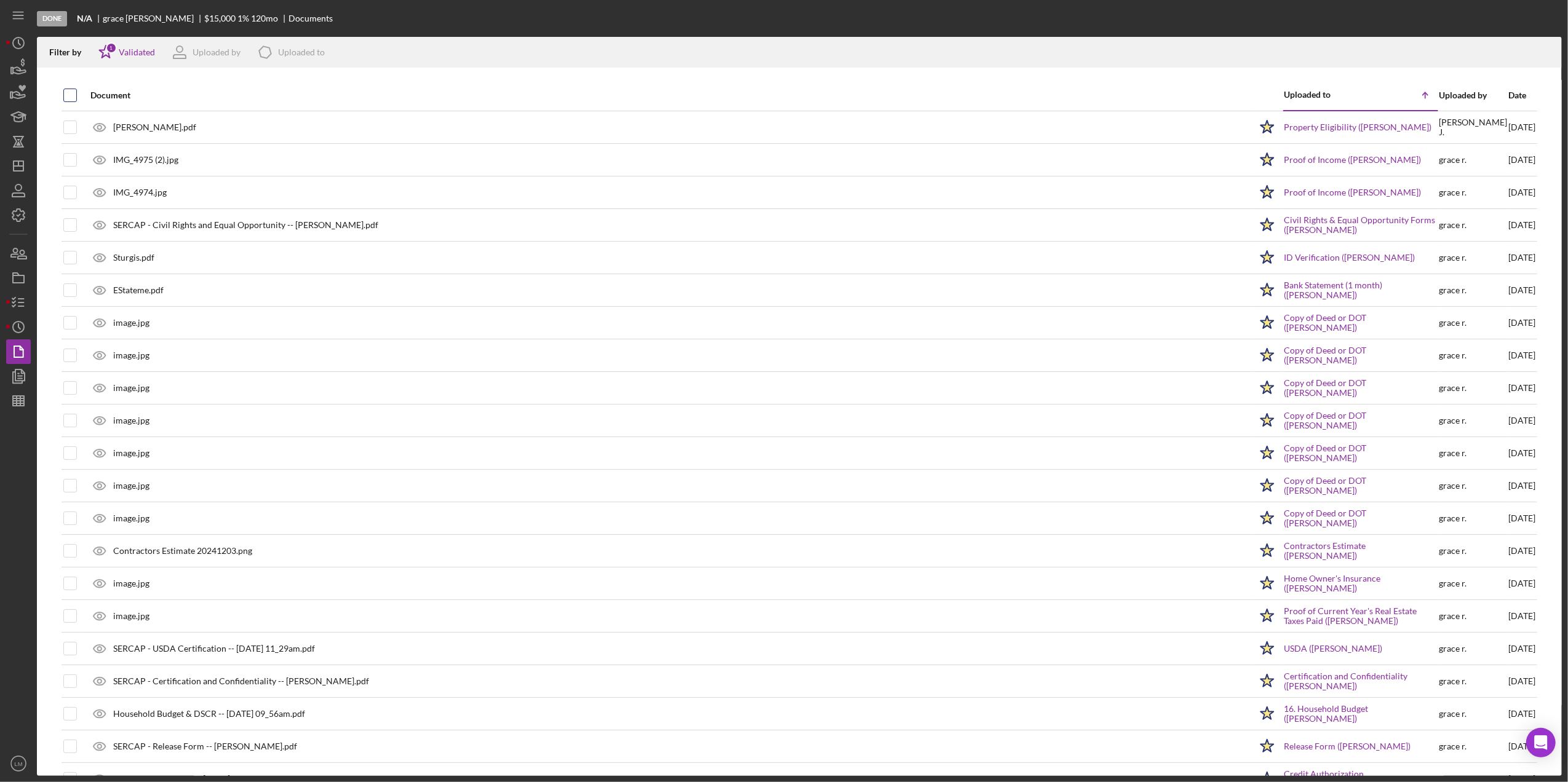
click at [68, 89] on div at bounding box center [70, 96] width 14 height 14
click at [72, 102] on div at bounding box center [70, 96] width 14 height 14
click at [75, 91] on input "checkbox" at bounding box center [70, 95] width 12 height 12
checkbox input "true"
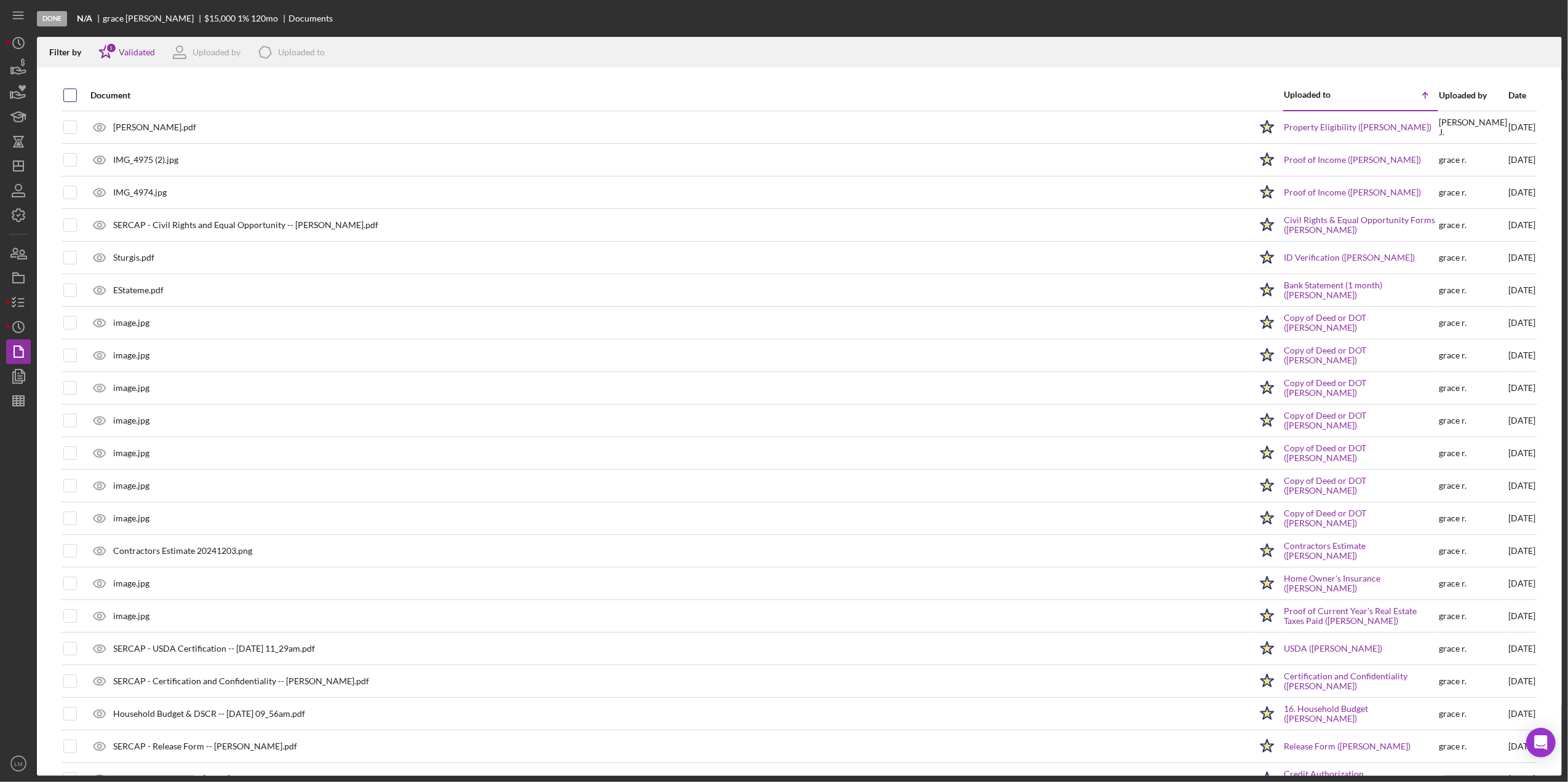
checkbox input "true"
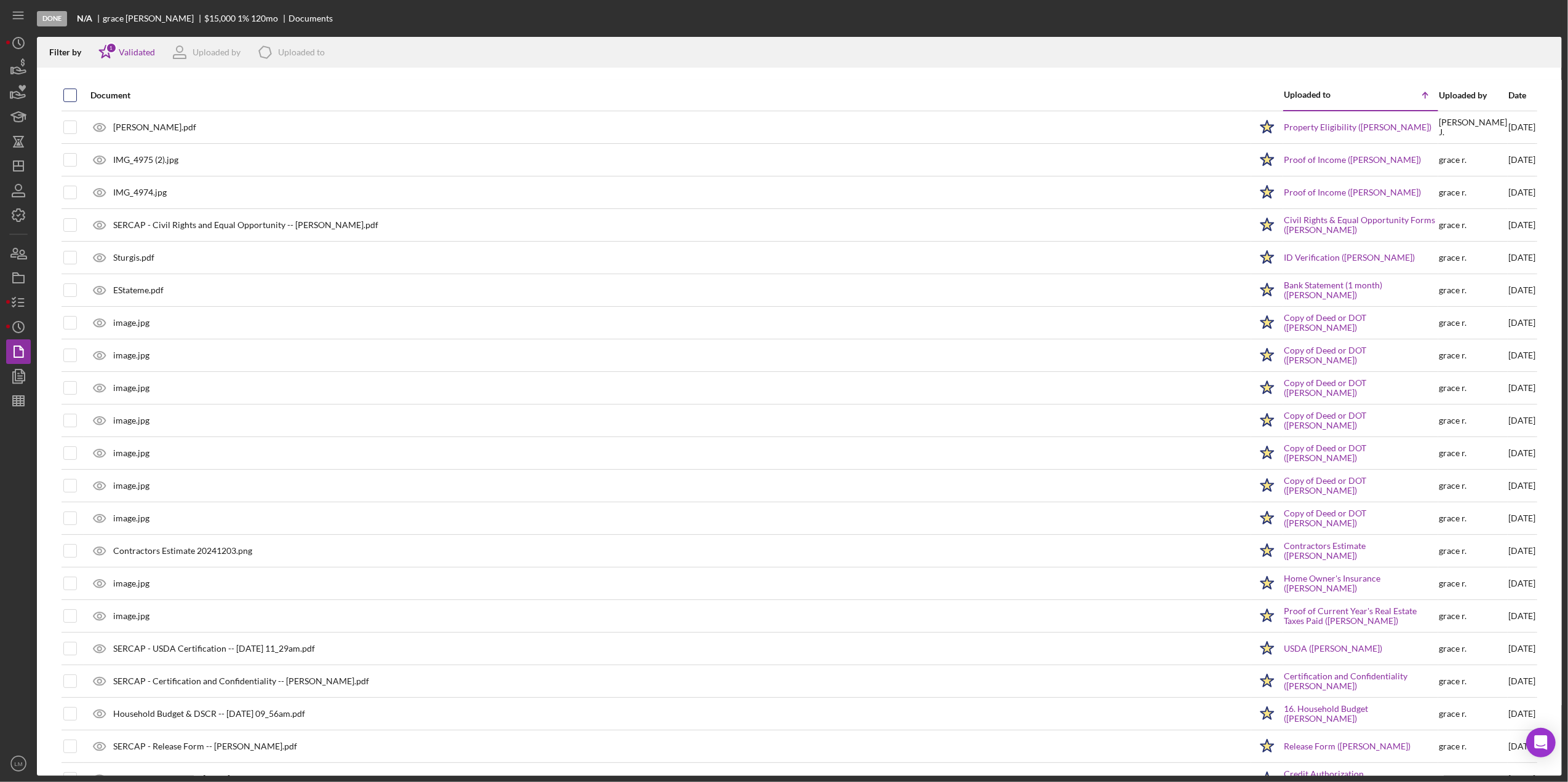
checkbox input "true"
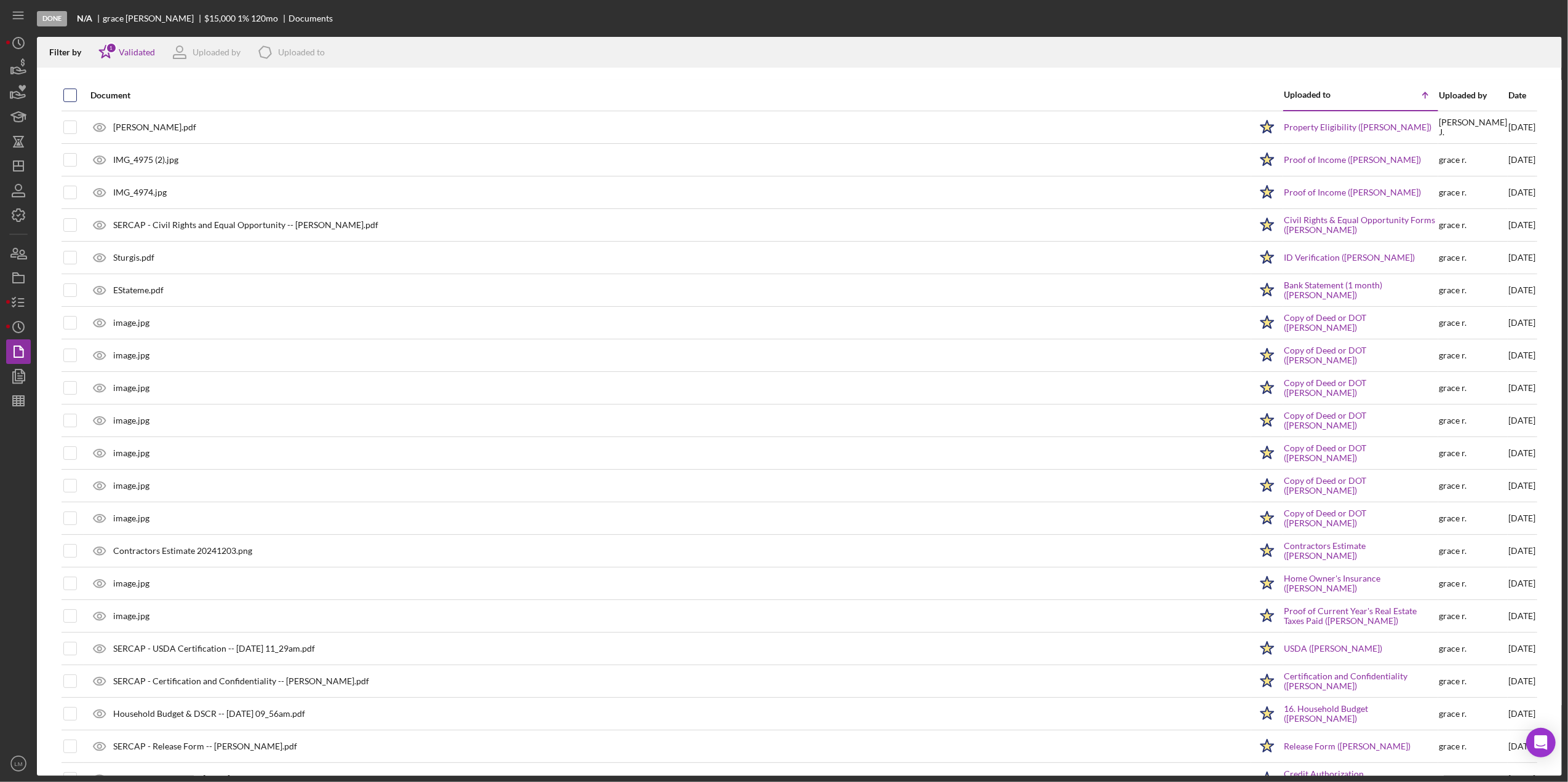
checkbox input "true"
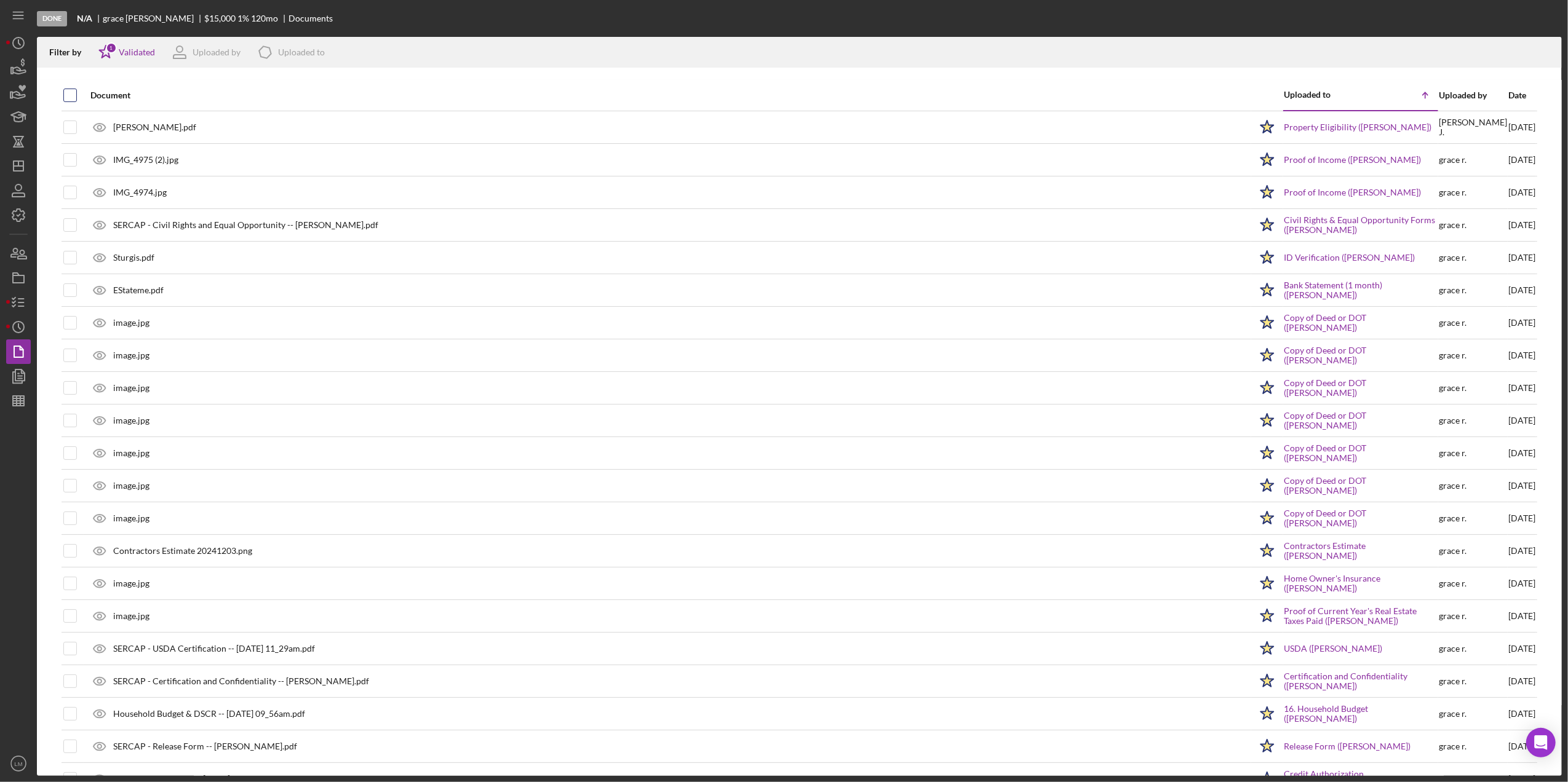
checkbox input "true"
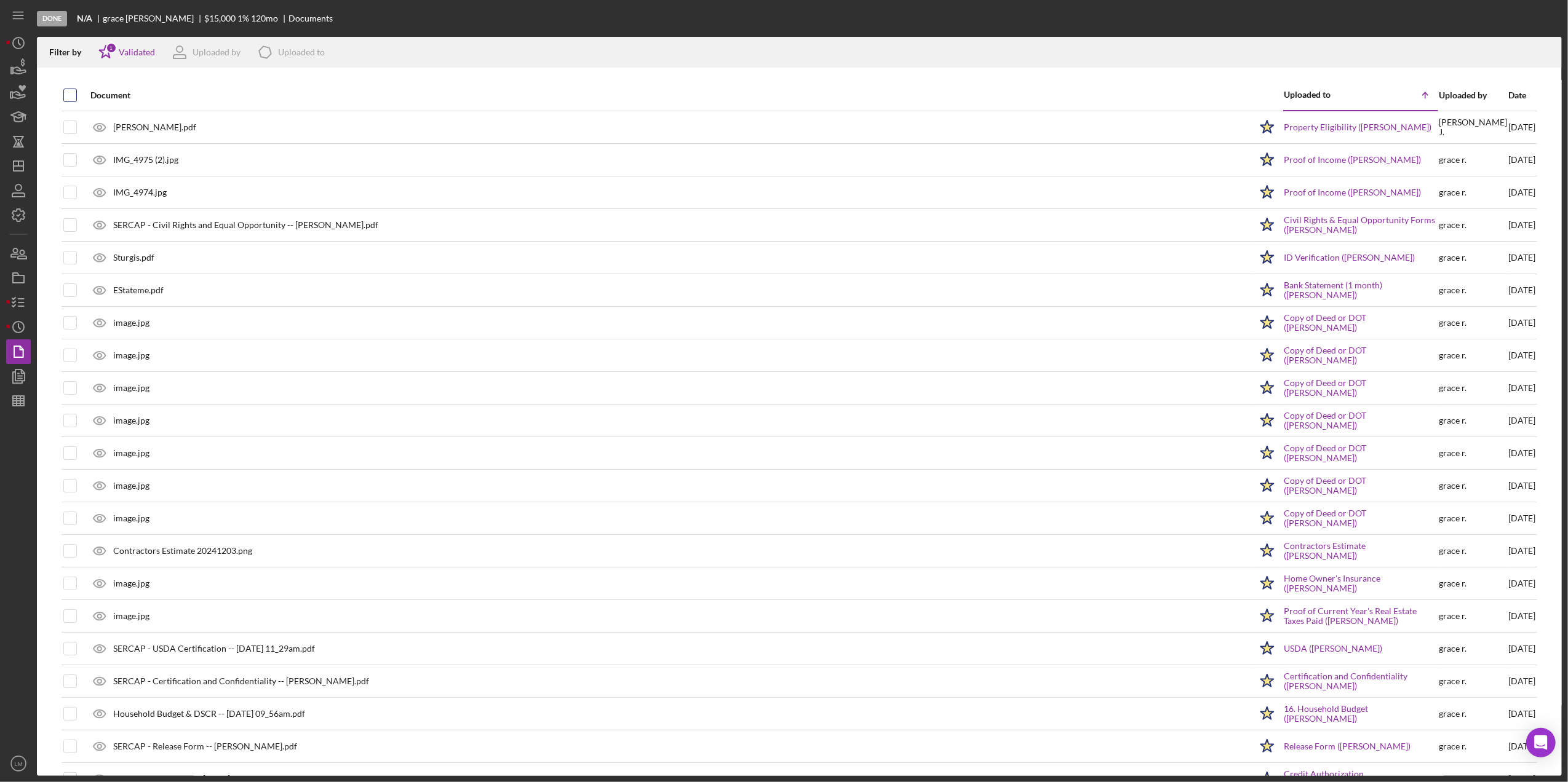
checkbox input "true"
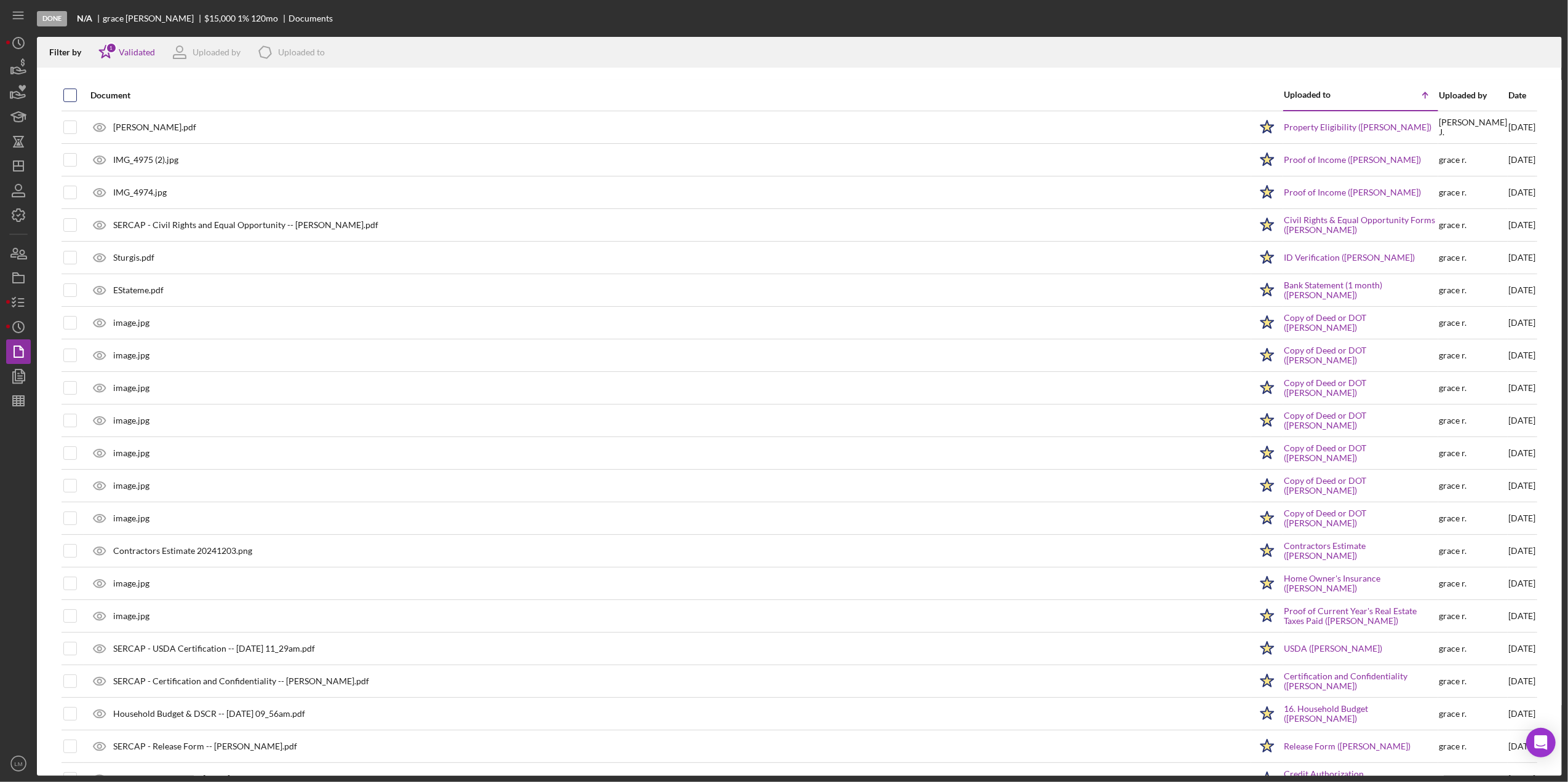
checkbox input "true"
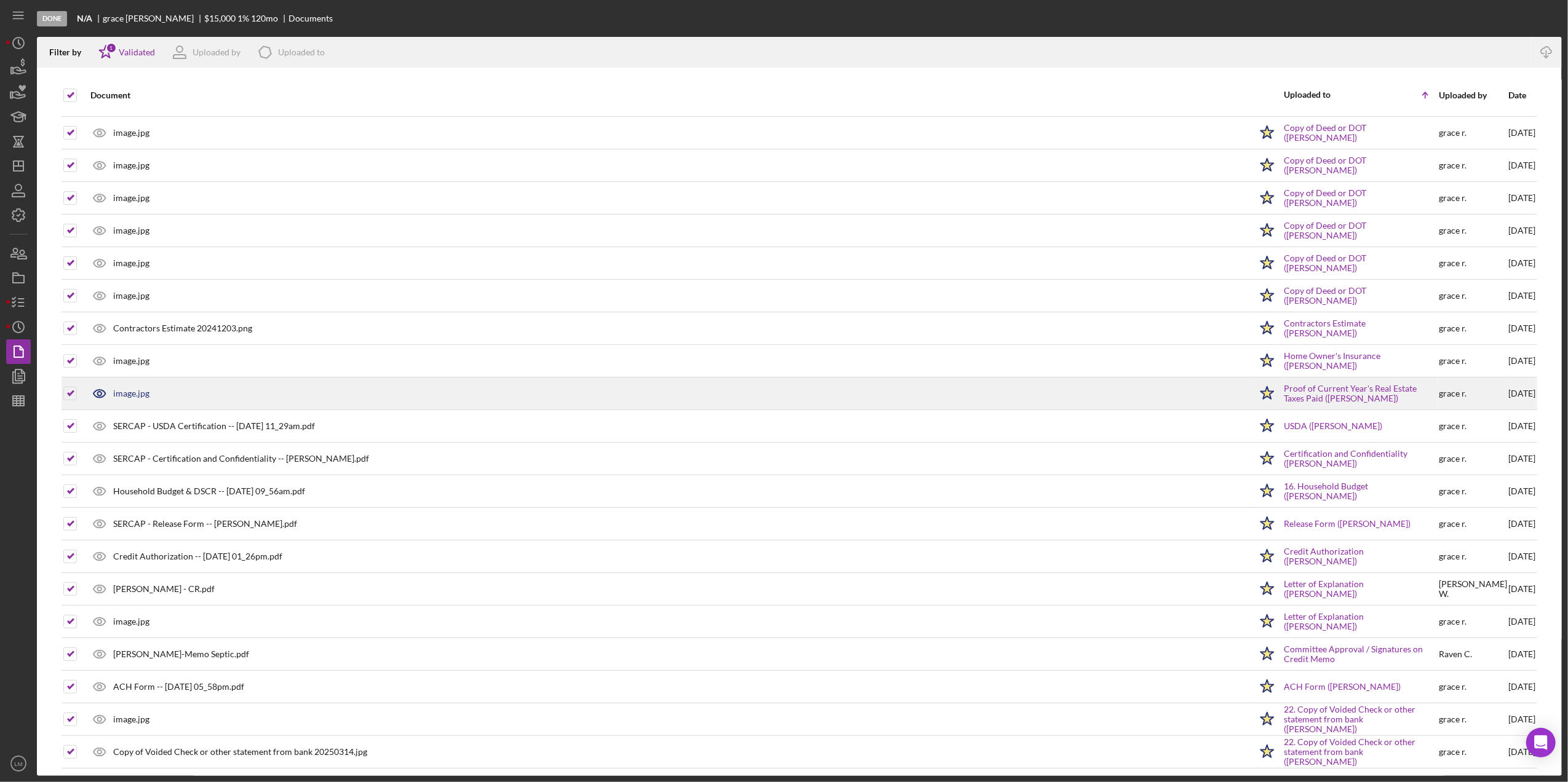
scroll to position [233, 0]
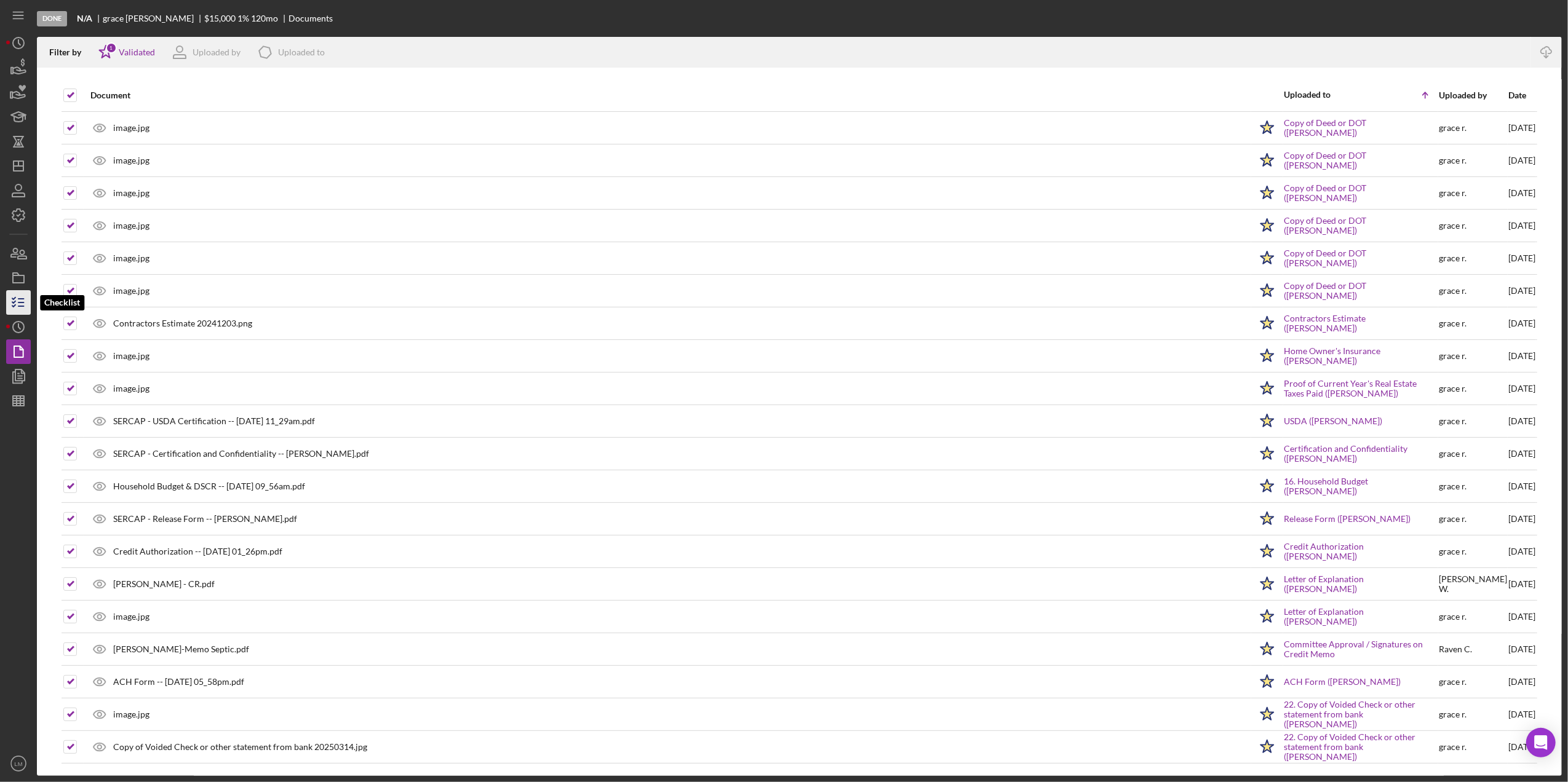
click at [11, 301] on icon "button" at bounding box center [18, 302] width 31 height 31
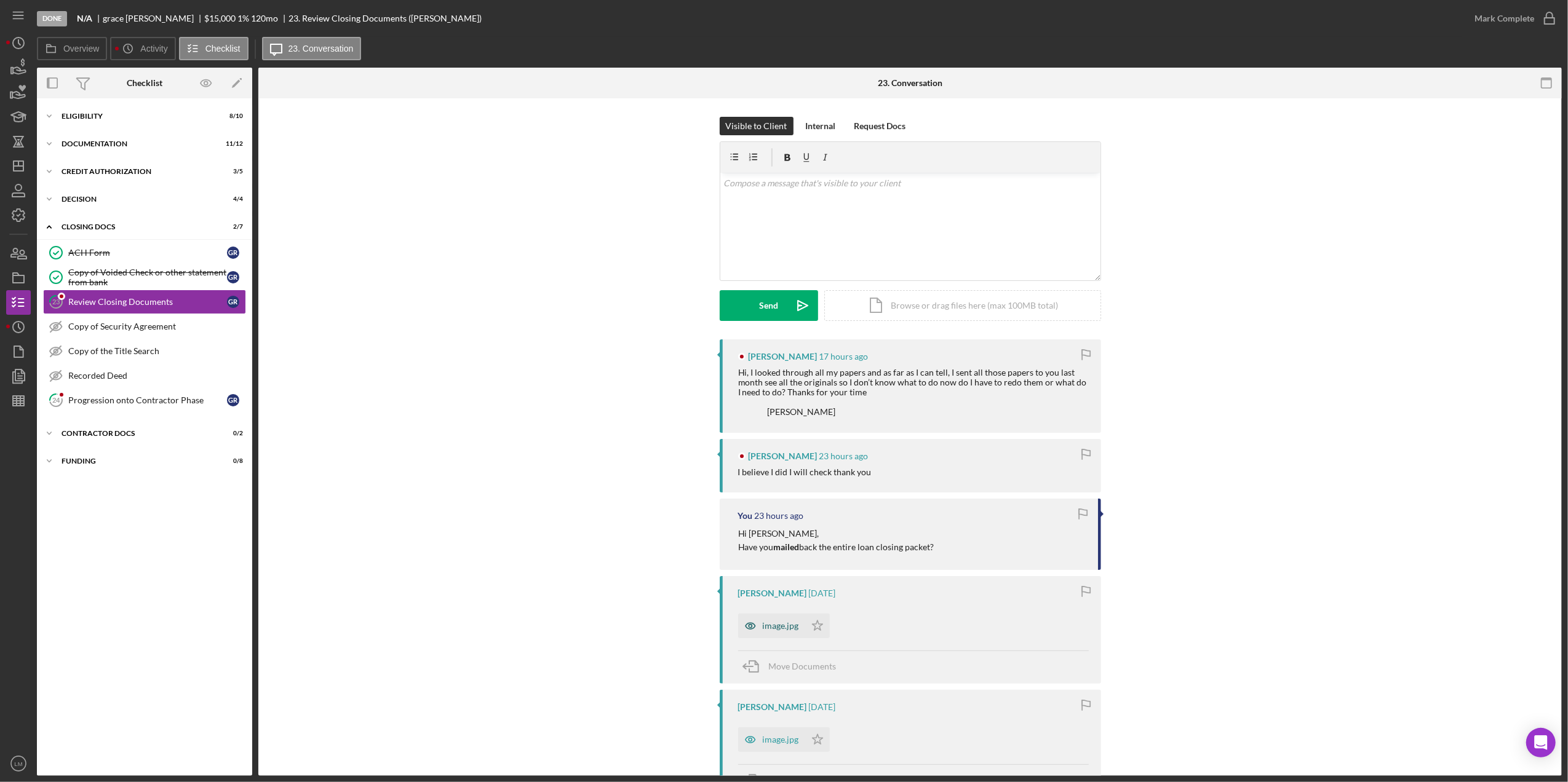
click at [763, 628] on div "image.jpg" at bounding box center [781, 625] width 36 height 10
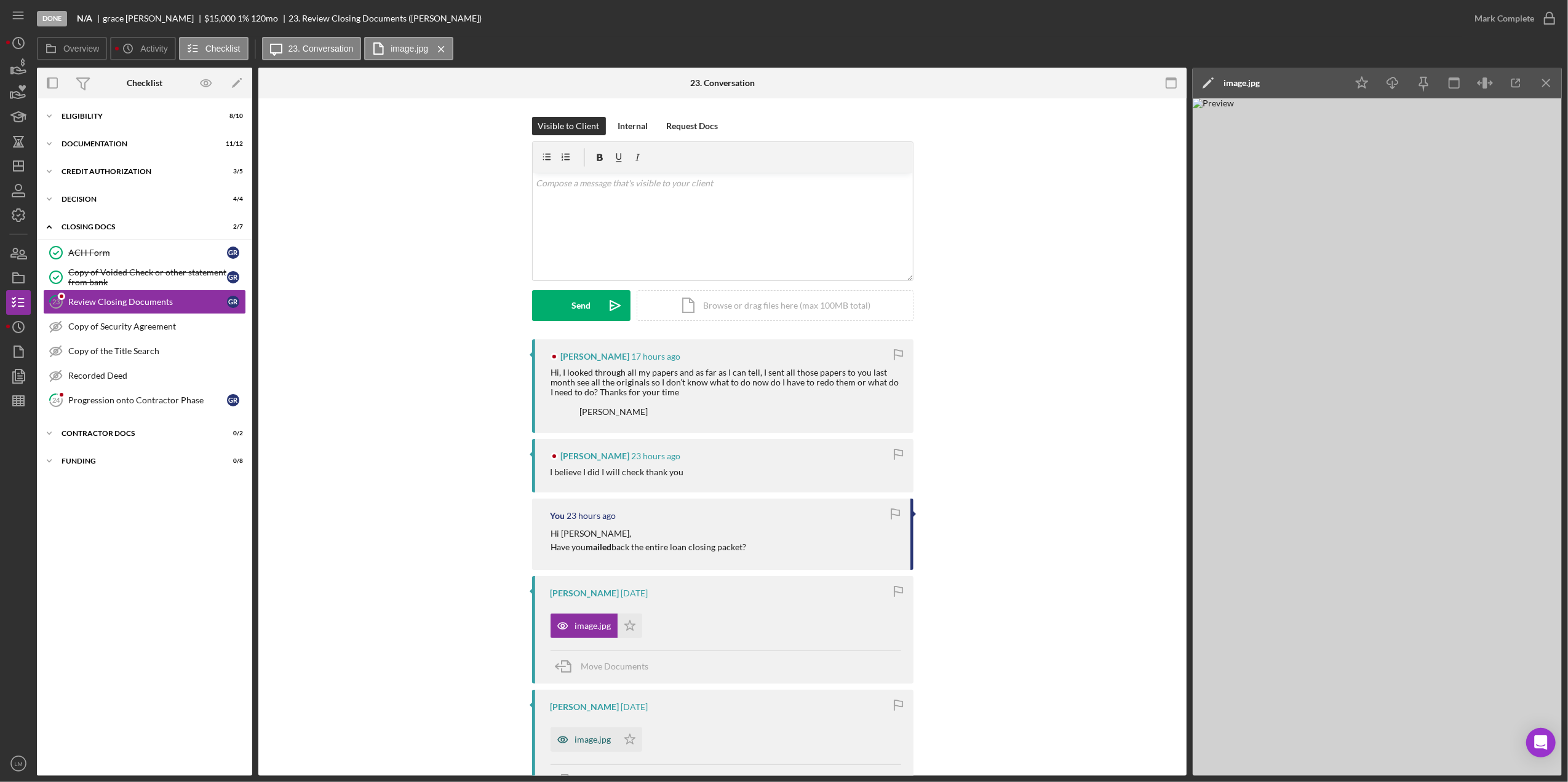
click at [591, 734] on div "image.jpg" at bounding box center [583, 740] width 67 height 25
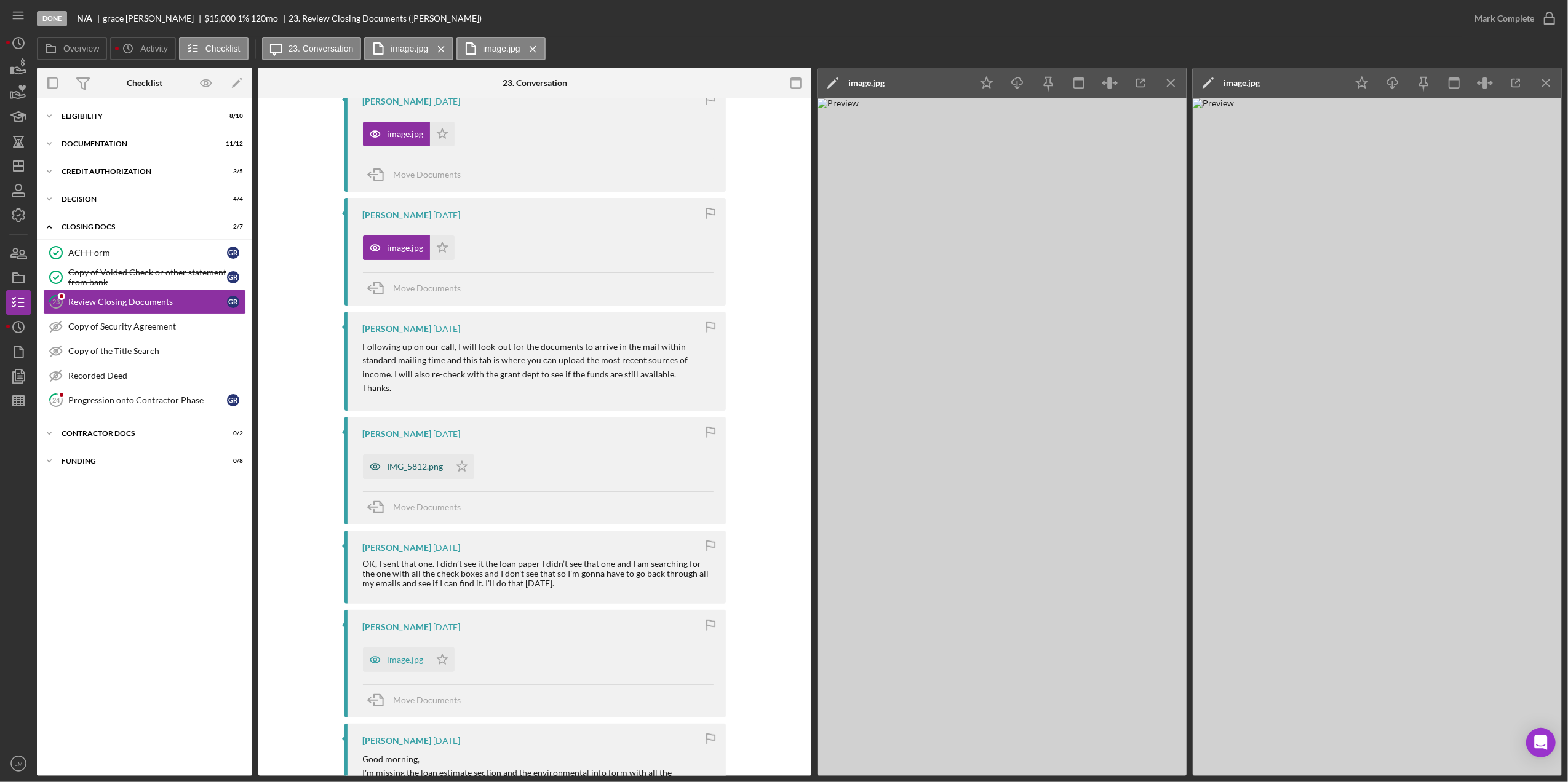
click at [403, 467] on div "IMG_5812.png" at bounding box center [415, 466] width 56 height 10
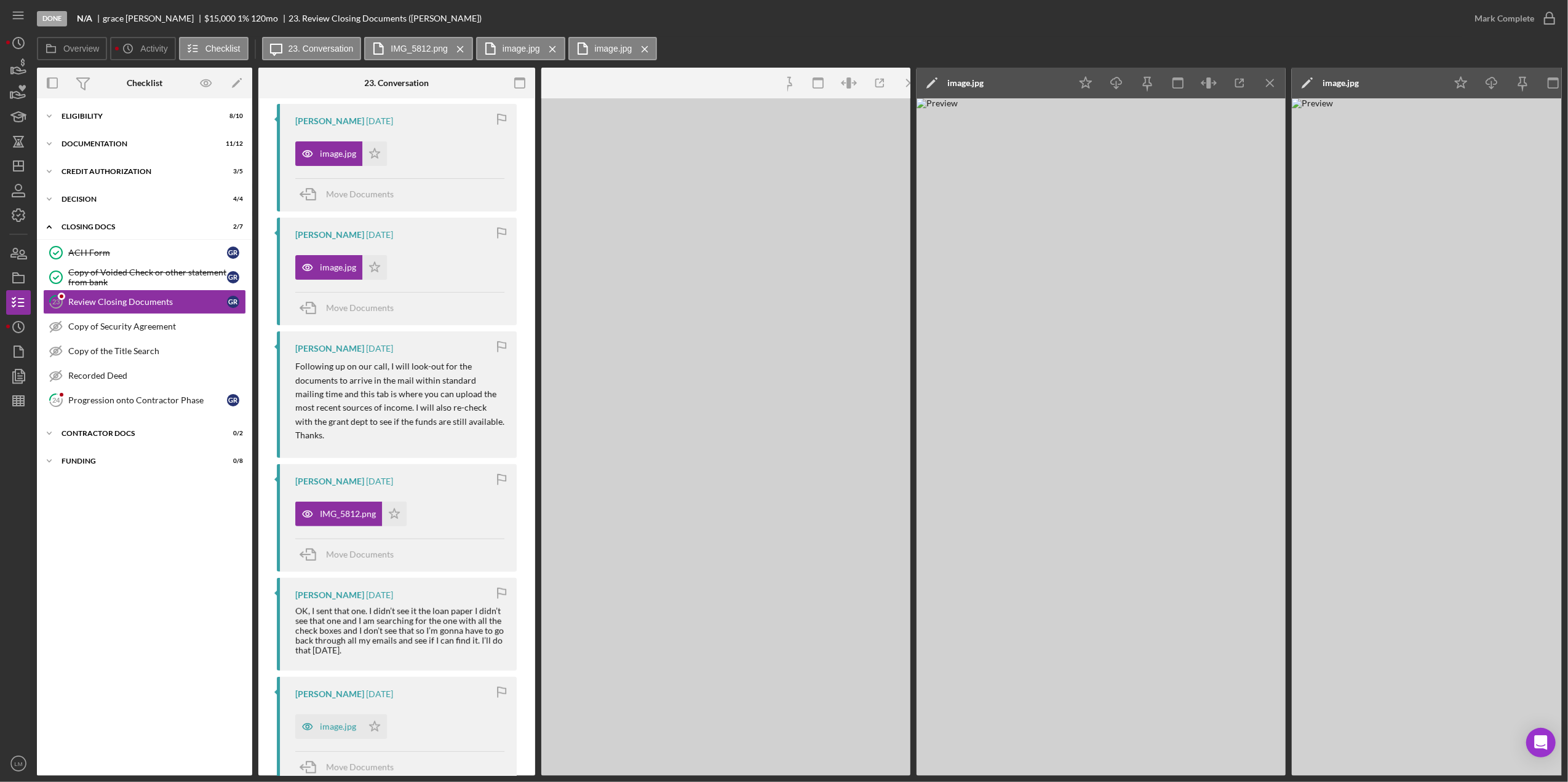
scroll to position [512, 0]
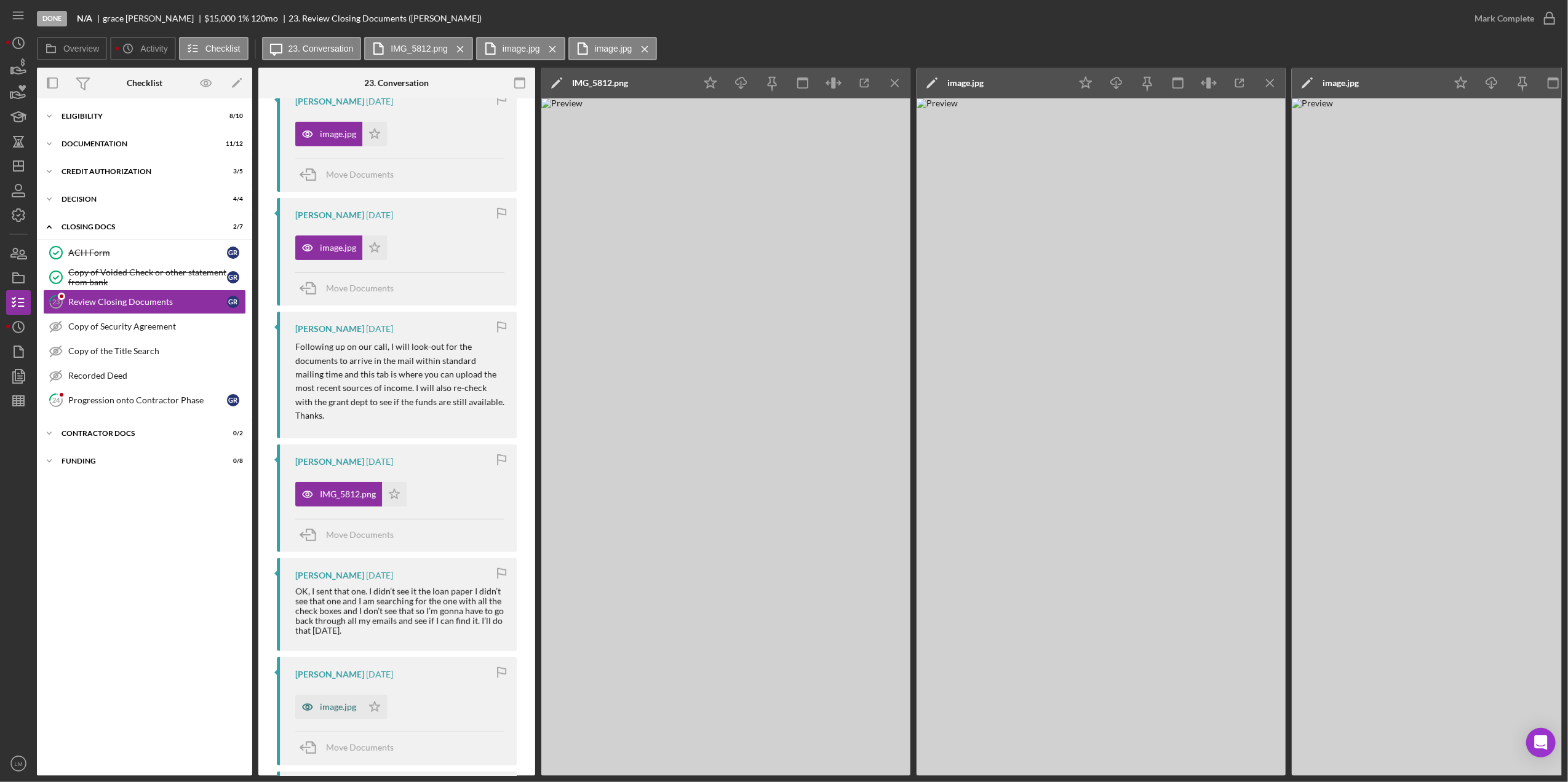
click at [323, 704] on div "image.jpg" at bounding box center [338, 707] width 36 height 10
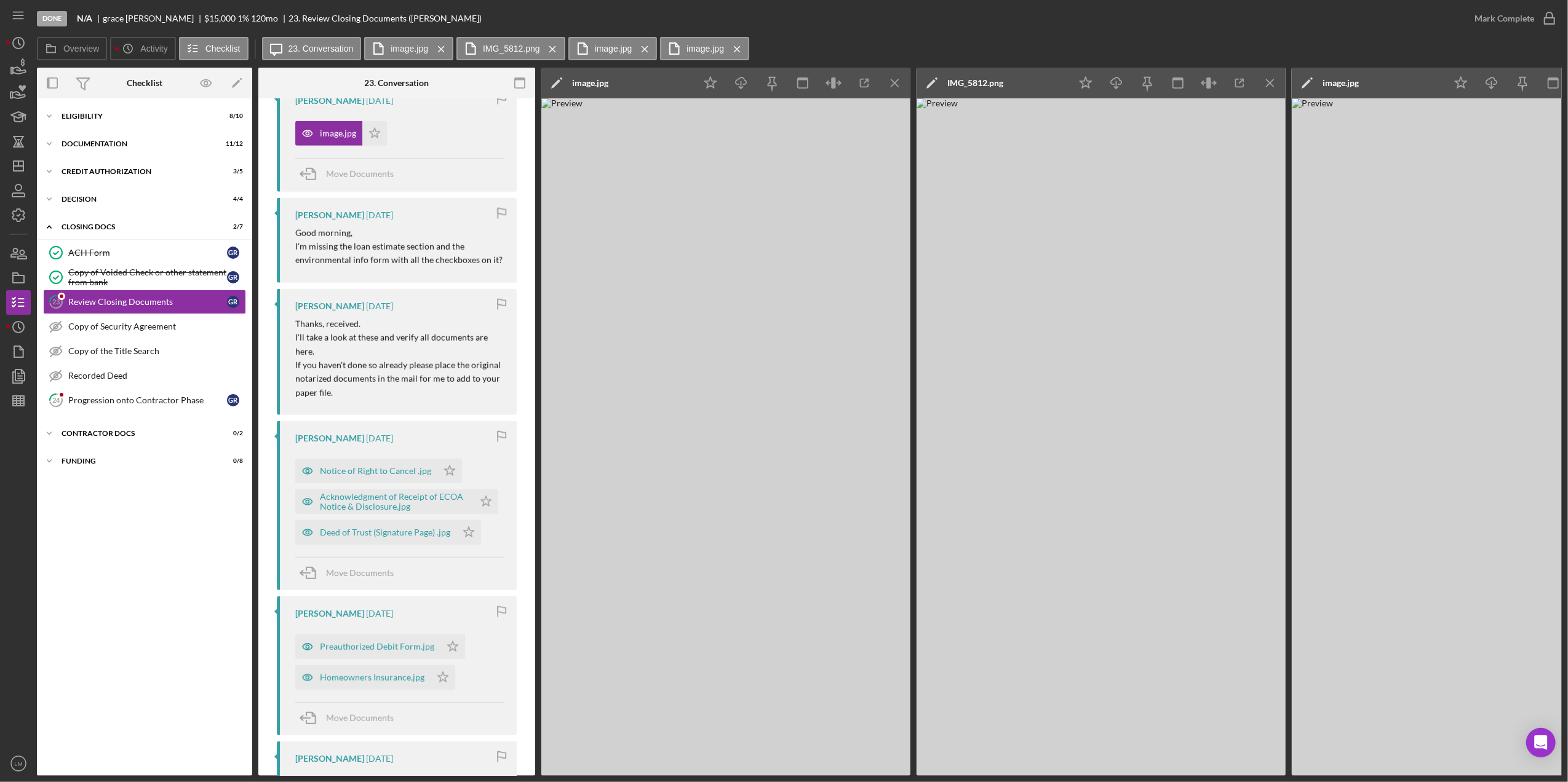
scroll to position [1003, 0]
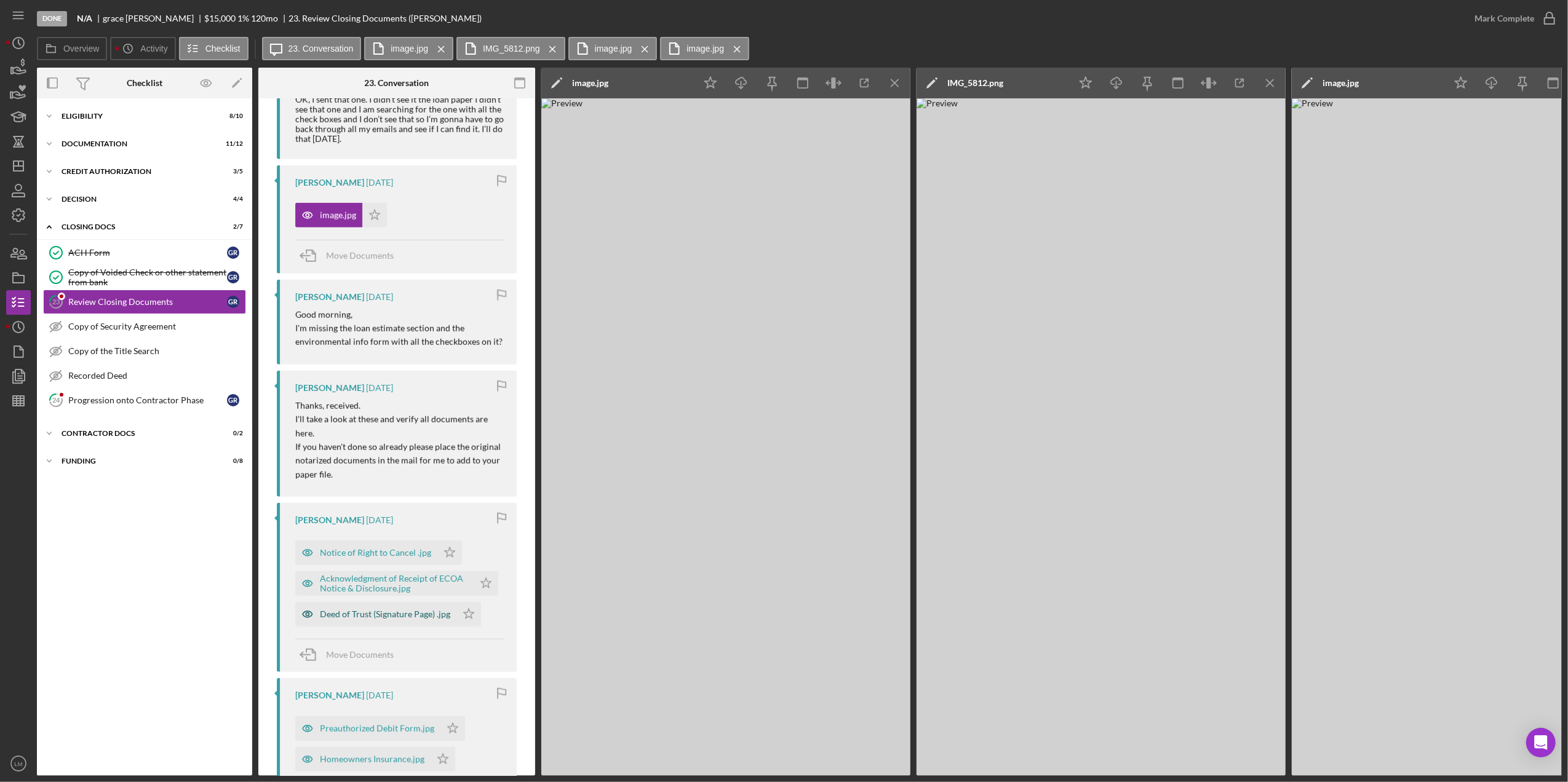
click at [374, 621] on div "Deed of Trust (Signature Page) .jpg" at bounding box center [376, 614] width 161 height 25
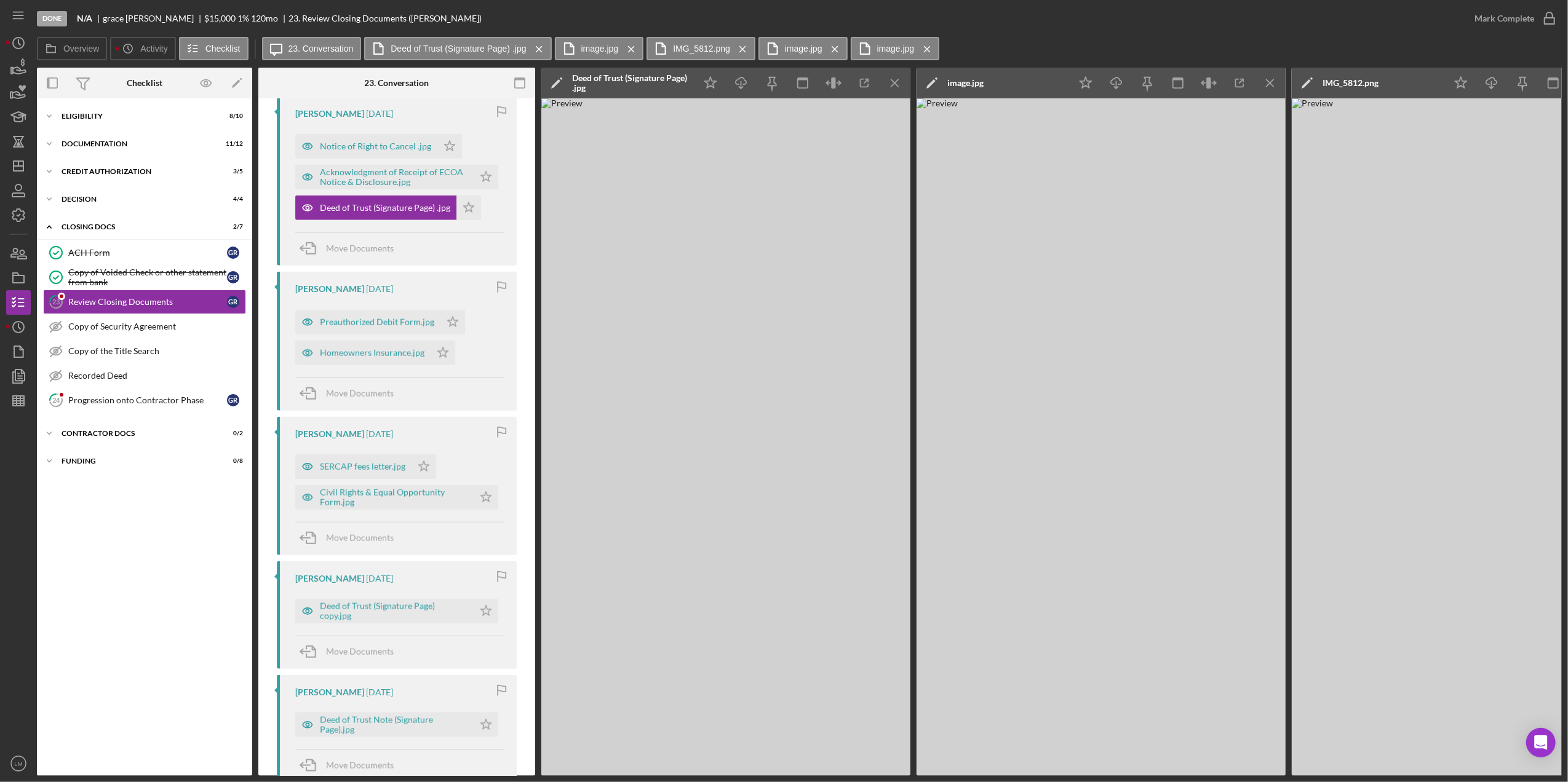
scroll to position [1413, 0]
click at [397, 611] on div "Deed of Trust (Signature Page) copy.jpg" at bounding box center [394, 608] width 148 height 20
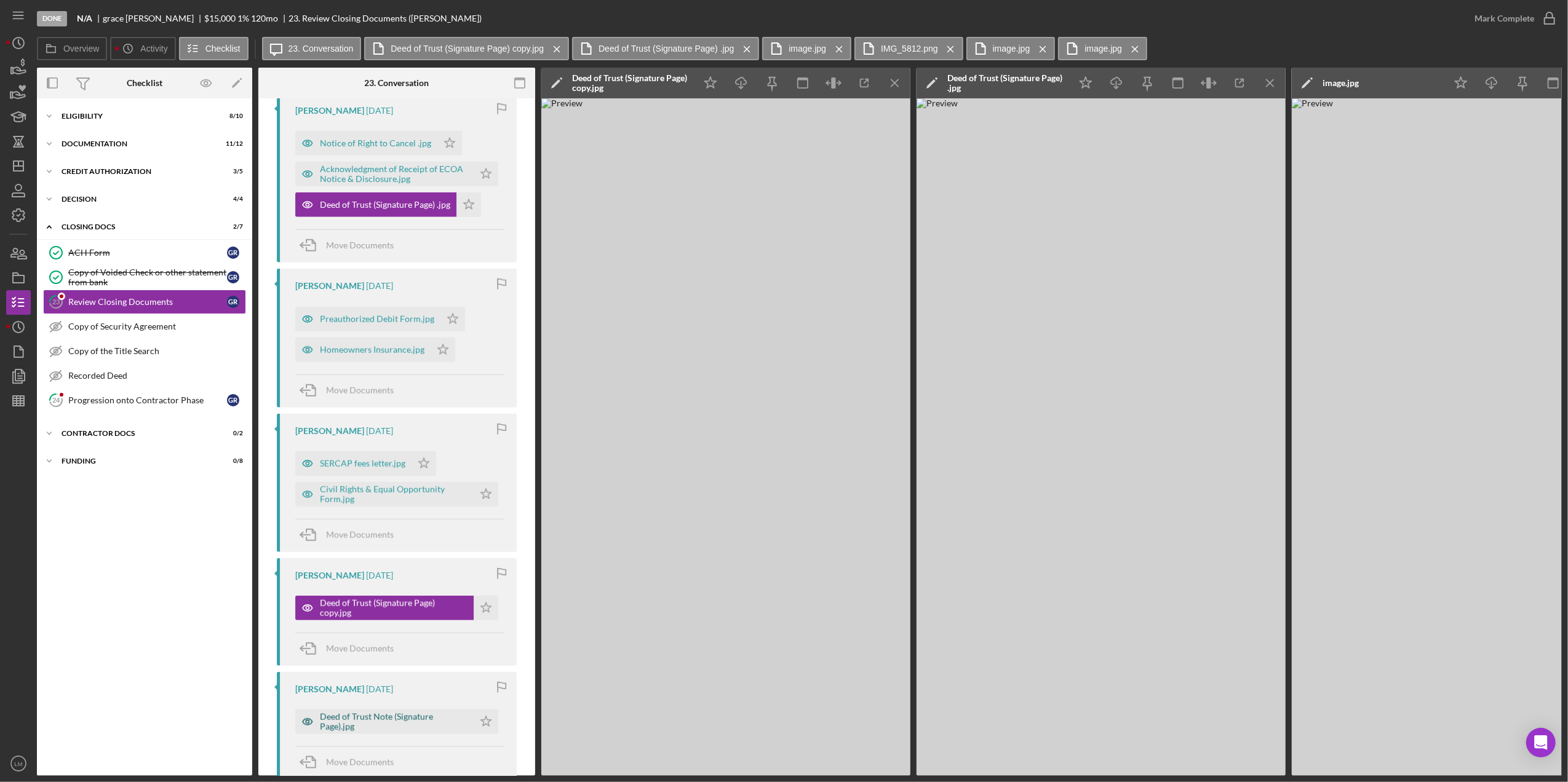
click at [409, 721] on div "Deed of Trust Note (Signature Page).jpg" at bounding box center [394, 722] width 148 height 20
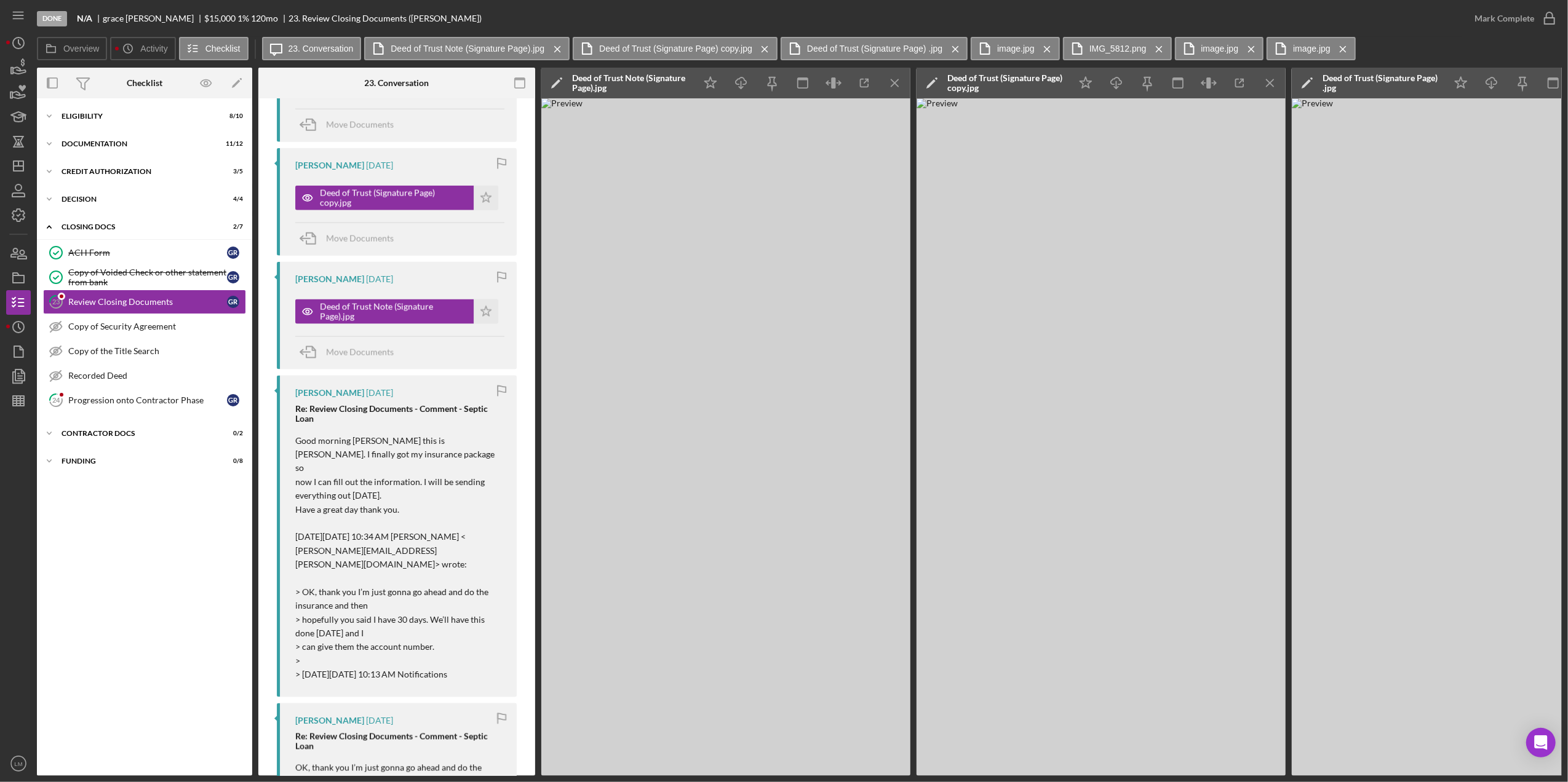
scroll to position [1741, 0]
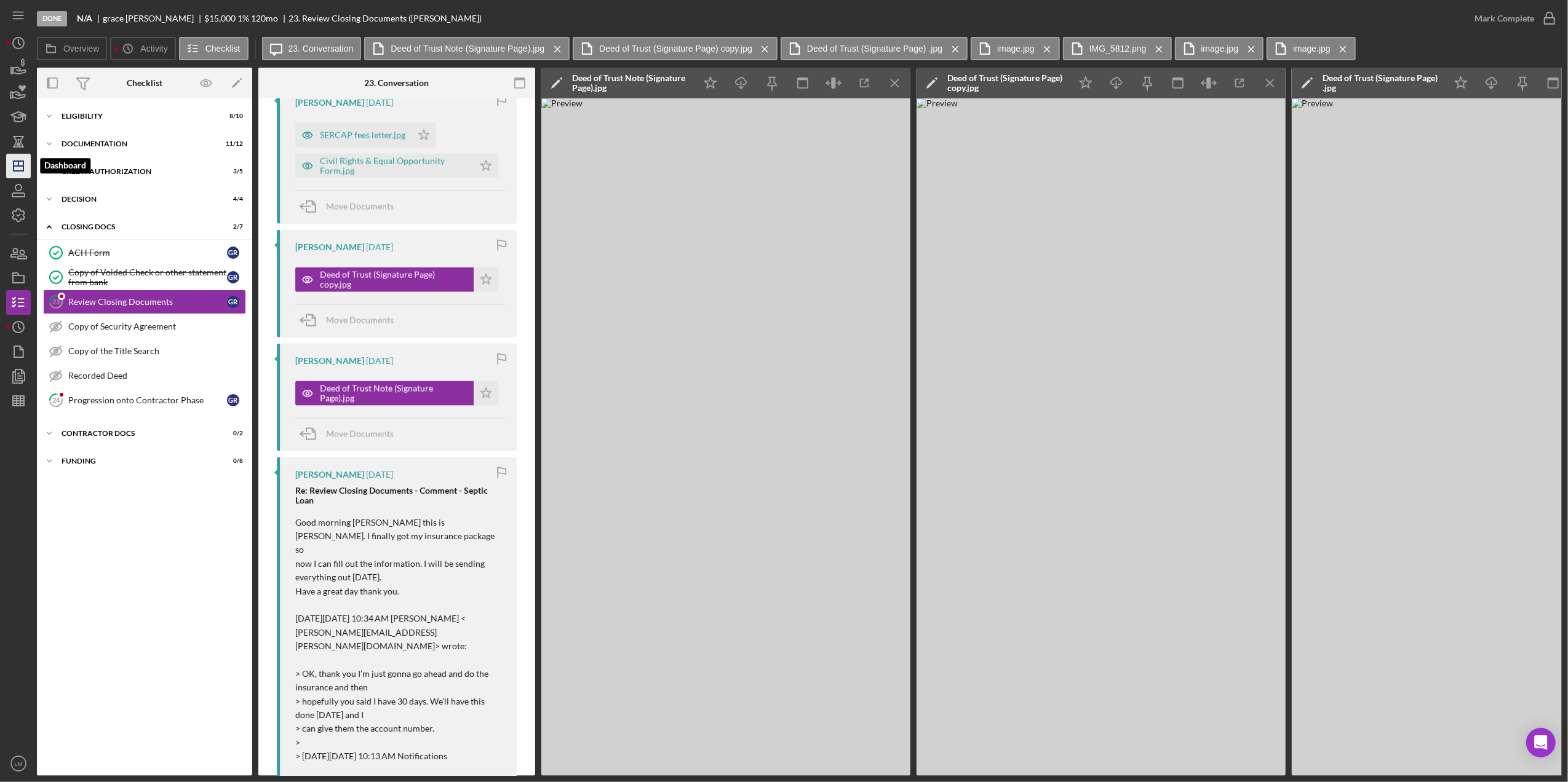
click at [6, 169] on icon "Icon/Dashboard" at bounding box center [18, 166] width 31 height 31
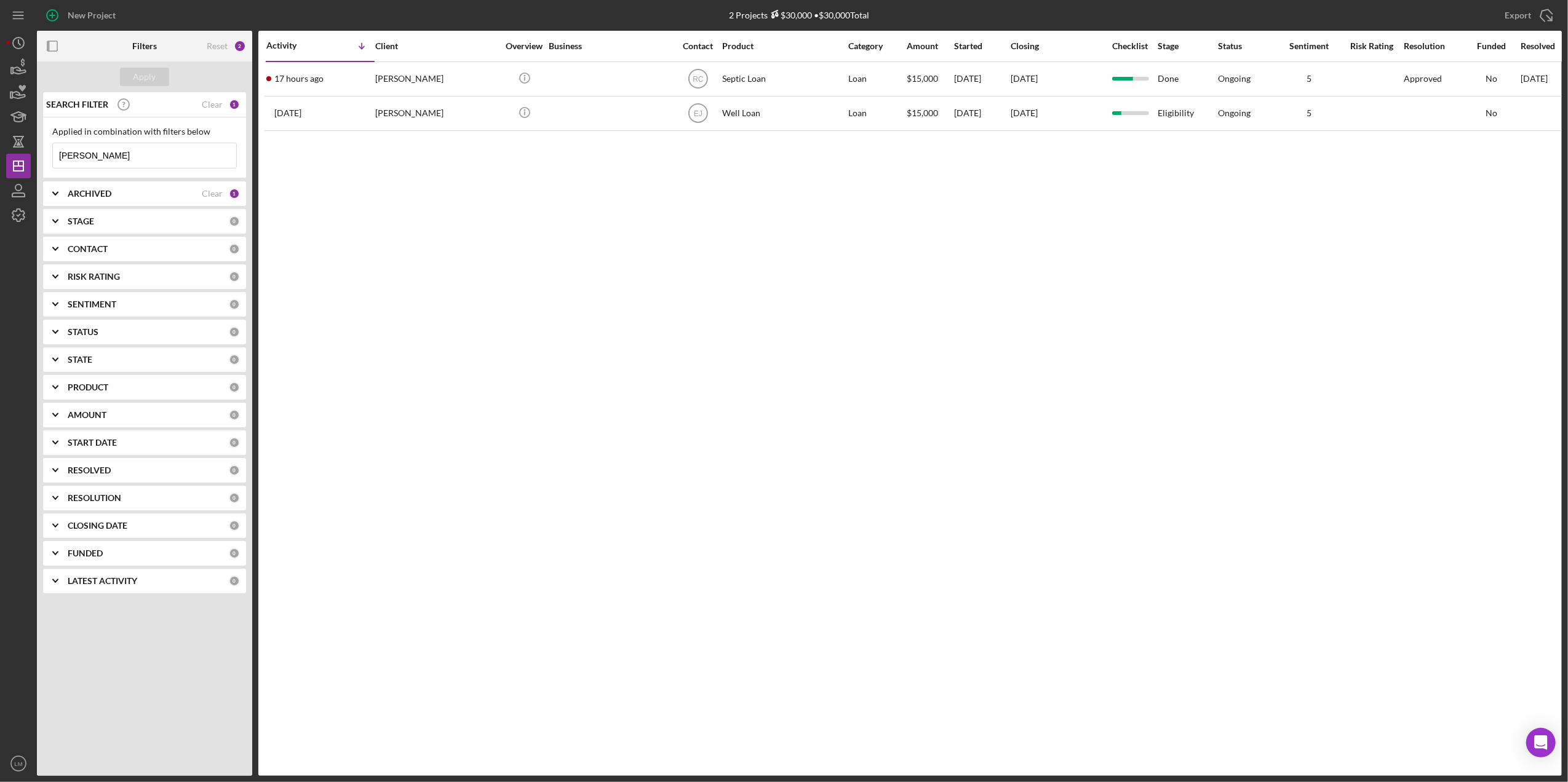
click at [220, 54] on div "Reset 2" at bounding box center [226, 46] width 39 height 31
click at [219, 45] on div "Reset" at bounding box center [217, 46] width 21 height 10
click at [136, 81] on div "Apply" at bounding box center [145, 77] width 23 height 18
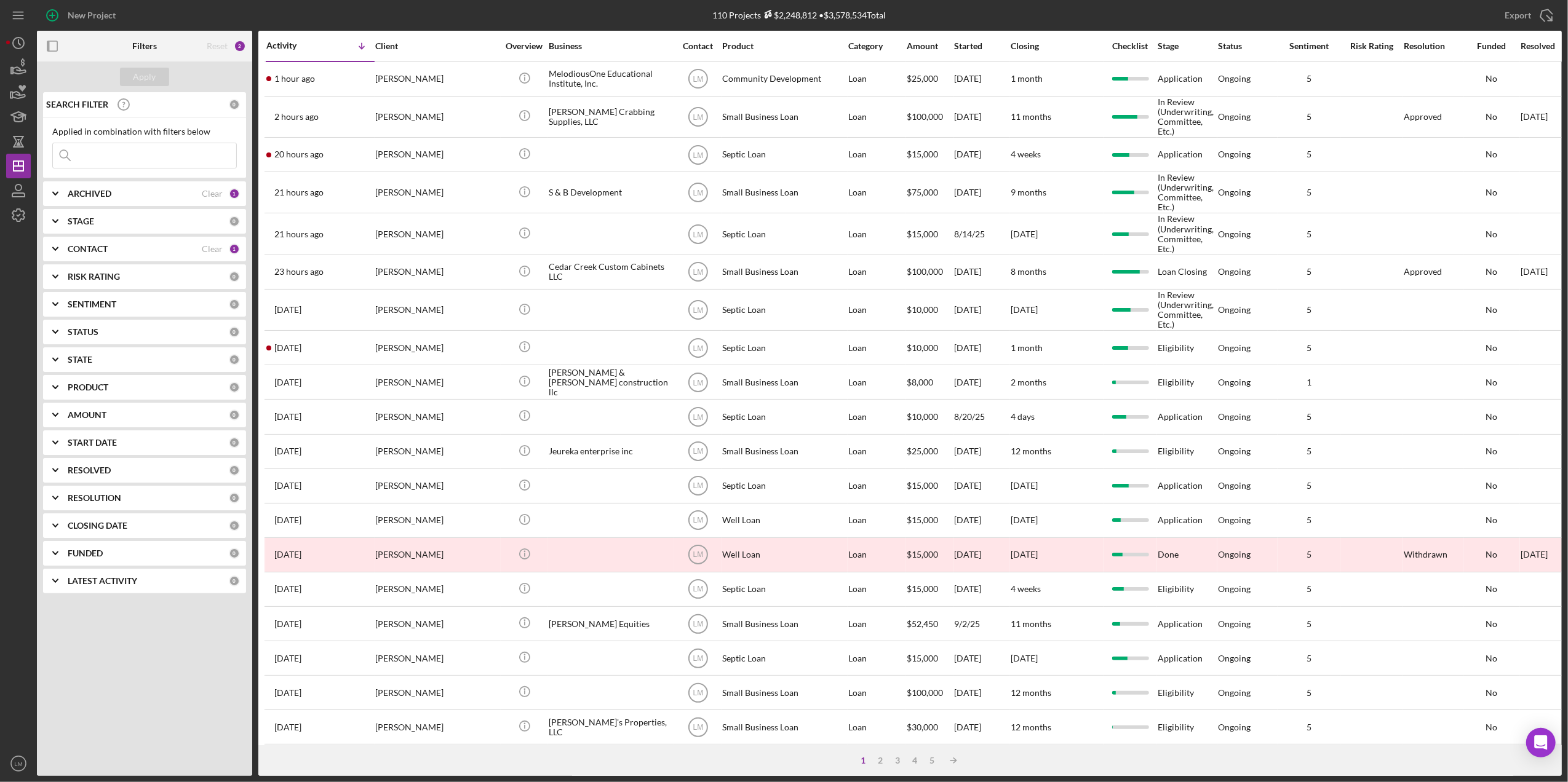
click at [139, 148] on input at bounding box center [144, 155] width 183 height 25
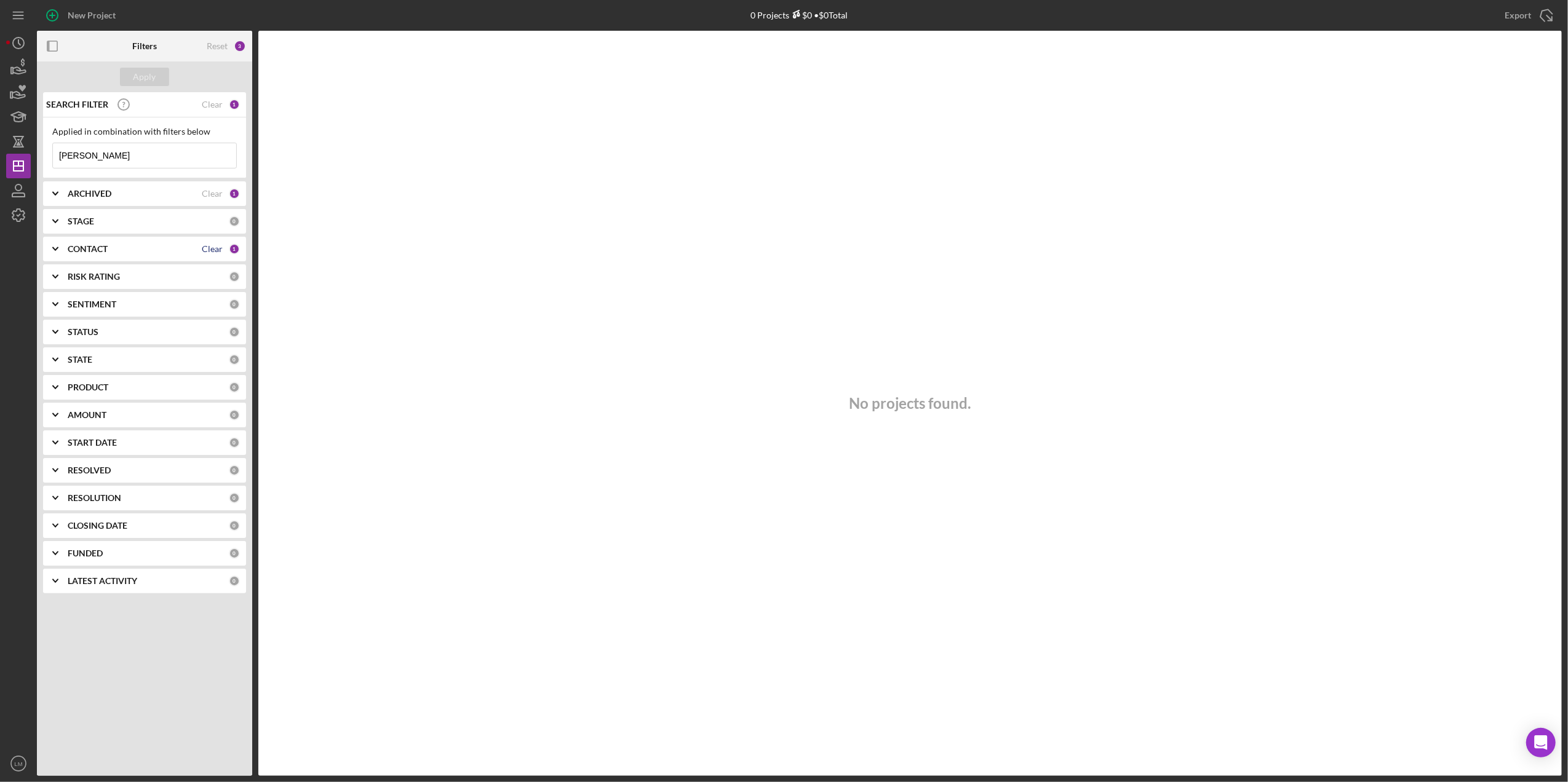
type input "[PERSON_NAME]"
click at [210, 246] on div "Clear" at bounding box center [213, 249] width 21 height 10
click at [158, 75] on button "Apply" at bounding box center [144, 77] width 49 height 18
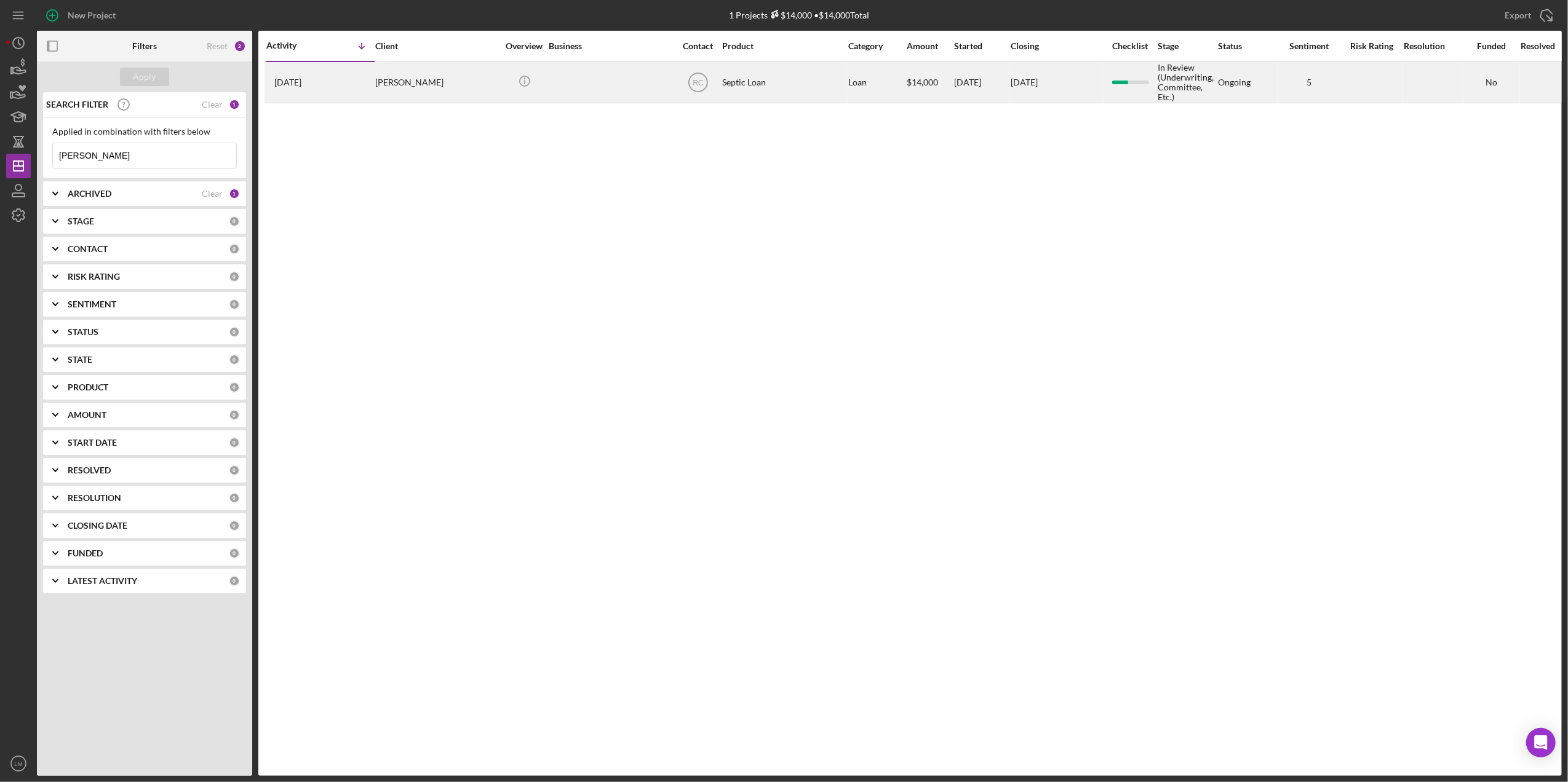
click at [433, 82] on div "[PERSON_NAME]" at bounding box center [436, 82] width 123 height 39
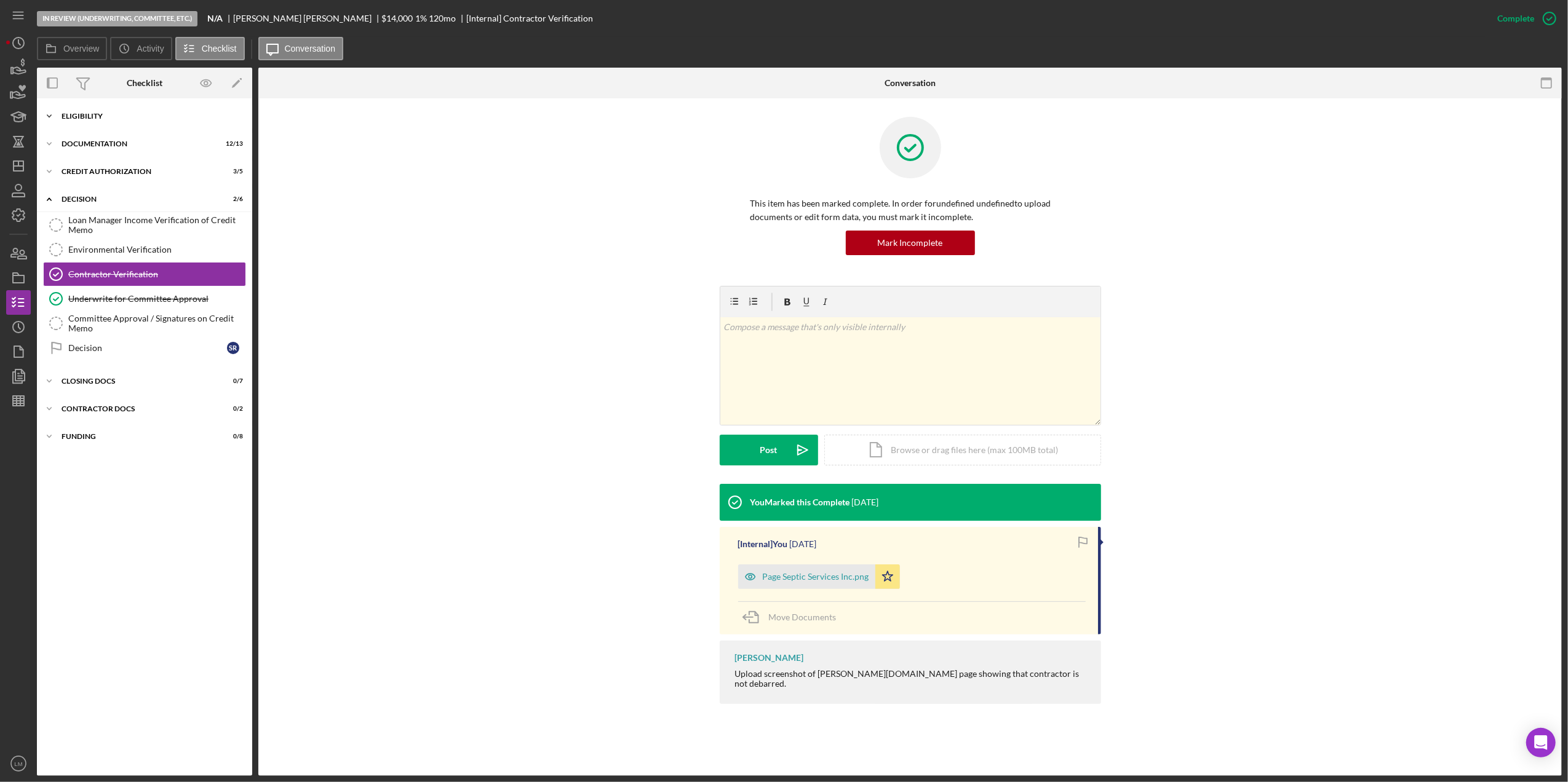
click at [153, 117] on div "Eligibility" at bounding box center [149, 116] width 176 height 8
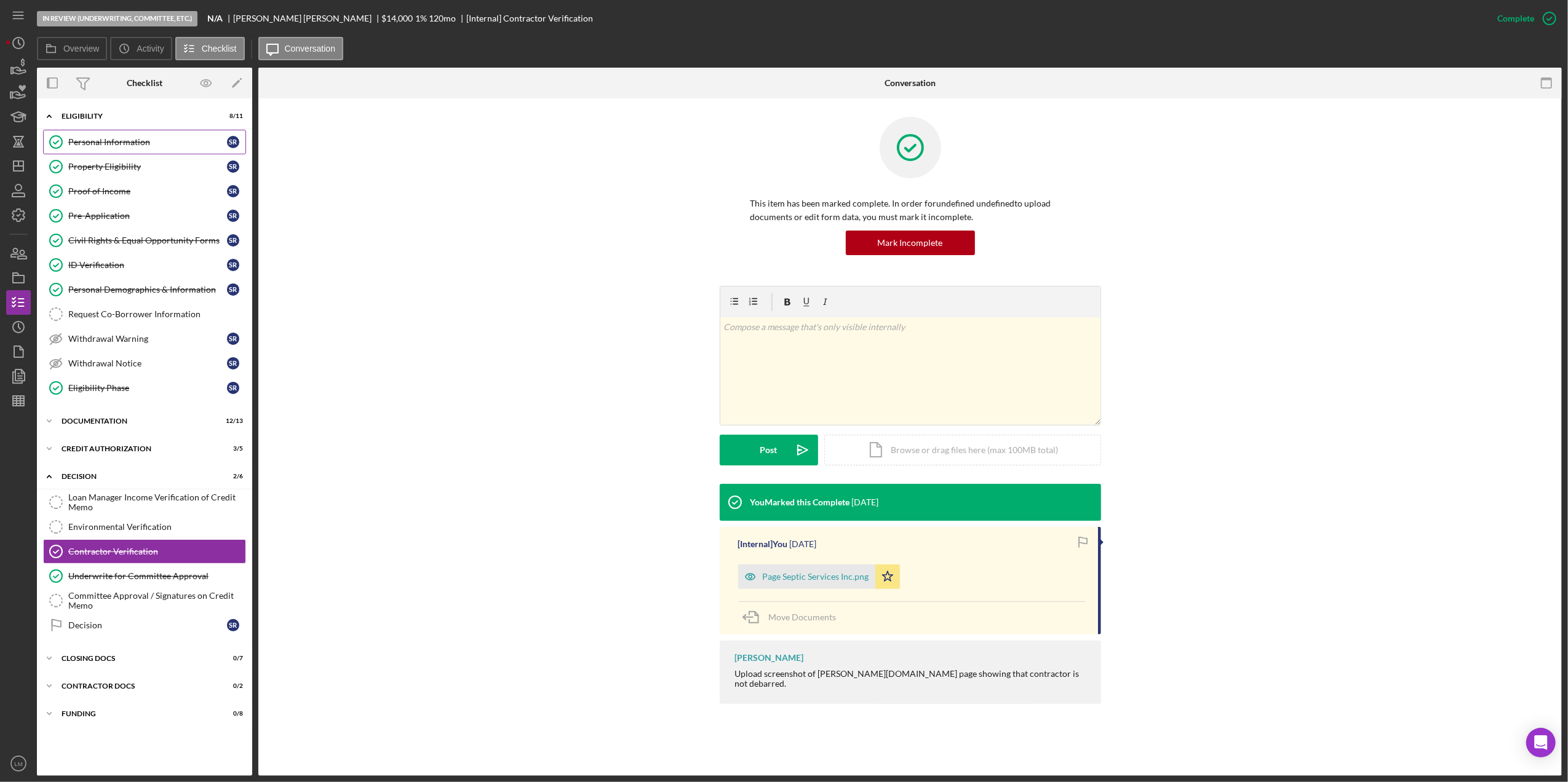
click at [146, 137] on div "Personal Information" at bounding box center [148, 142] width 159 height 10
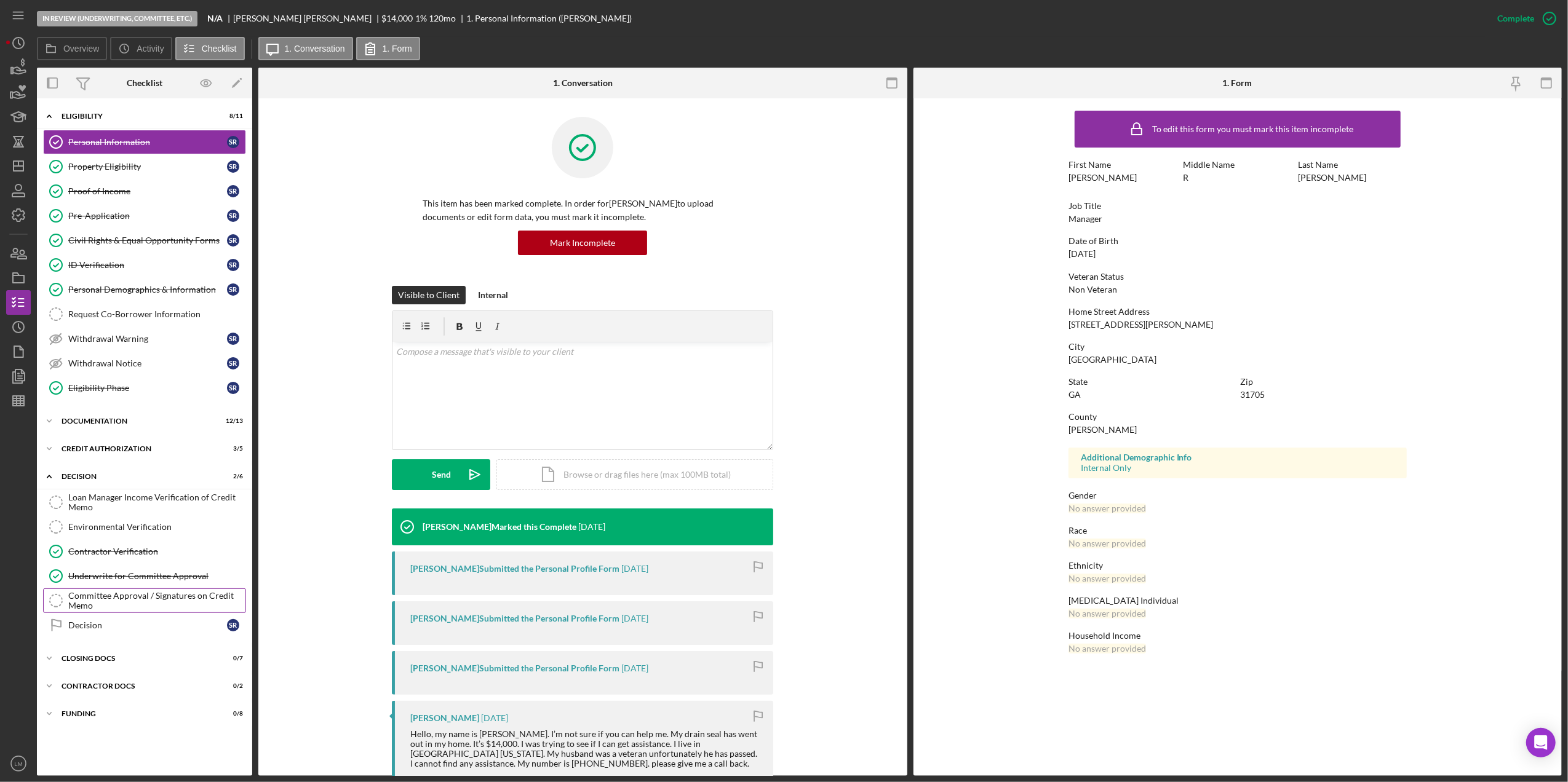
click at [149, 603] on div "Committee Approval / Signatures on Credit Memo" at bounding box center [157, 600] width 177 height 20
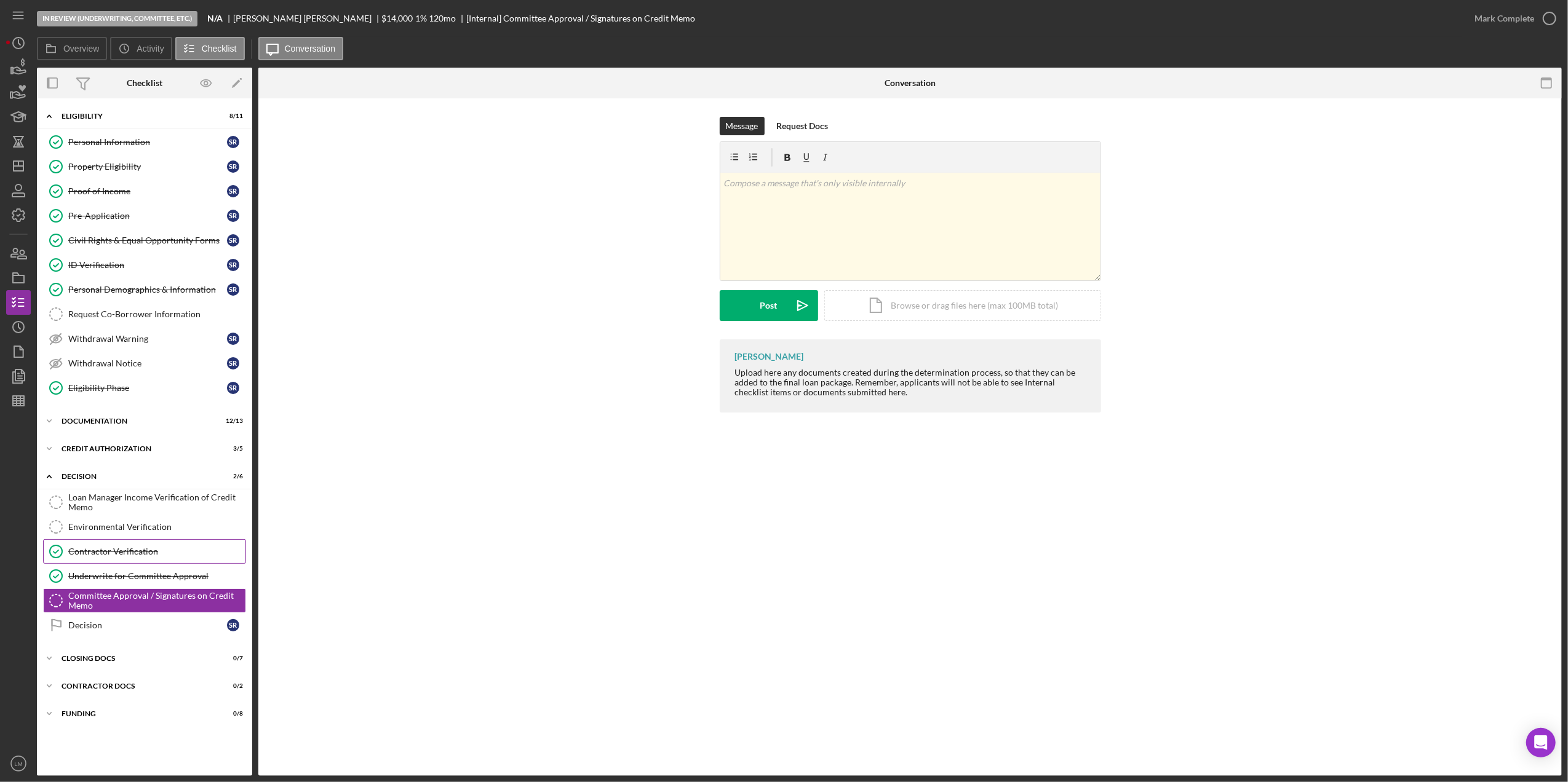
click at [204, 564] on link "Contractor Verification Contractor Verification" at bounding box center [144, 551] width 203 height 25
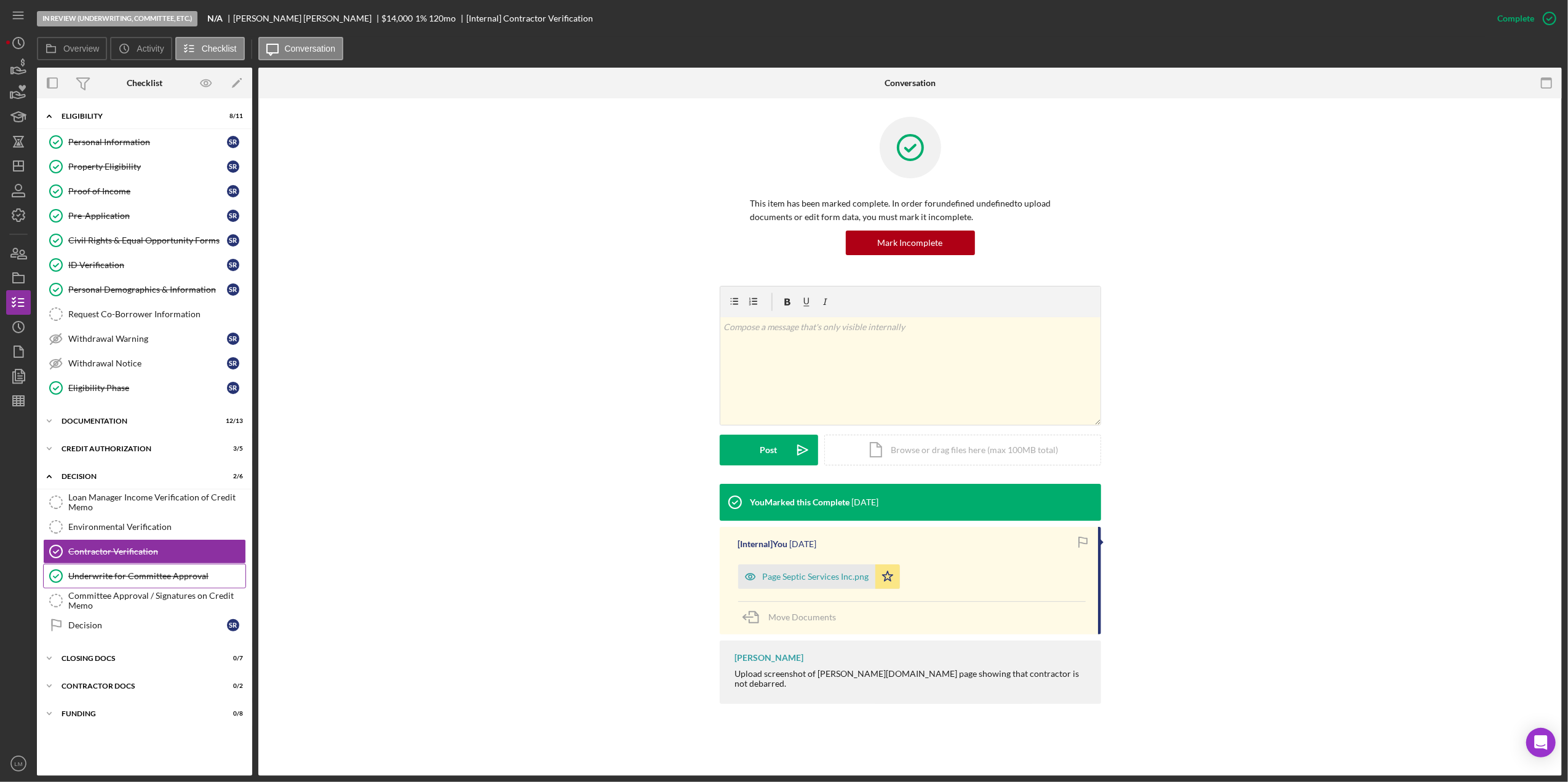
click at [199, 576] on link "Underwrite for Committee Approval Underwrite for Committee Approval" at bounding box center [144, 576] width 203 height 25
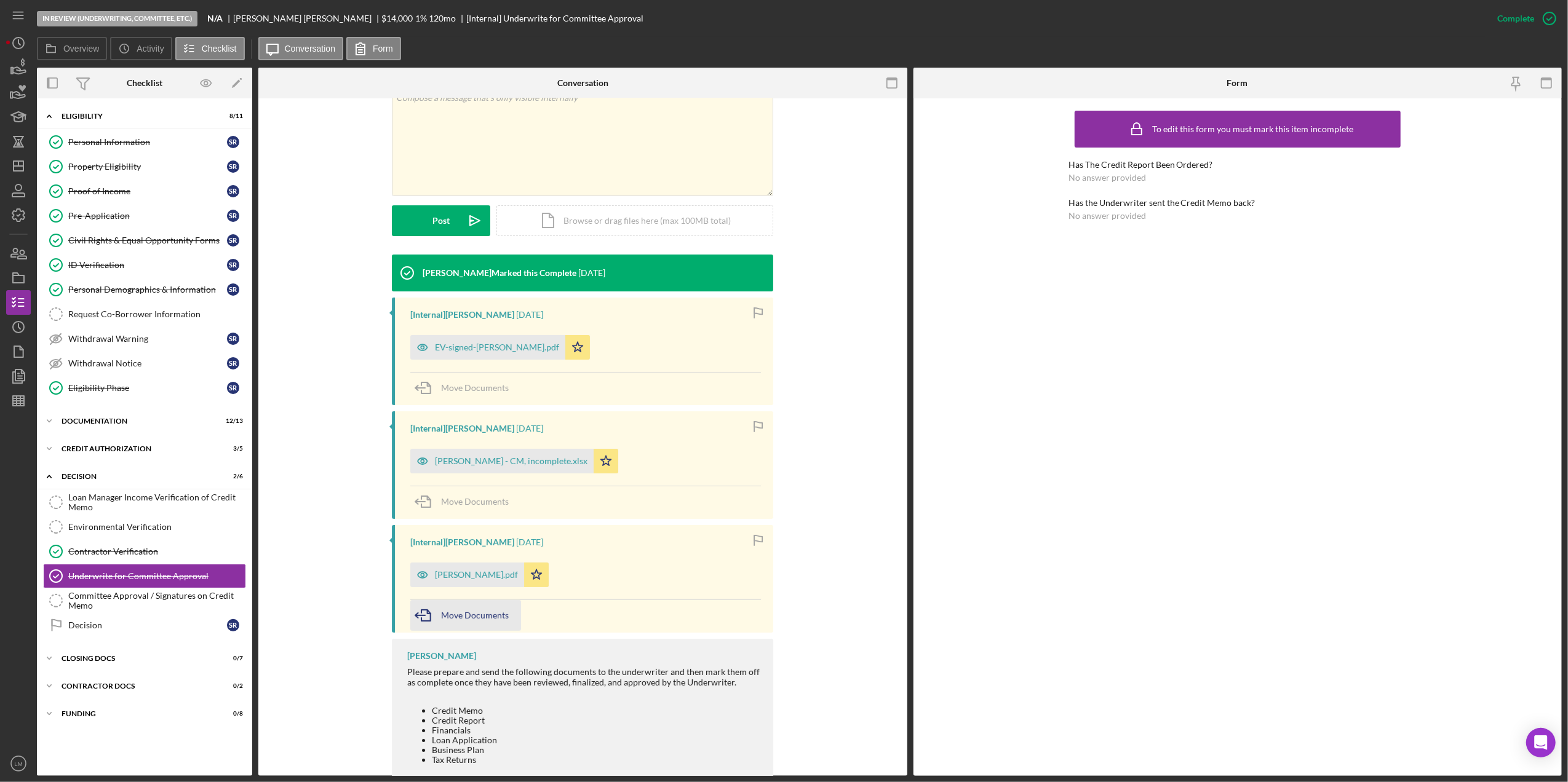
scroll to position [246, 0]
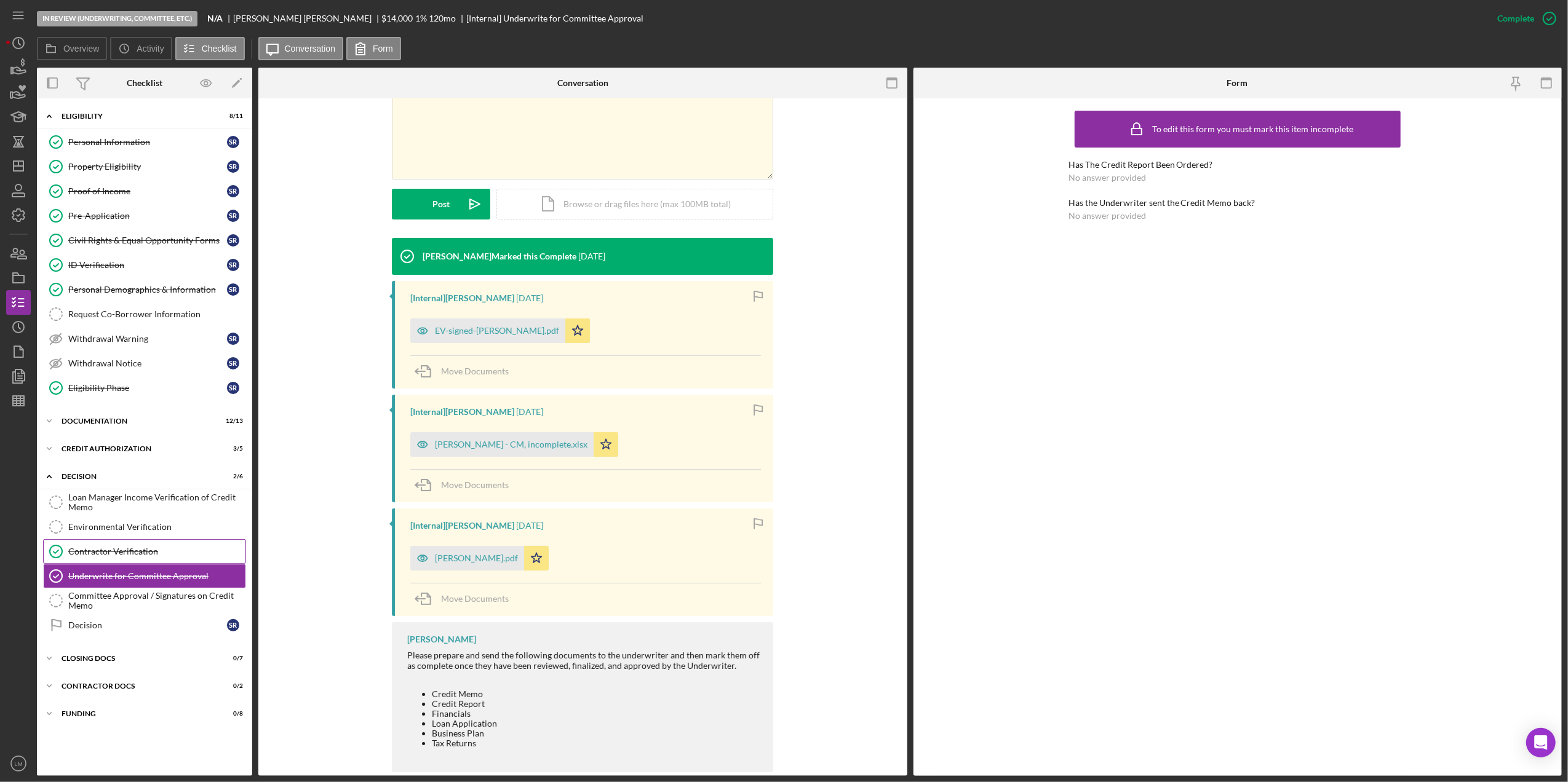
click at [193, 557] on div "Contractor Verification" at bounding box center [157, 551] width 177 height 10
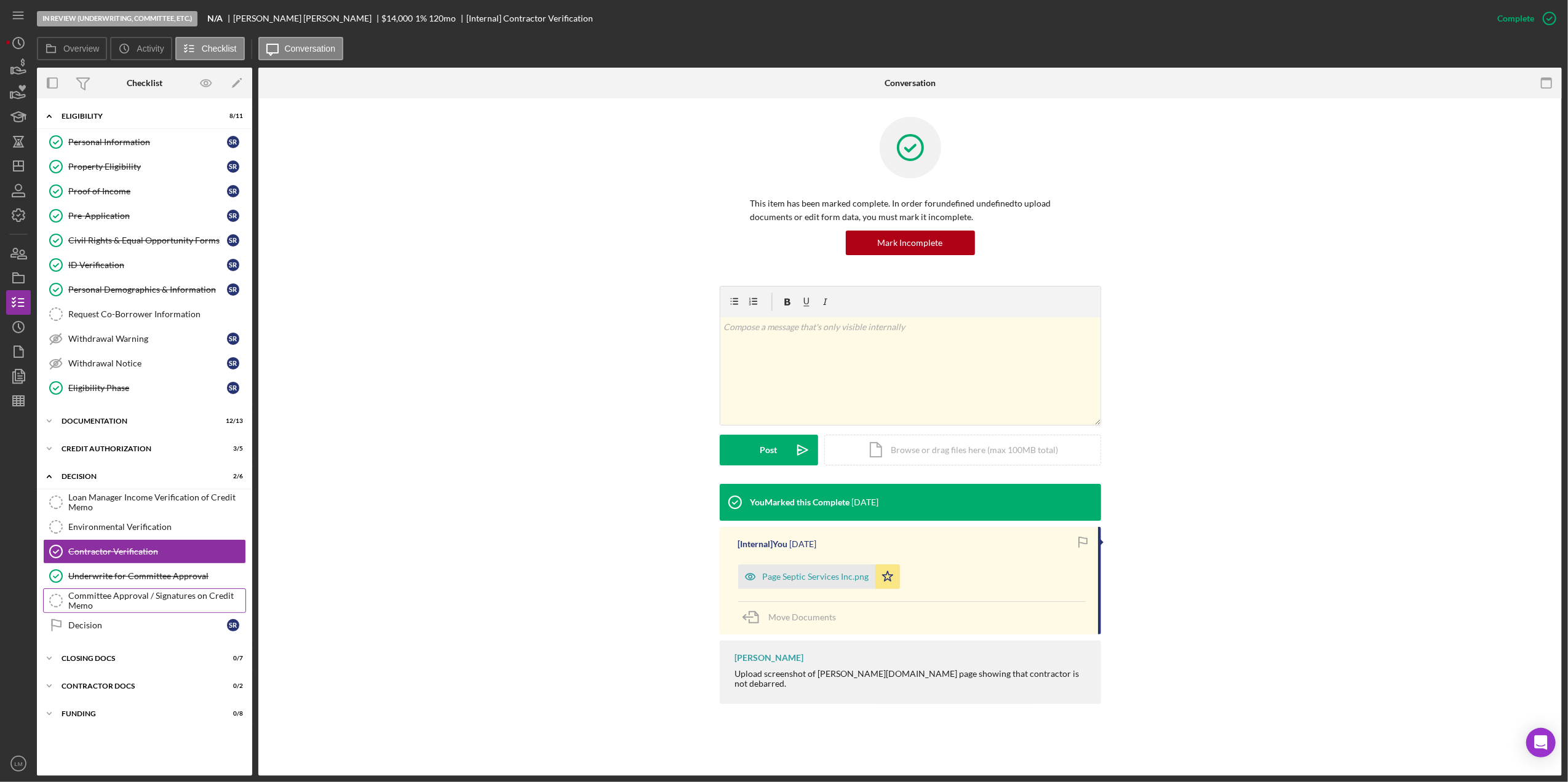
click at [100, 600] on div "Committee Approval / Signatures on Credit Memo" at bounding box center [157, 600] width 177 height 20
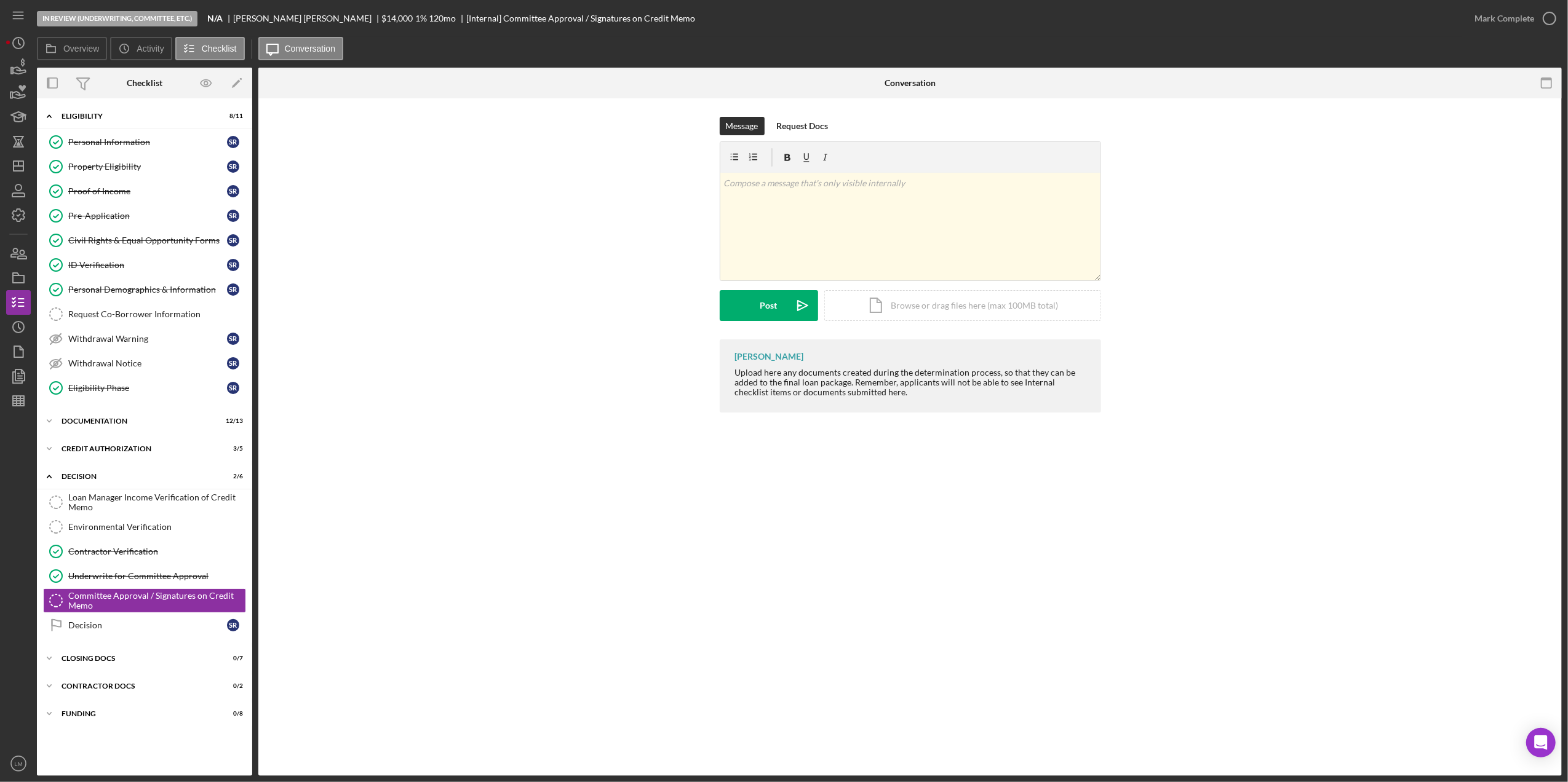
click at [1401, 465] on div "Committee Approval / Signatures on Credit Memo Committee Approval / Signatures …" at bounding box center [910, 437] width 1303 height 677
click at [1354, 355] on div "Raven Craghead Upload here any documents created during the determination proce…" at bounding box center [910, 379] width 1267 height 79
click at [16, 165] on icon "Icon/Dashboard" at bounding box center [18, 166] width 31 height 31
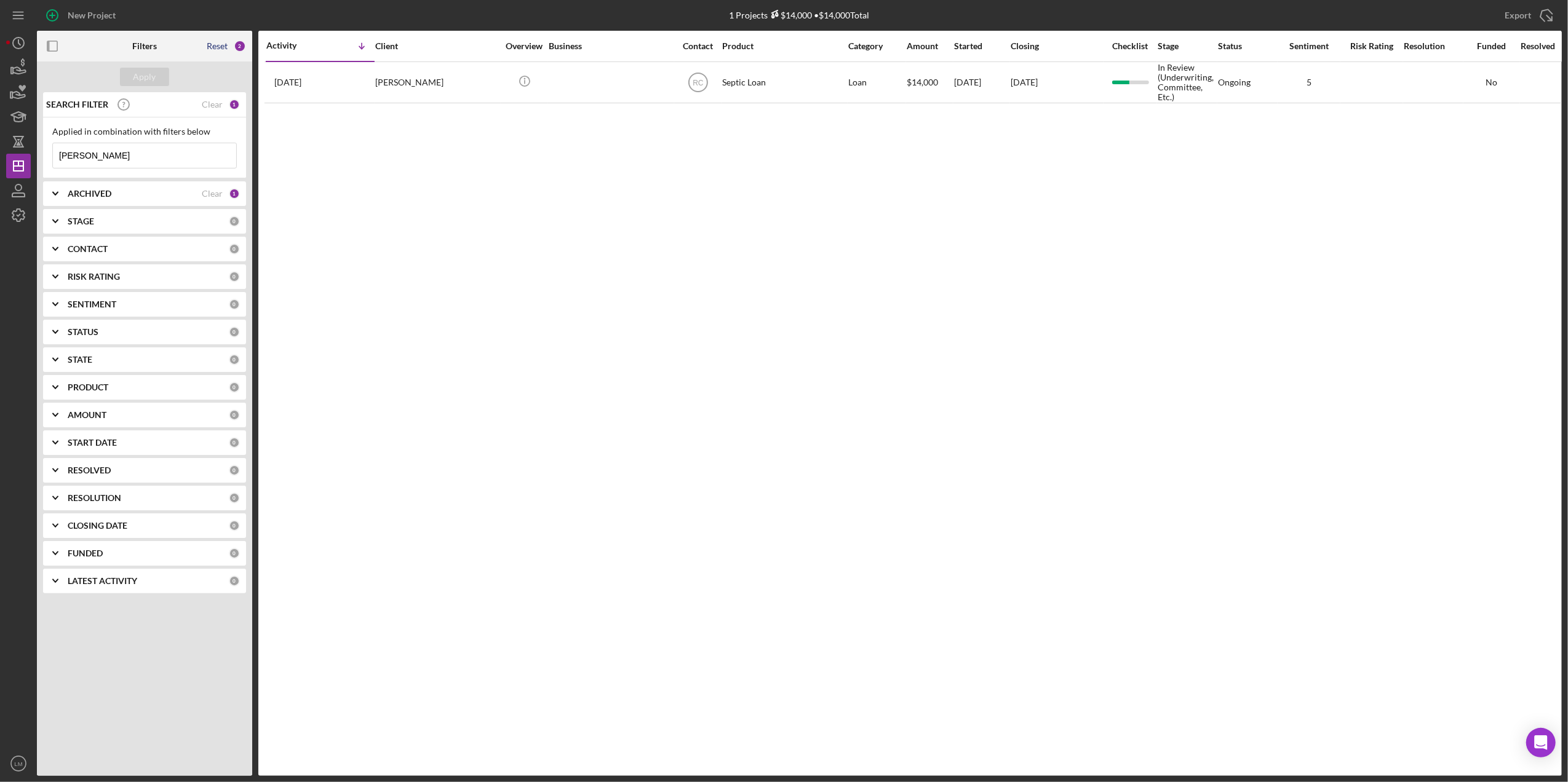
click at [213, 45] on div "Reset" at bounding box center [217, 46] width 21 height 10
click at [225, 47] on div "Reset" at bounding box center [217, 46] width 21 height 10
click at [225, 40] on div "Reset 2" at bounding box center [226, 46] width 39 height 31
click at [210, 47] on div "Reset" at bounding box center [217, 46] width 21 height 10
click at [128, 79] on button "Apply" at bounding box center [144, 77] width 49 height 18
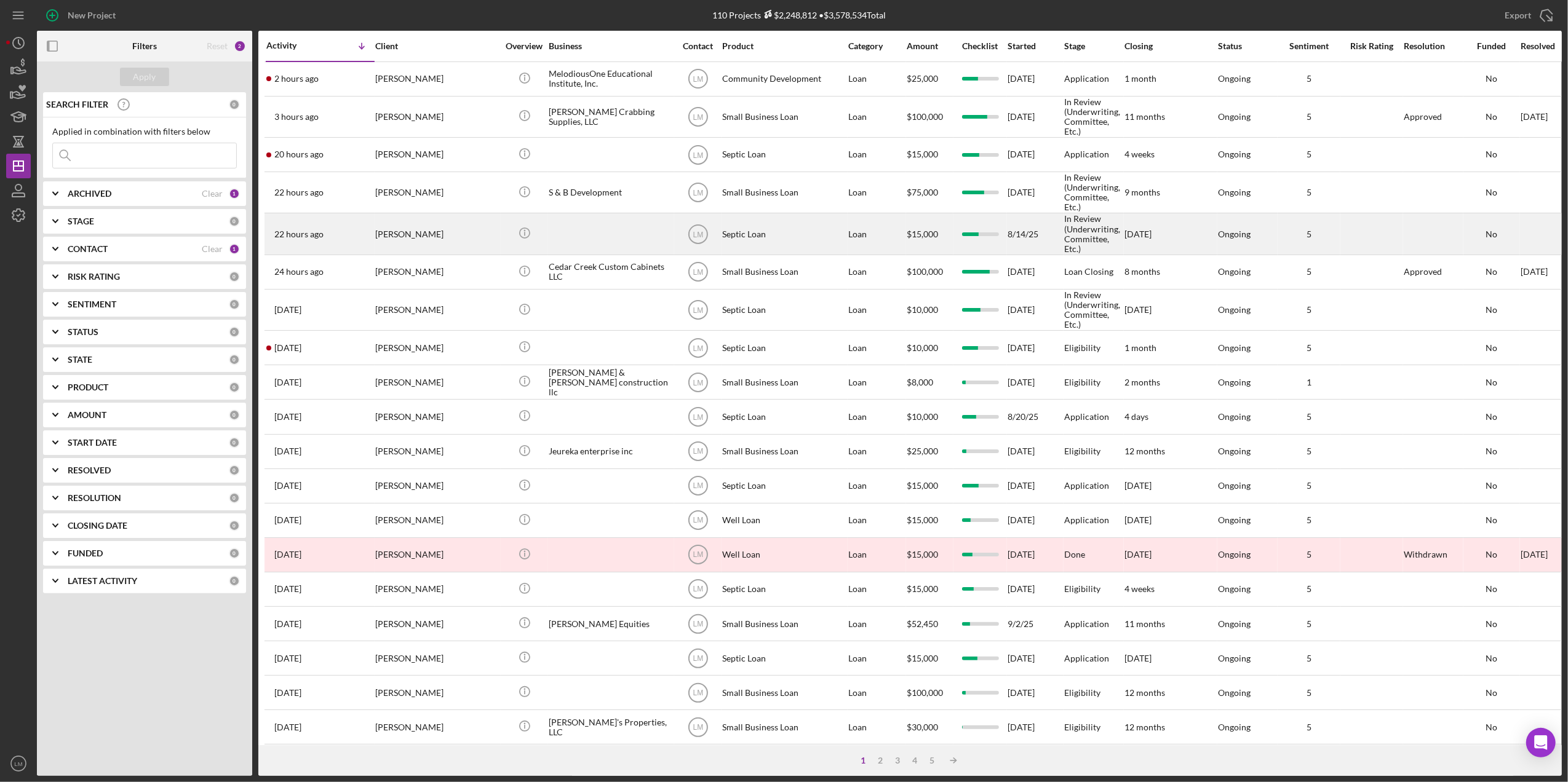
click at [589, 252] on div at bounding box center [610, 234] width 123 height 39
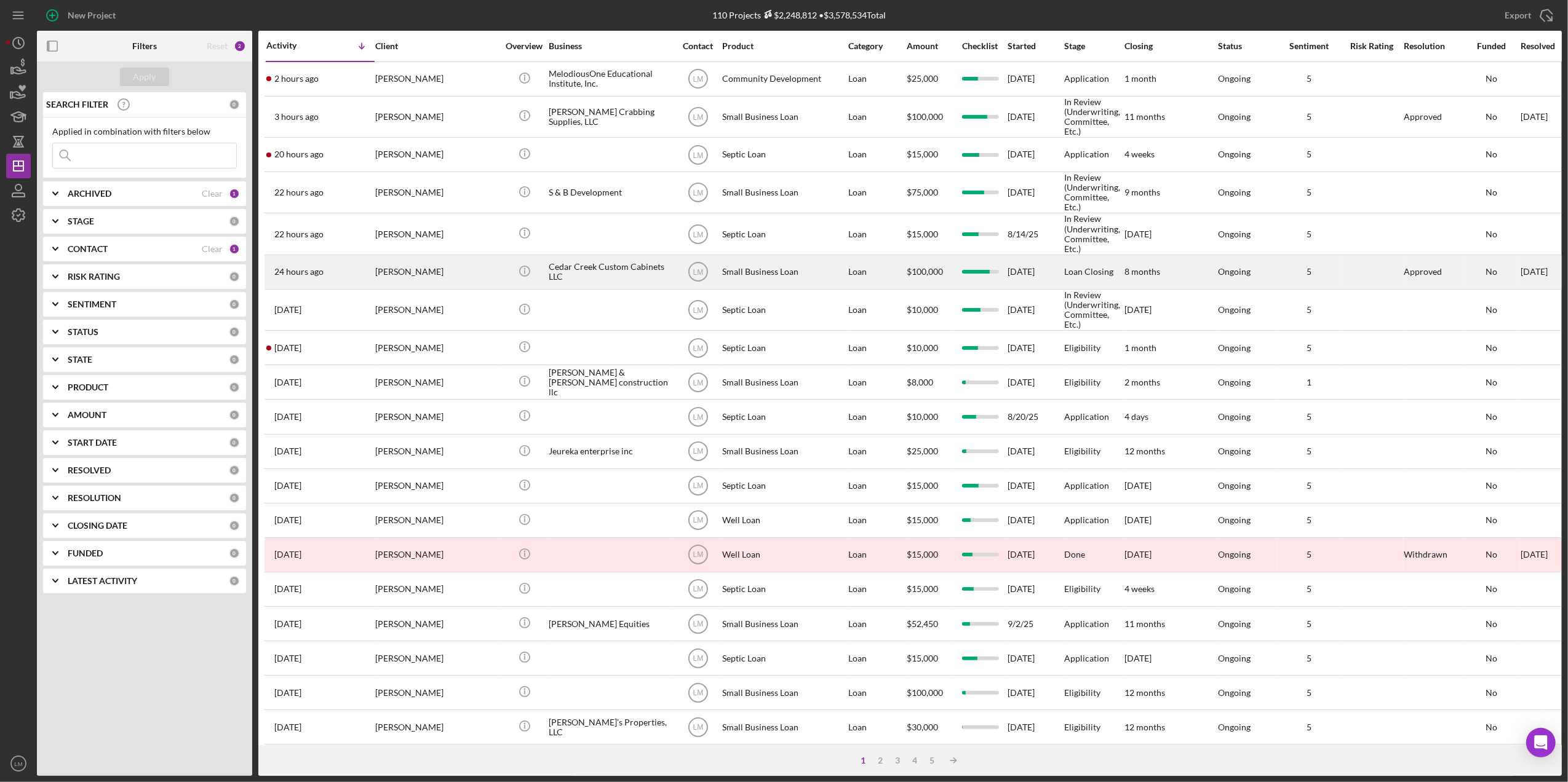
click at [638, 276] on div "Cedar Creek Custom Cabinets LLC" at bounding box center [610, 272] width 123 height 32
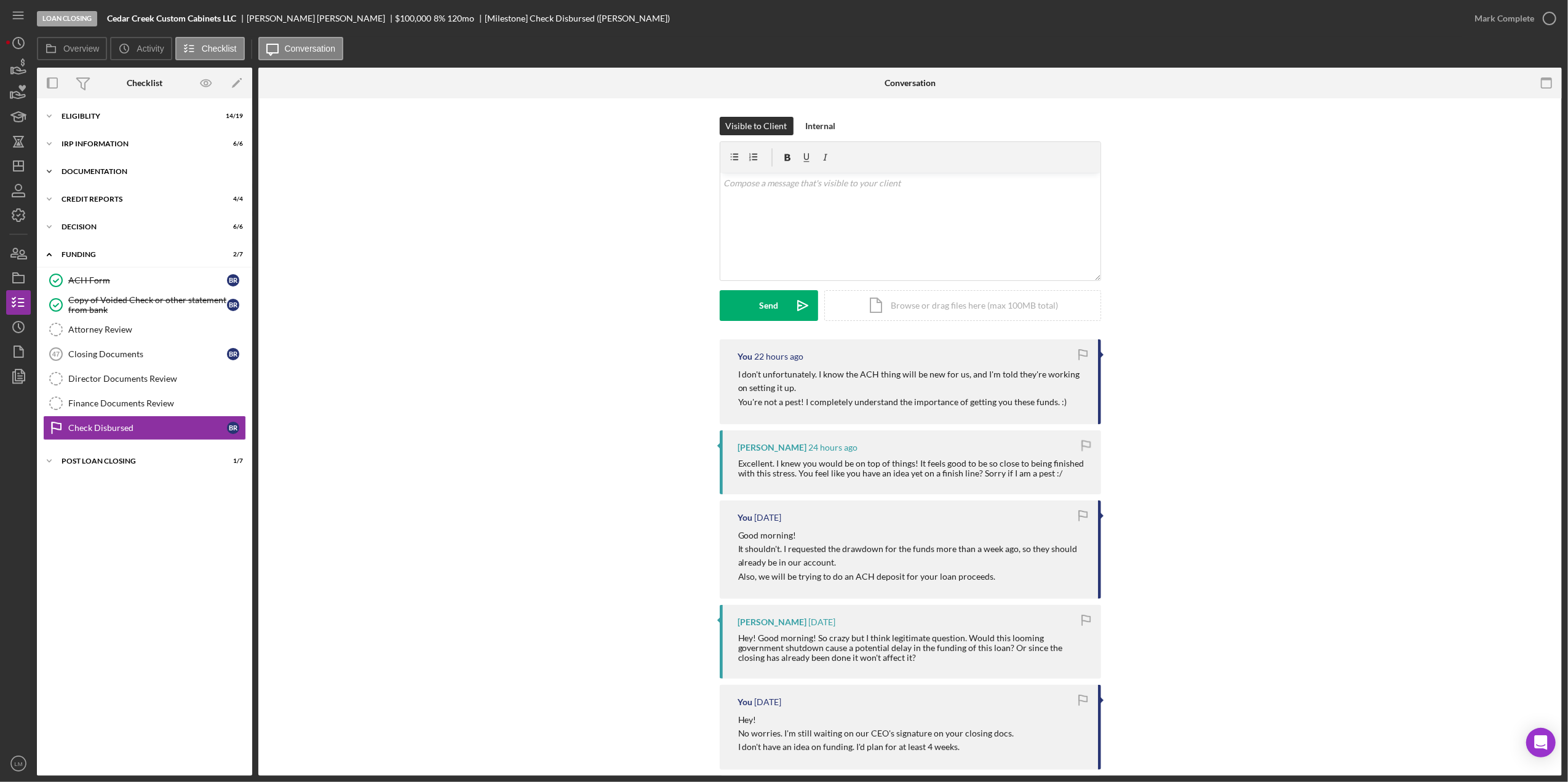
click at [206, 170] on div "Documentation" at bounding box center [149, 172] width 176 height 8
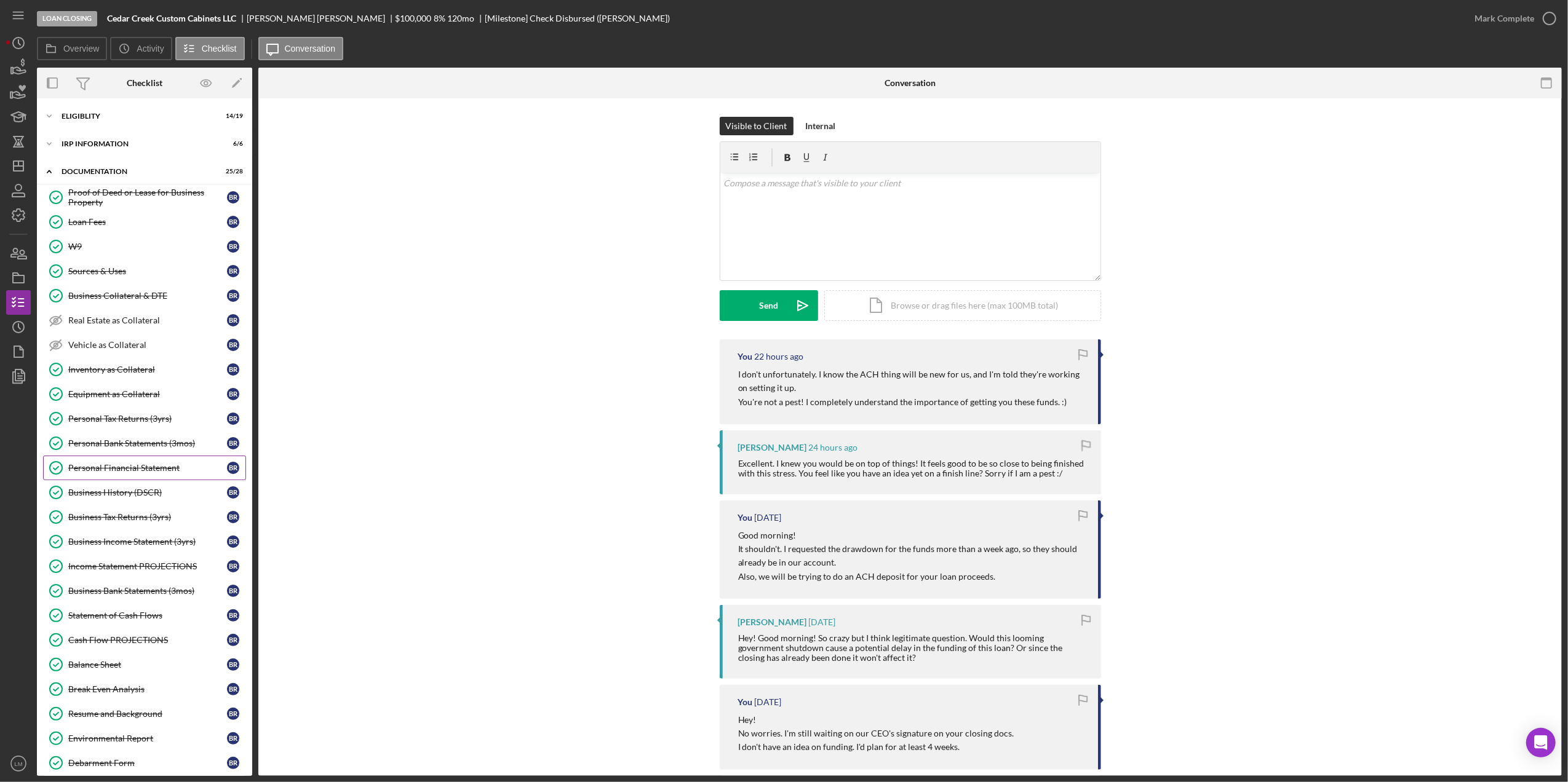
click at [168, 473] on div "Personal Financial Statement" at bounding box center [148, 468] width 159 height 10
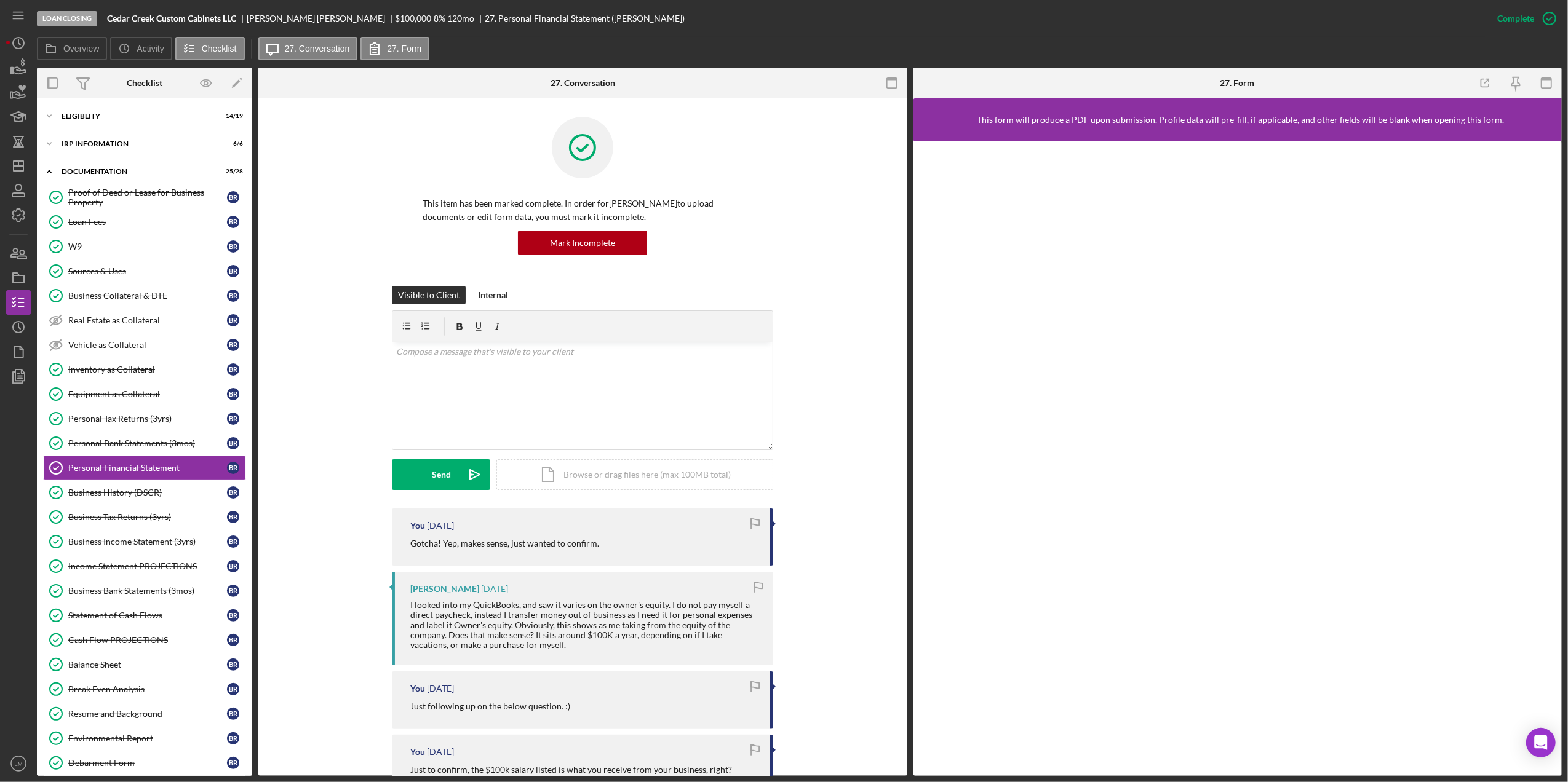
scroll to position [328, 0]
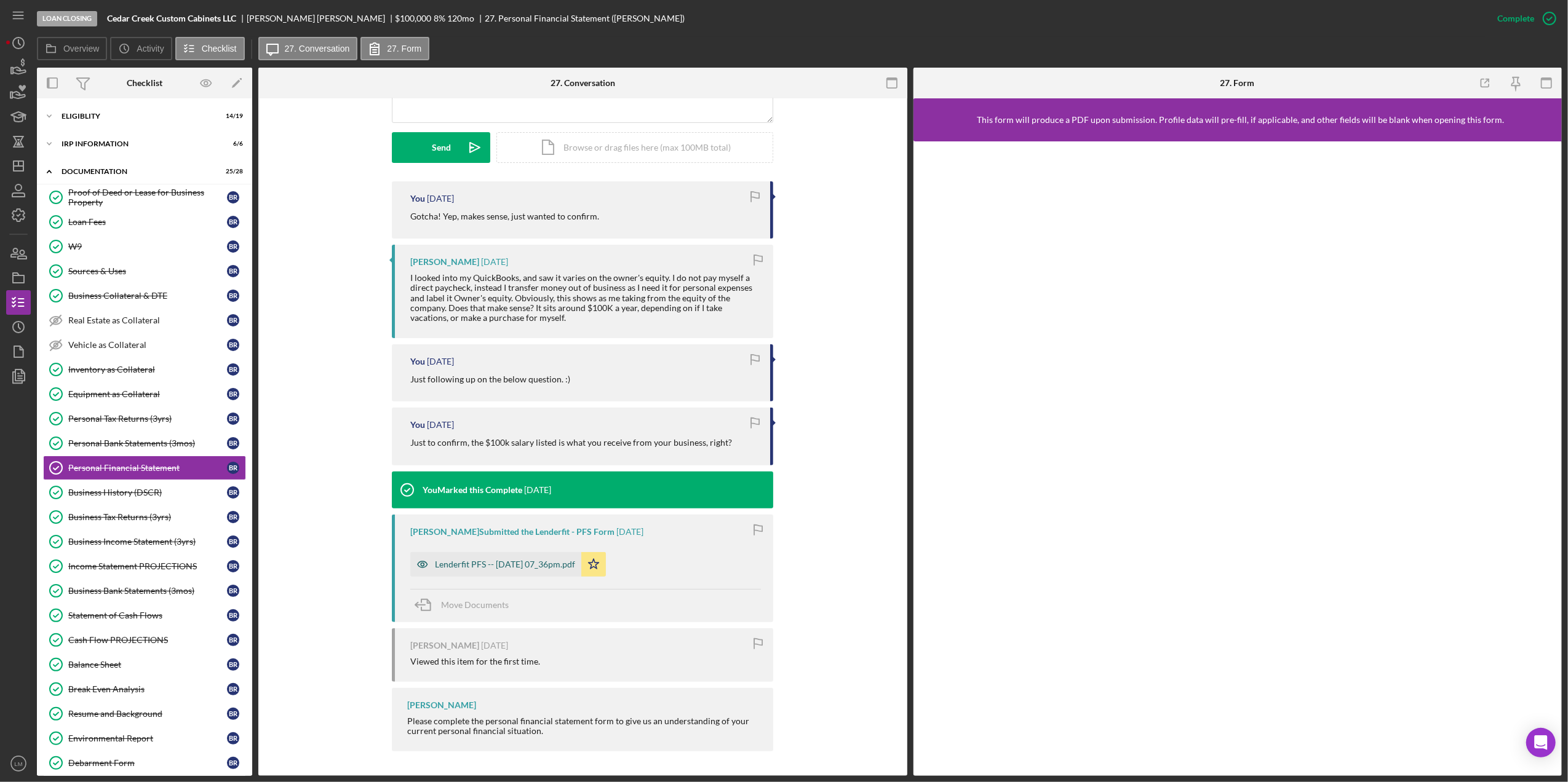
click at [507, 561] on div "Lenderfit PFS -- [DATE] 07_36pm.pdf" at bounding box center [505, 564] width 140 height 10
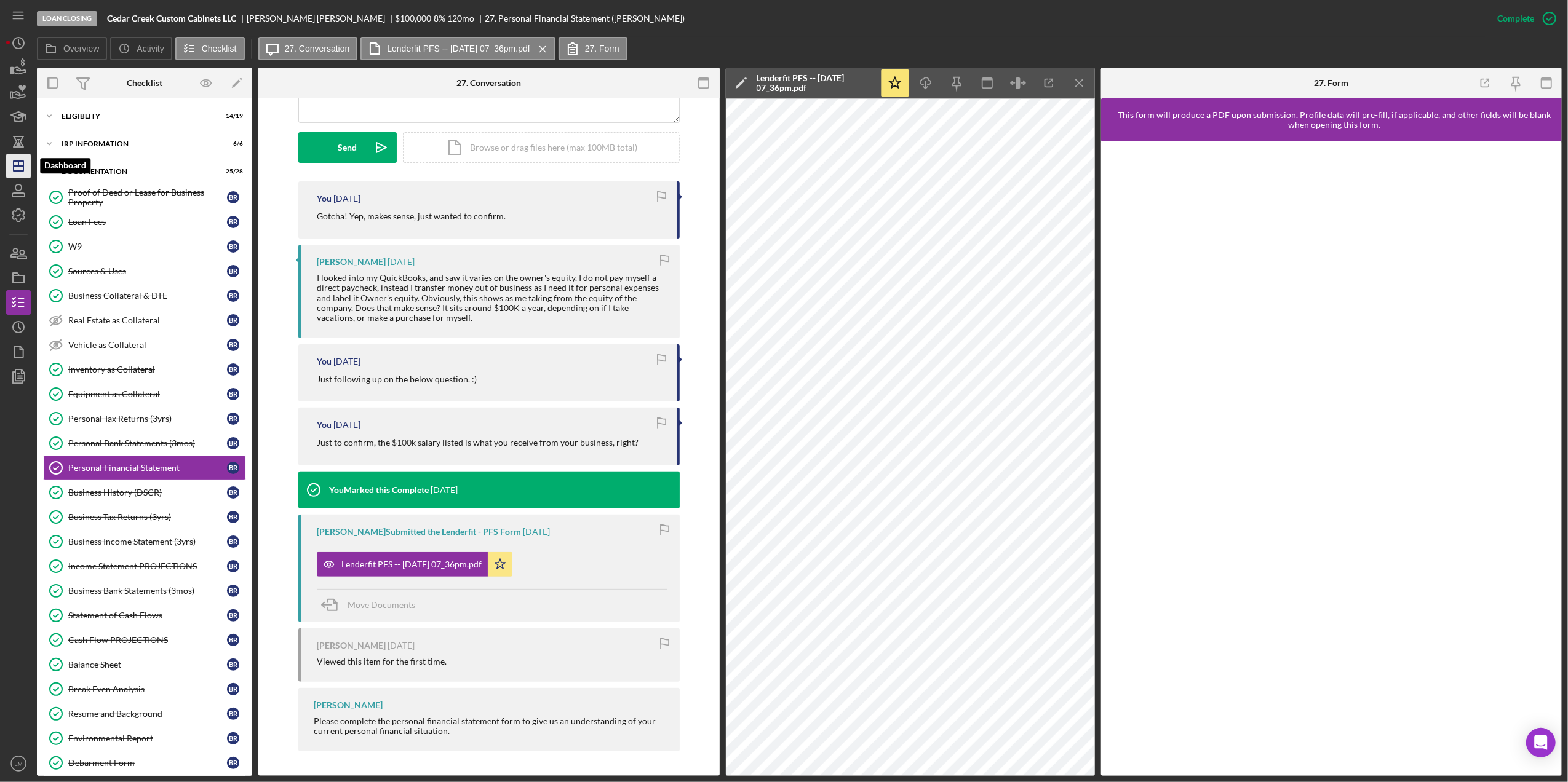
click at [22, 167] on icon "Icon/Dashboard" at bounding box center [18, 166] width 31 height 31
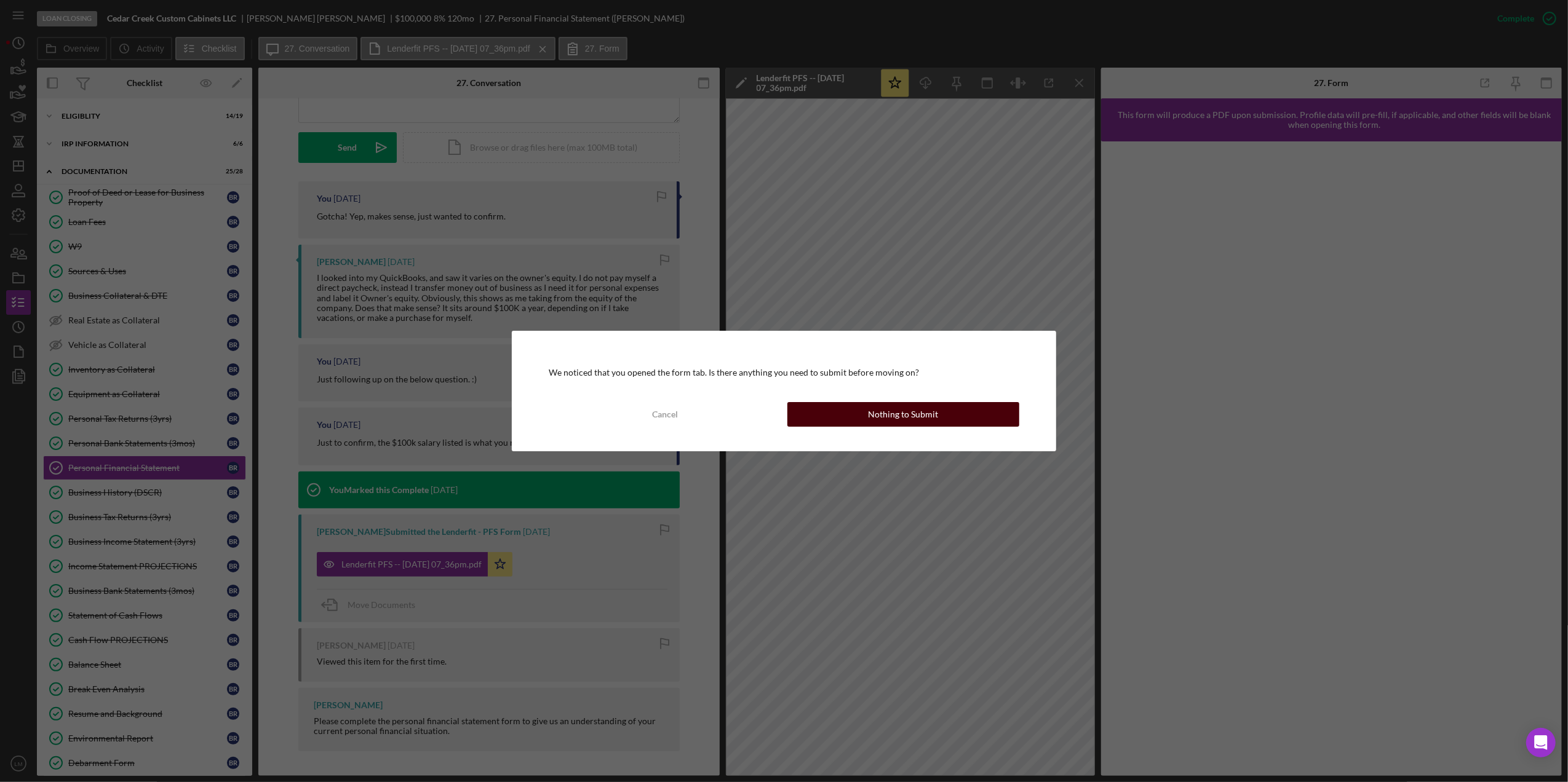
click at [909, 417] on div "Nothing to Submit" at bounding box center [903, 414] width 70 height 25
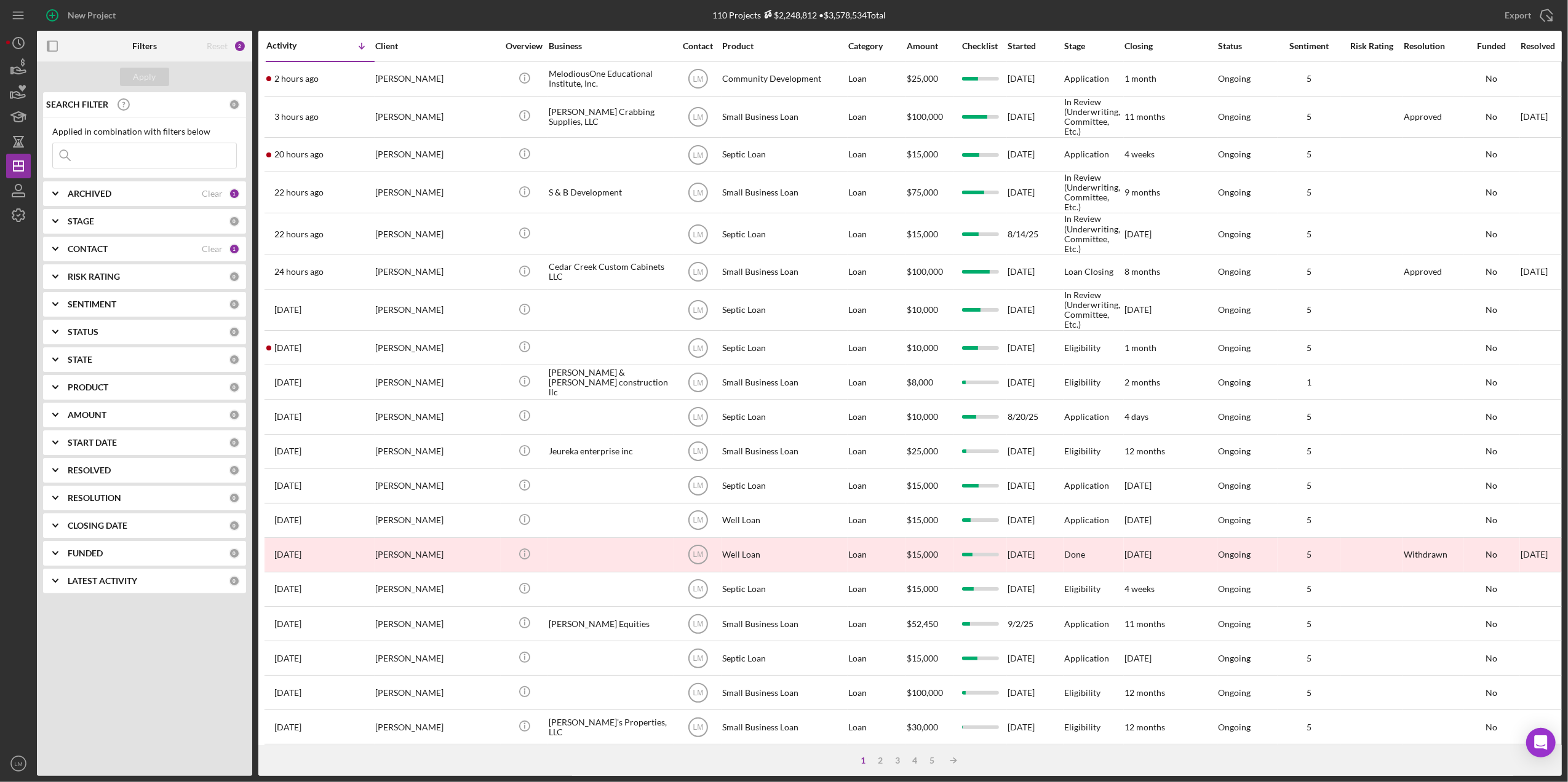
click at [213, 249] on div "Clear" at bounding box center [213, 249] width 21 height 10
click at [152, 152] on input at bounding box center [144, 155] width 183 height 25
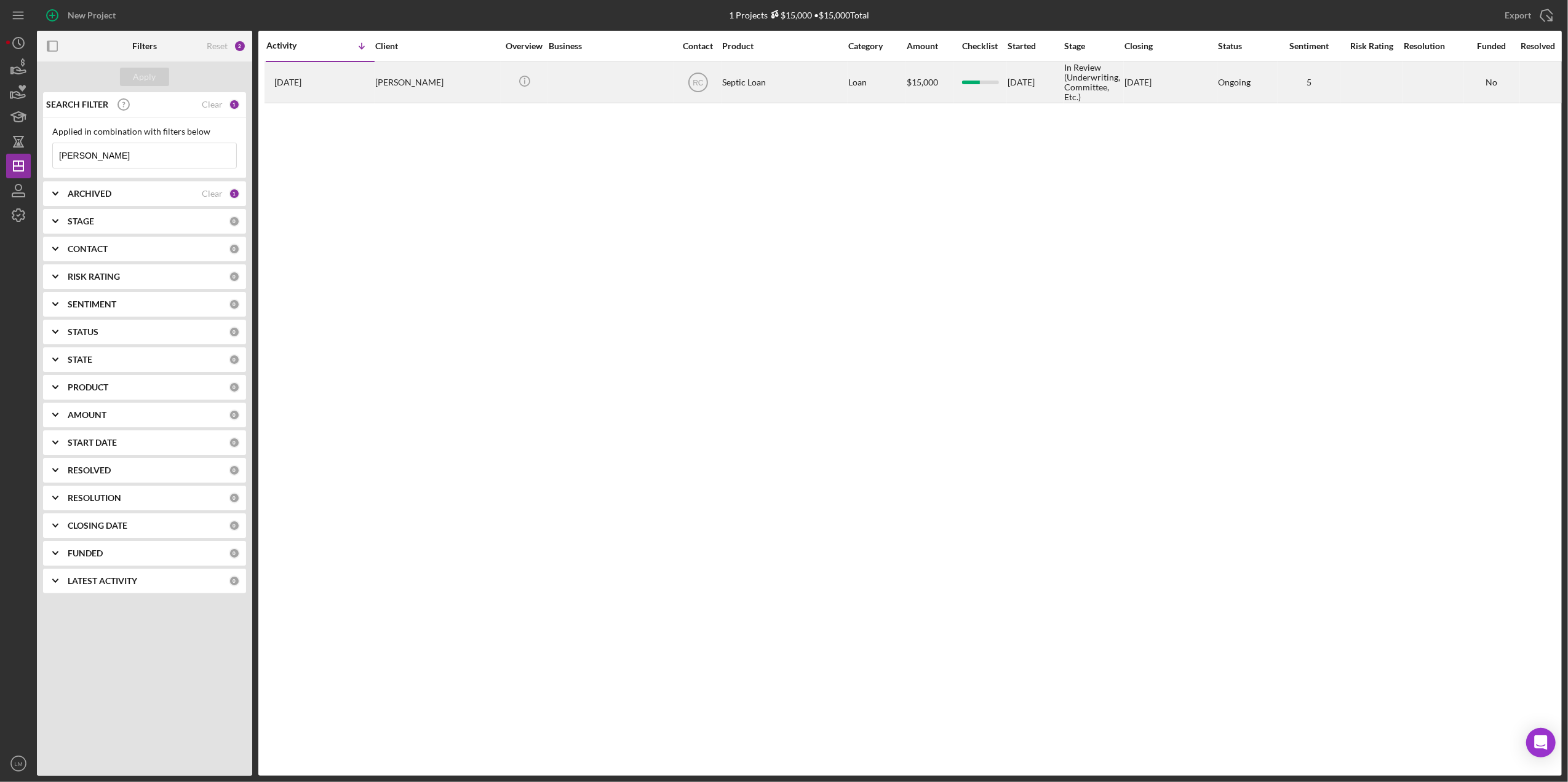
type input "[PERSON_NAME]"
click at [403, 82] on div "[PERSON_NAME]" at bounding box center [436, 82] width 123 height 39
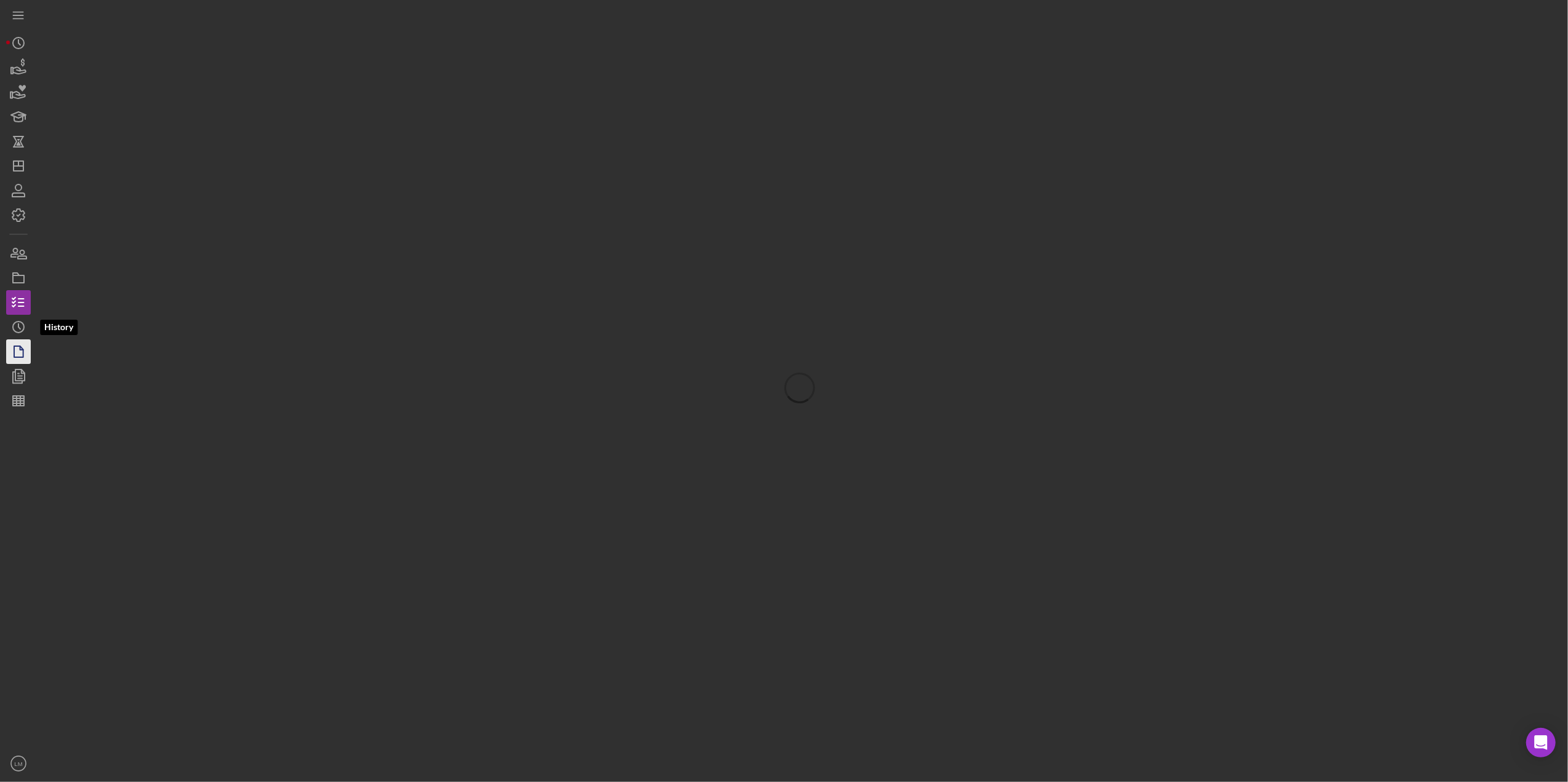
click at [12, 340] on icon "button" at bounding box center [18, 351] width 31 height 31
click at [15, 335] on icon "Icon/History" at bounding box center [18, 327] width 31 height 31
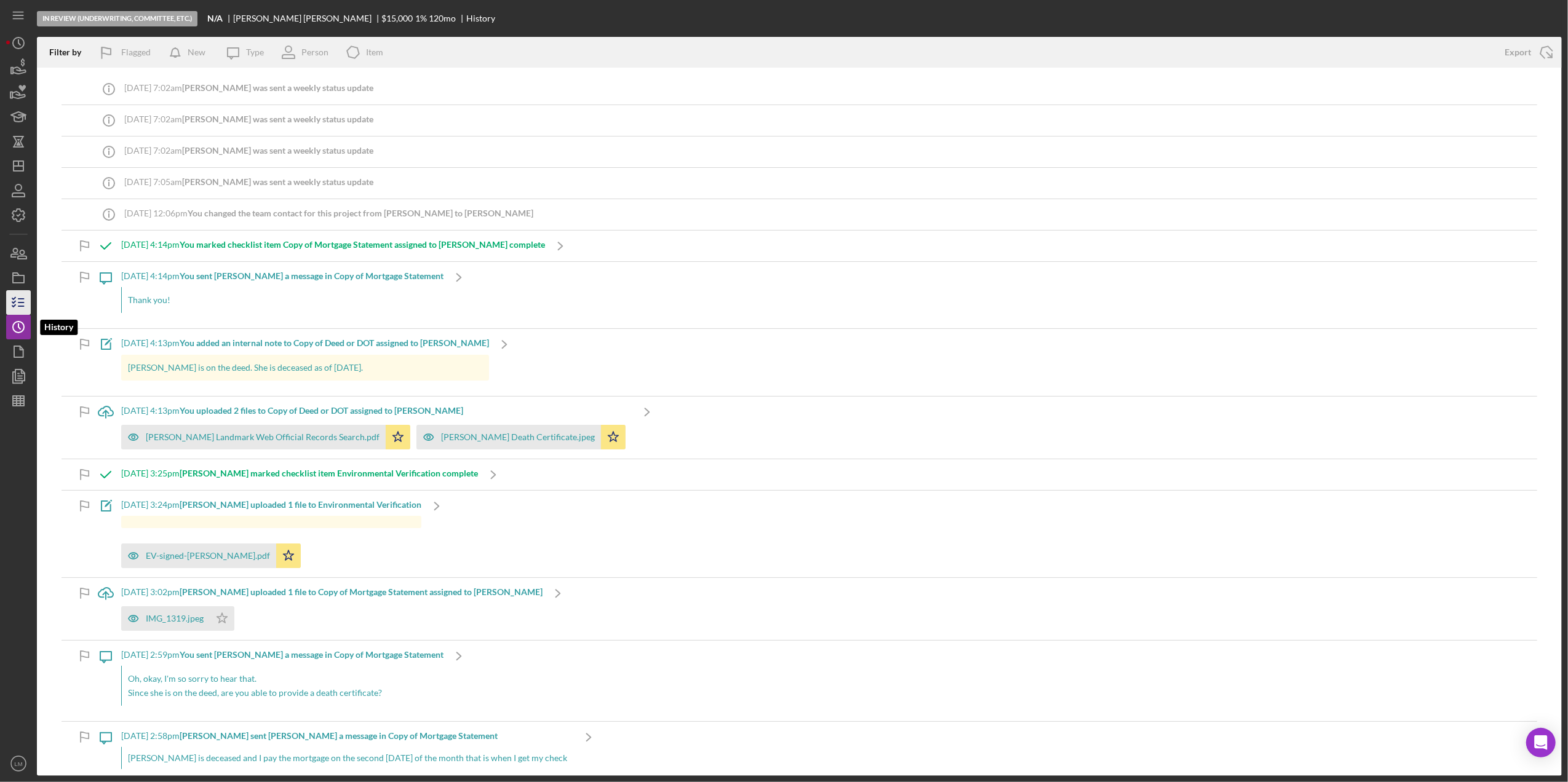
click at [21, 305] on icon "button" at bounding box center [18, 302] width 31 height 31
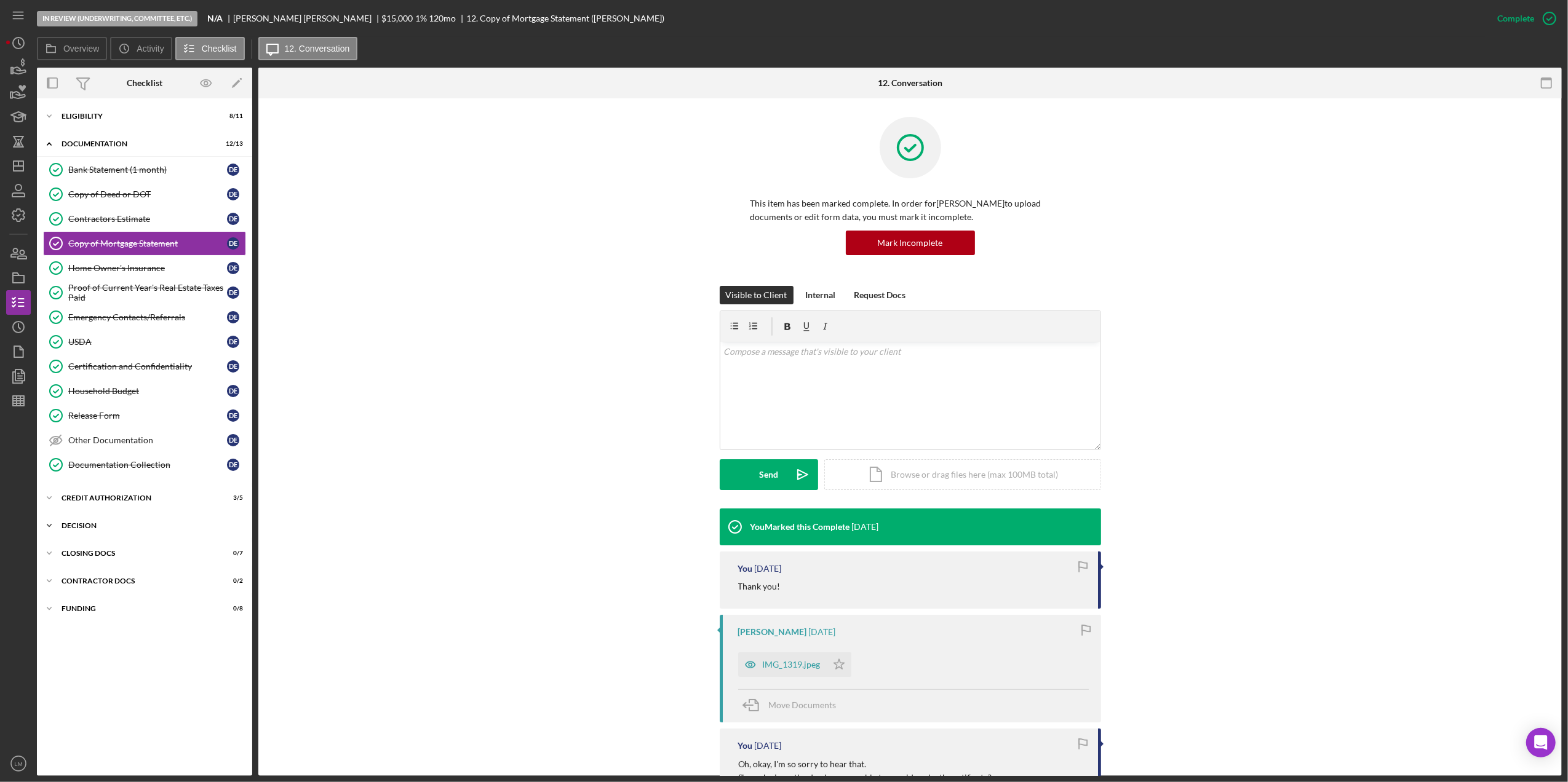
click at [149, 525] on div "Icon/Expander Decision 3 / 6" at bounding box center [145, 526] width 216 height 25
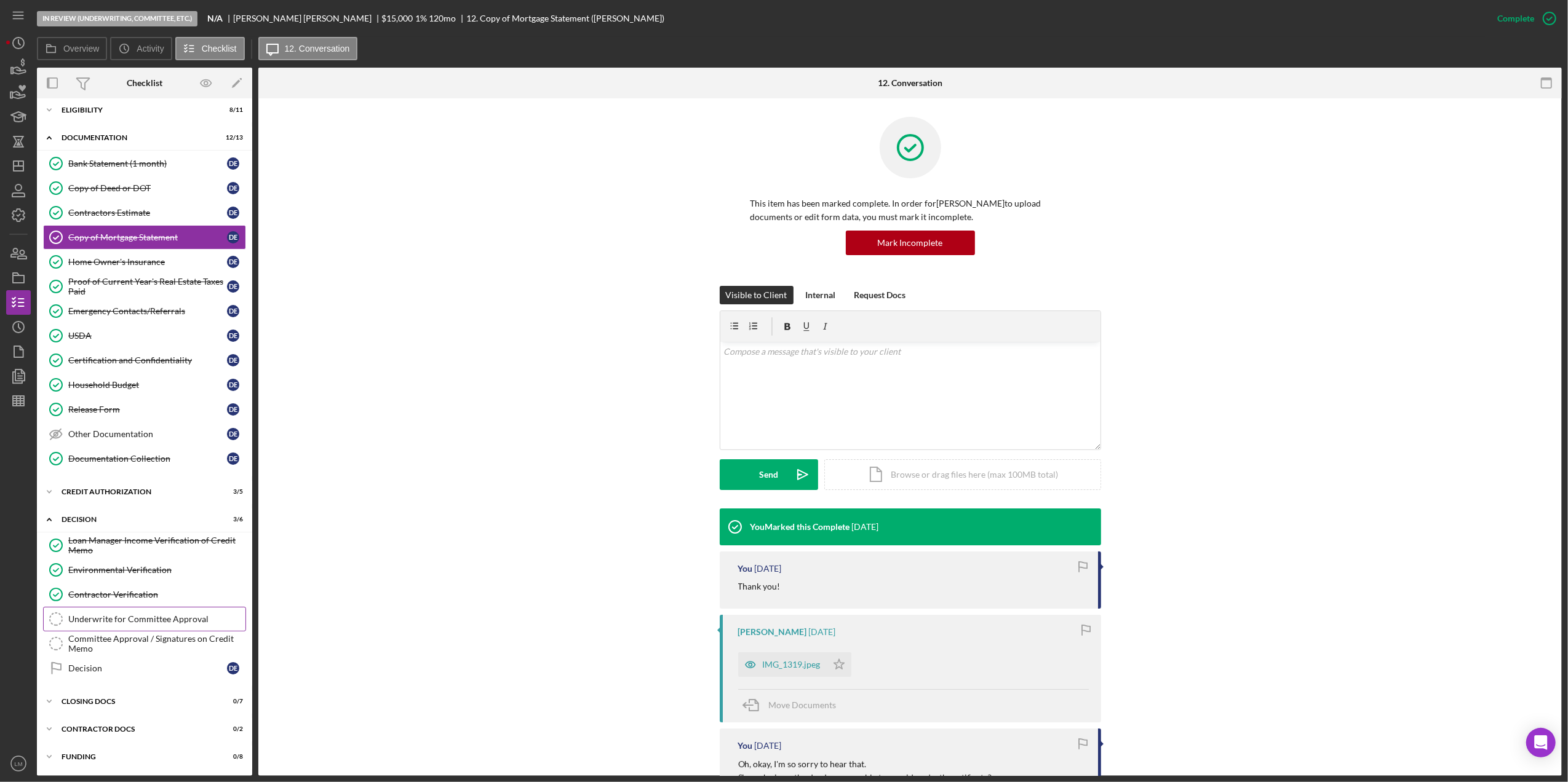
click at [167, 618] on div "Underwrite for Committee Approval" at bounding box center [157, 619] width 177 height 10
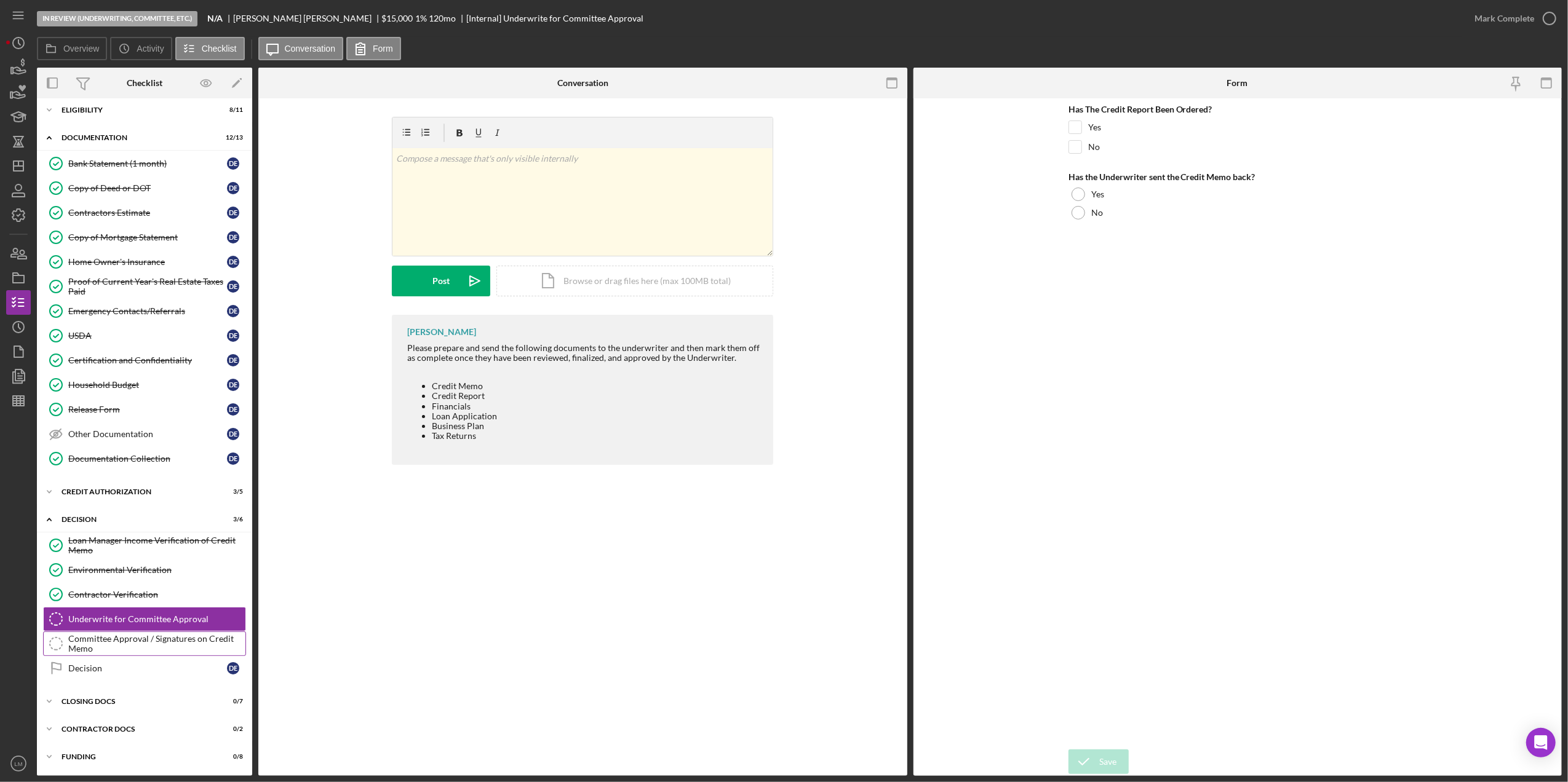
click at [171, 644] on div "Committee Approval / Signatures on Credit Memo" at bounding box center [157, 643] width 177 height 20
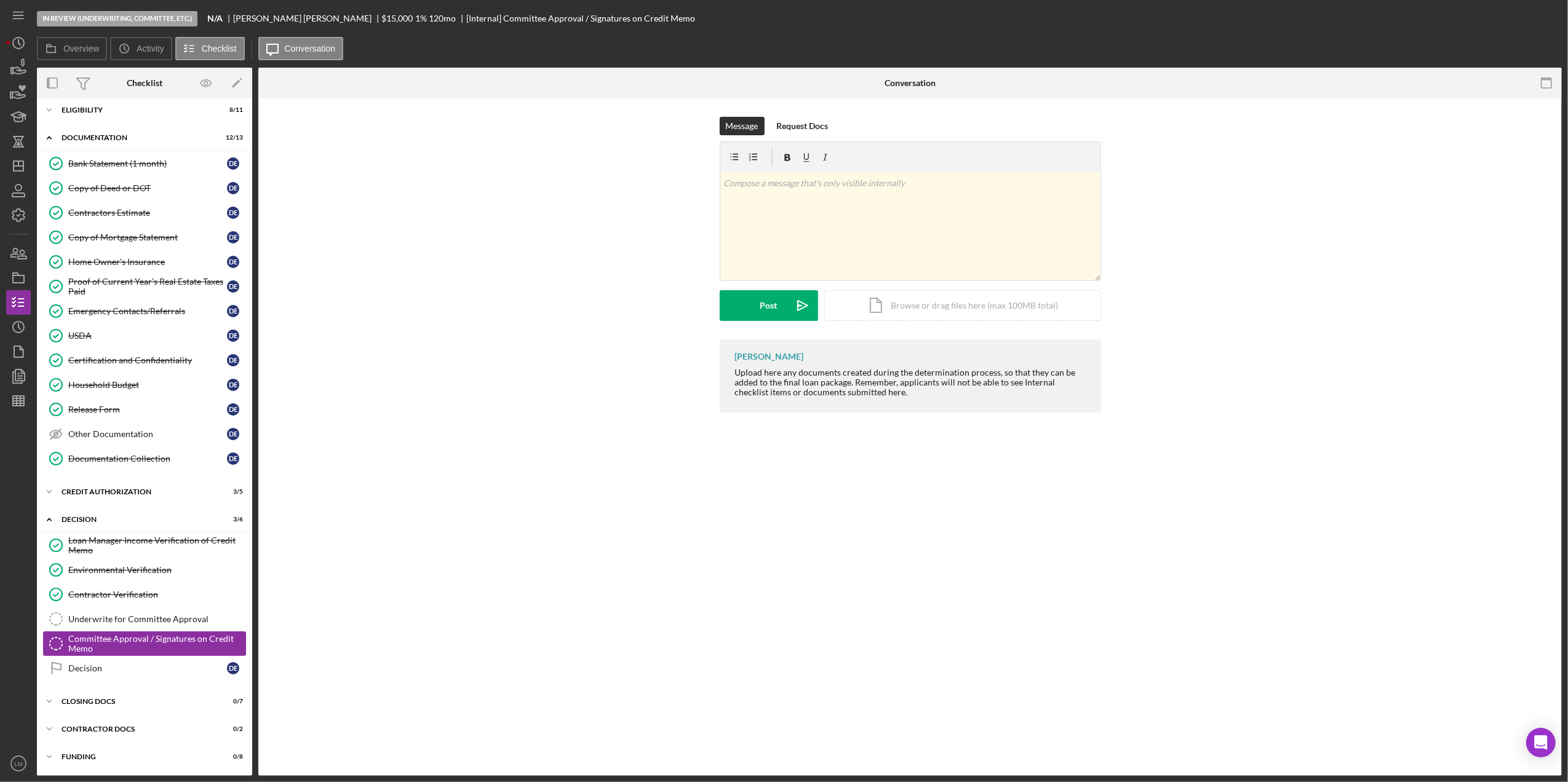
scroll to position [14, 0]
click at [14, 166] on line "button" at bounding box center [18, 166] width 10 height 0
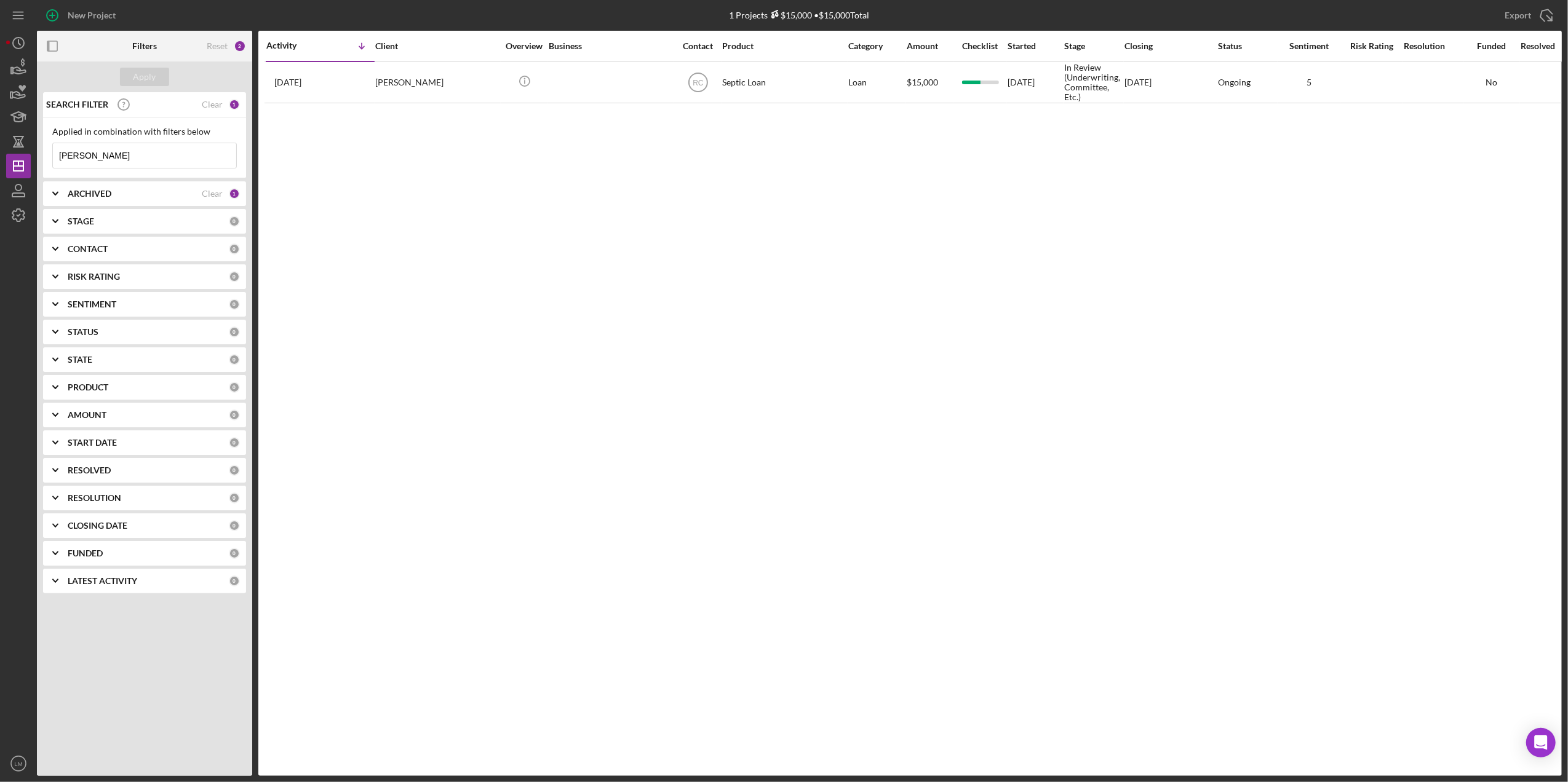
click at [194, 155] on input "[PERSON_NAME]" at bounding box center [144, 155] width 183 height 25
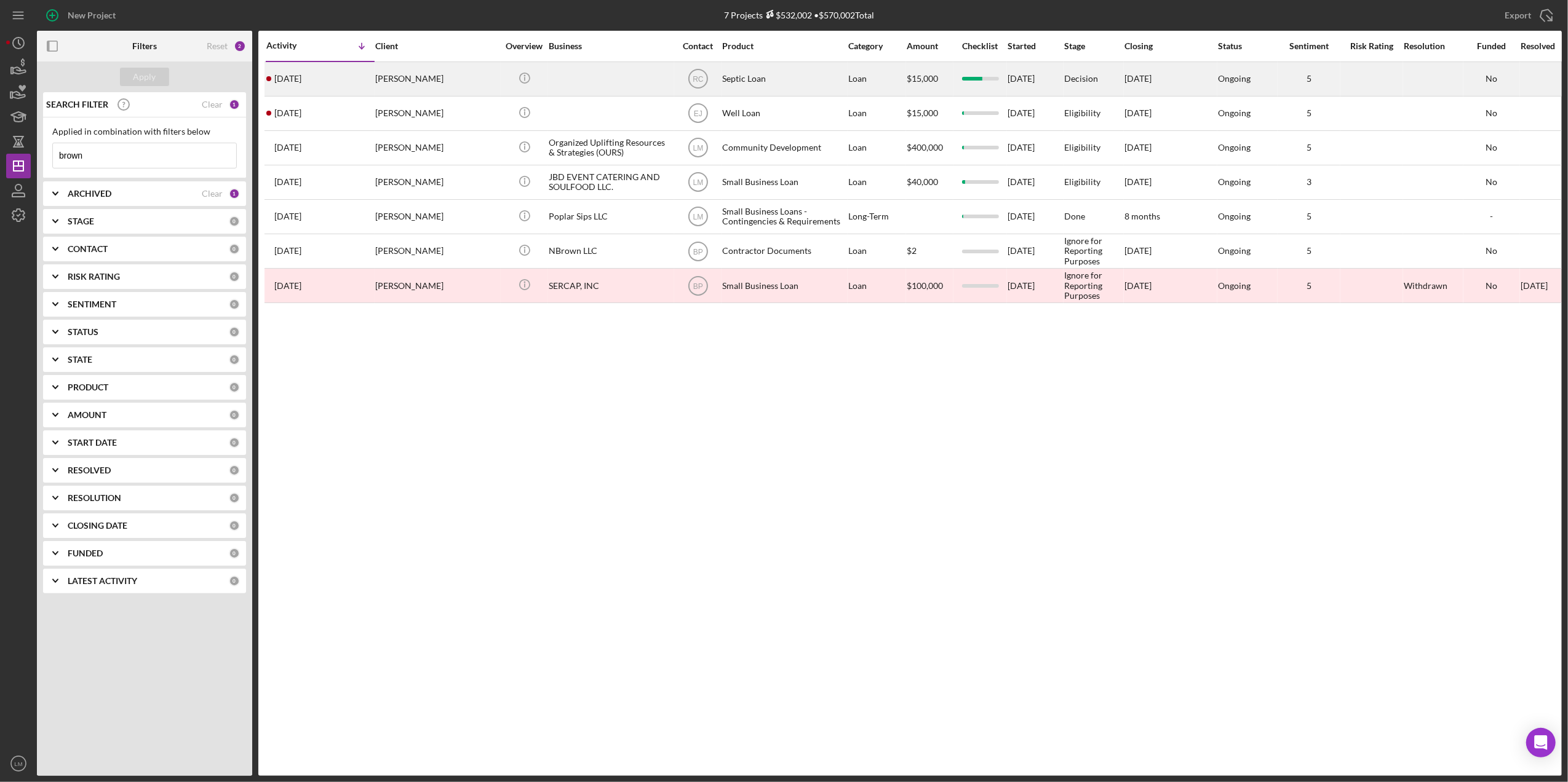
type input "brown"
click at [449, 84] on div "[PERSON_NAME]" at bounding box center [436, 78] width 123 height 32
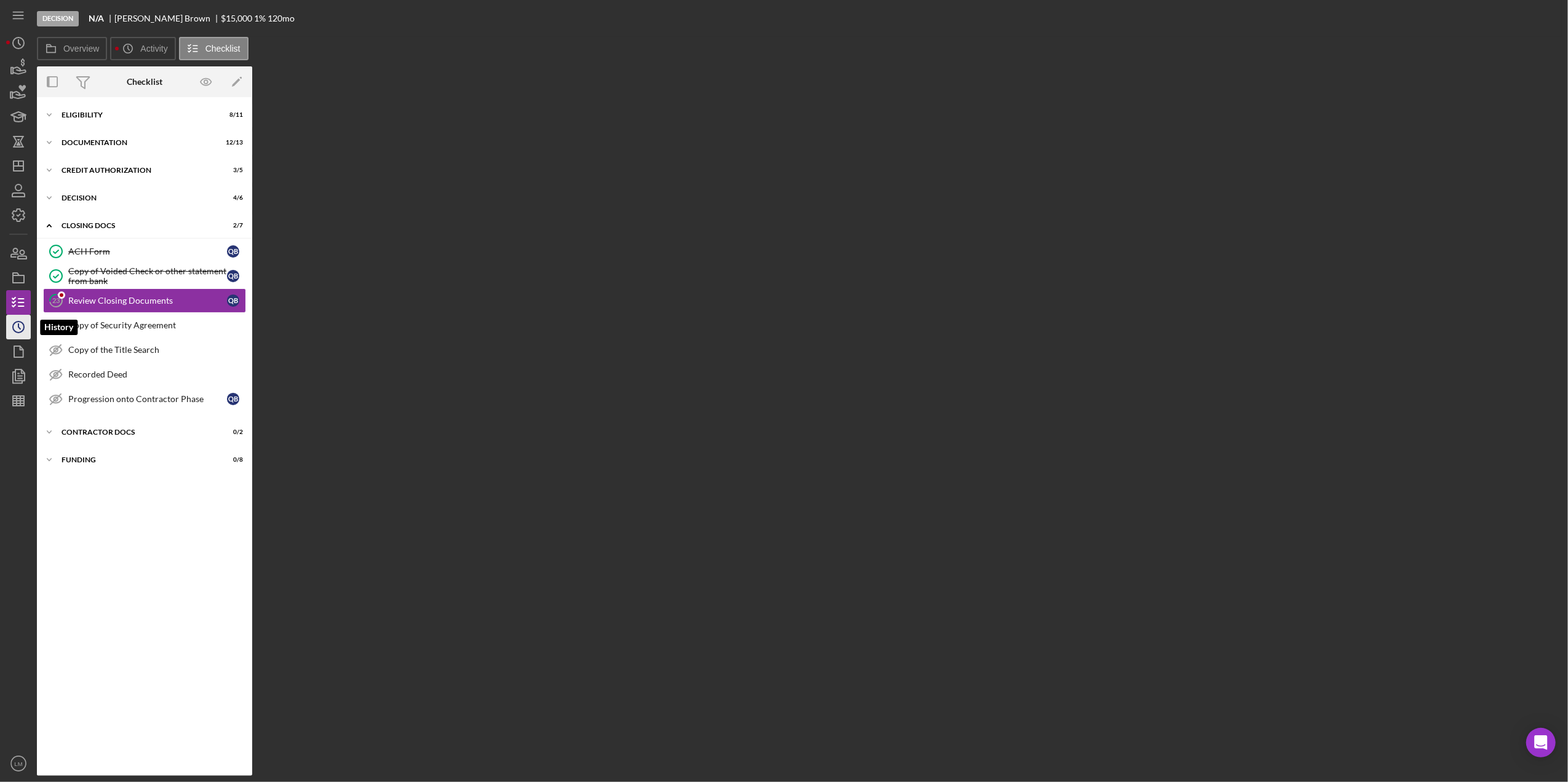
click at [12, 335] on icon "Icon/History" at bounding box center [18, 327] width 31 height 31
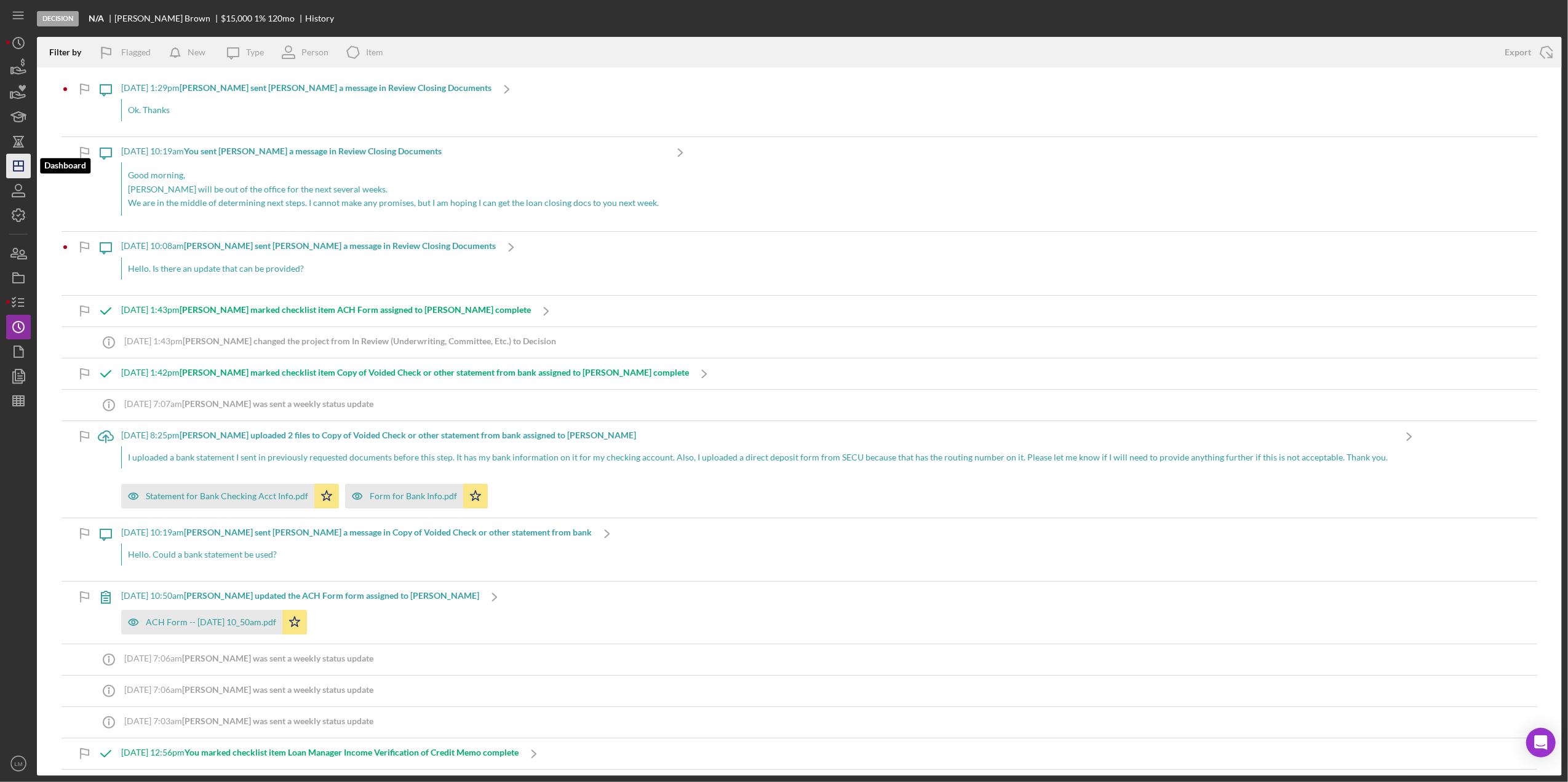
click at [25, 177] on icon "Icon/Dashboard" at bounding box center [18, 166] width 31 height 31
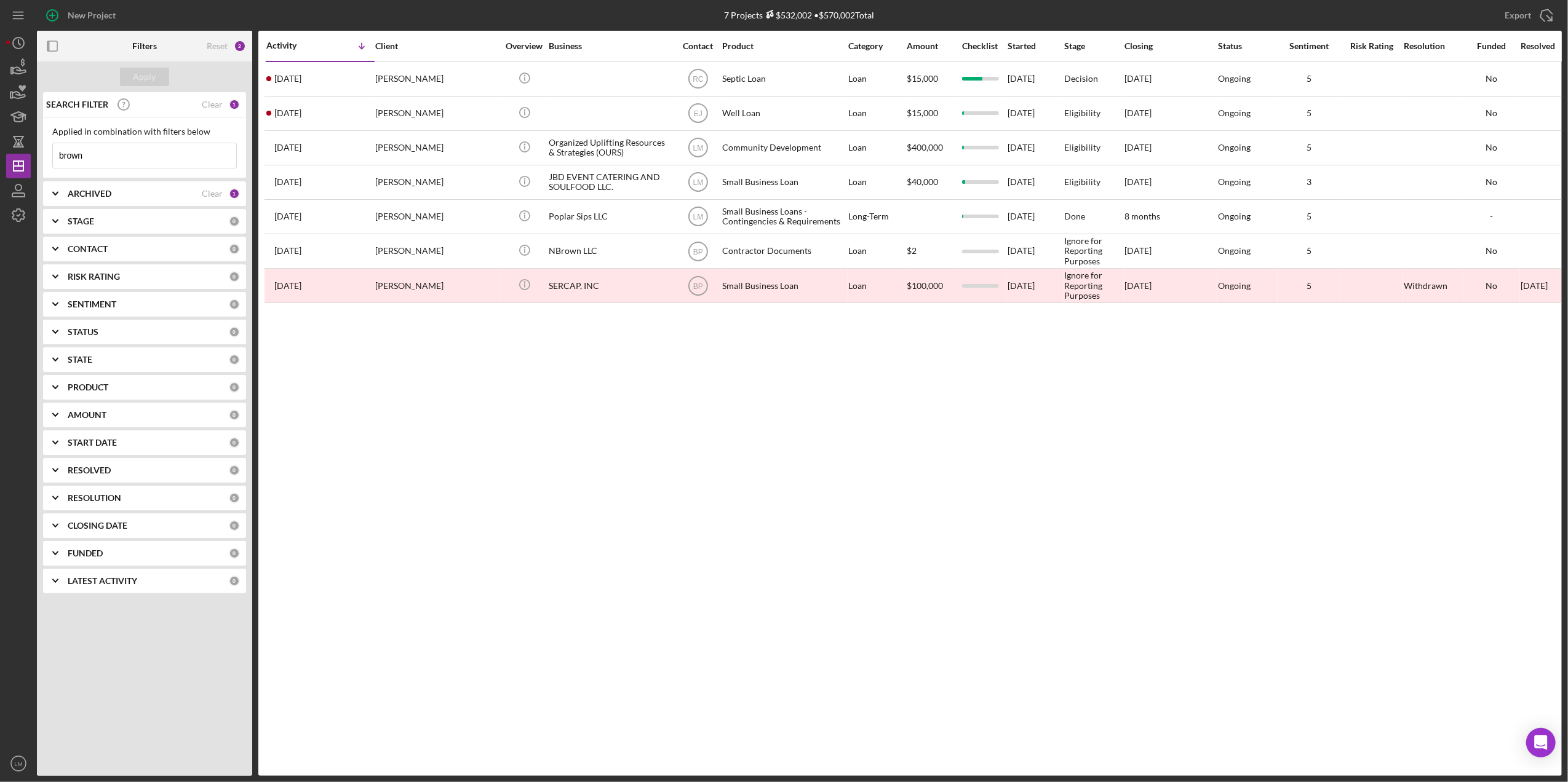
click at [194, 155] on input "brown" at bounding box center [144, 155] width 183 height 25
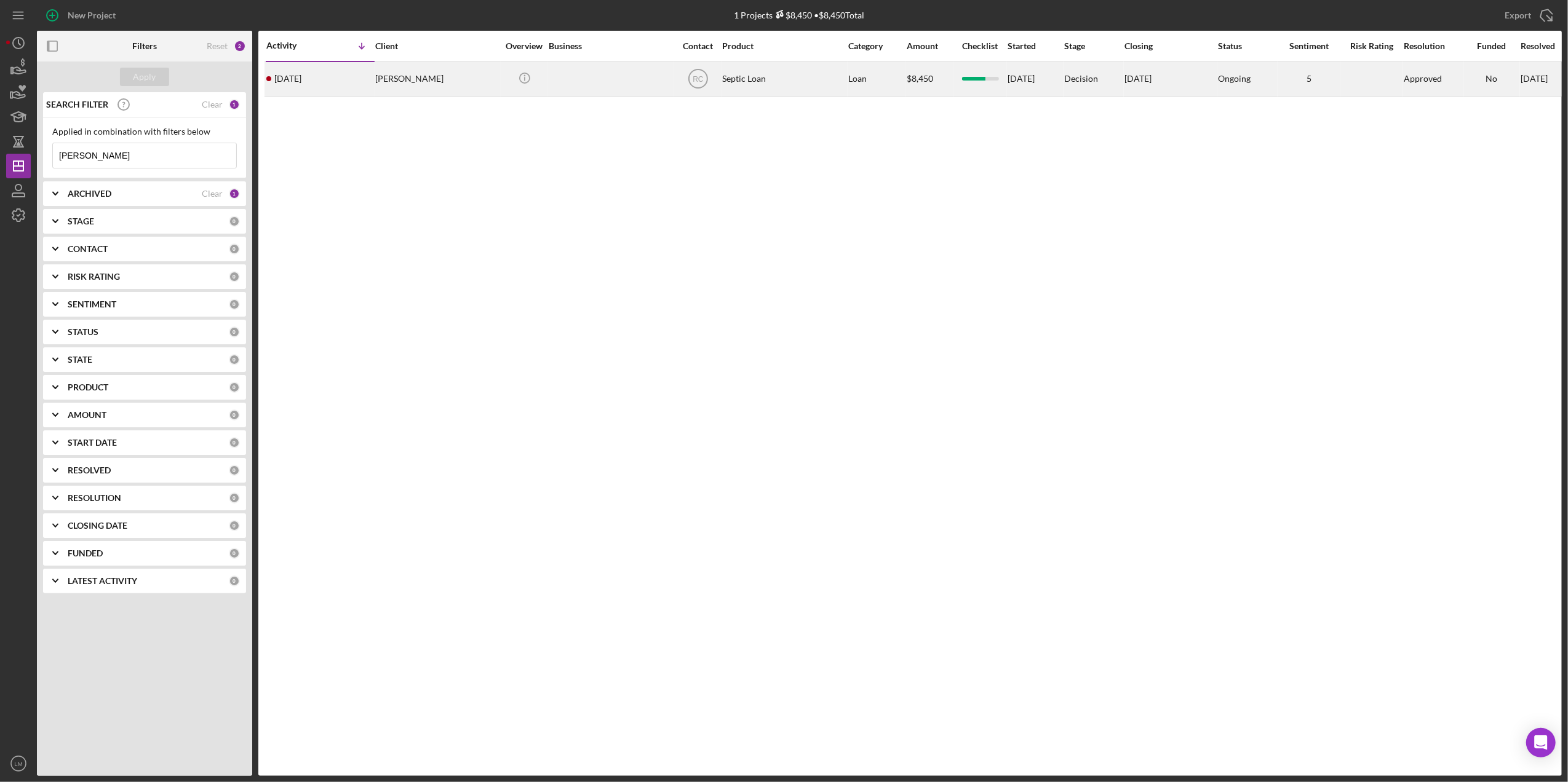
type input "[PERSON_NAME]"
click at [470, 87] on div "[PERSON_NAME]" at bounding box center [436, 78] width 123 height 32
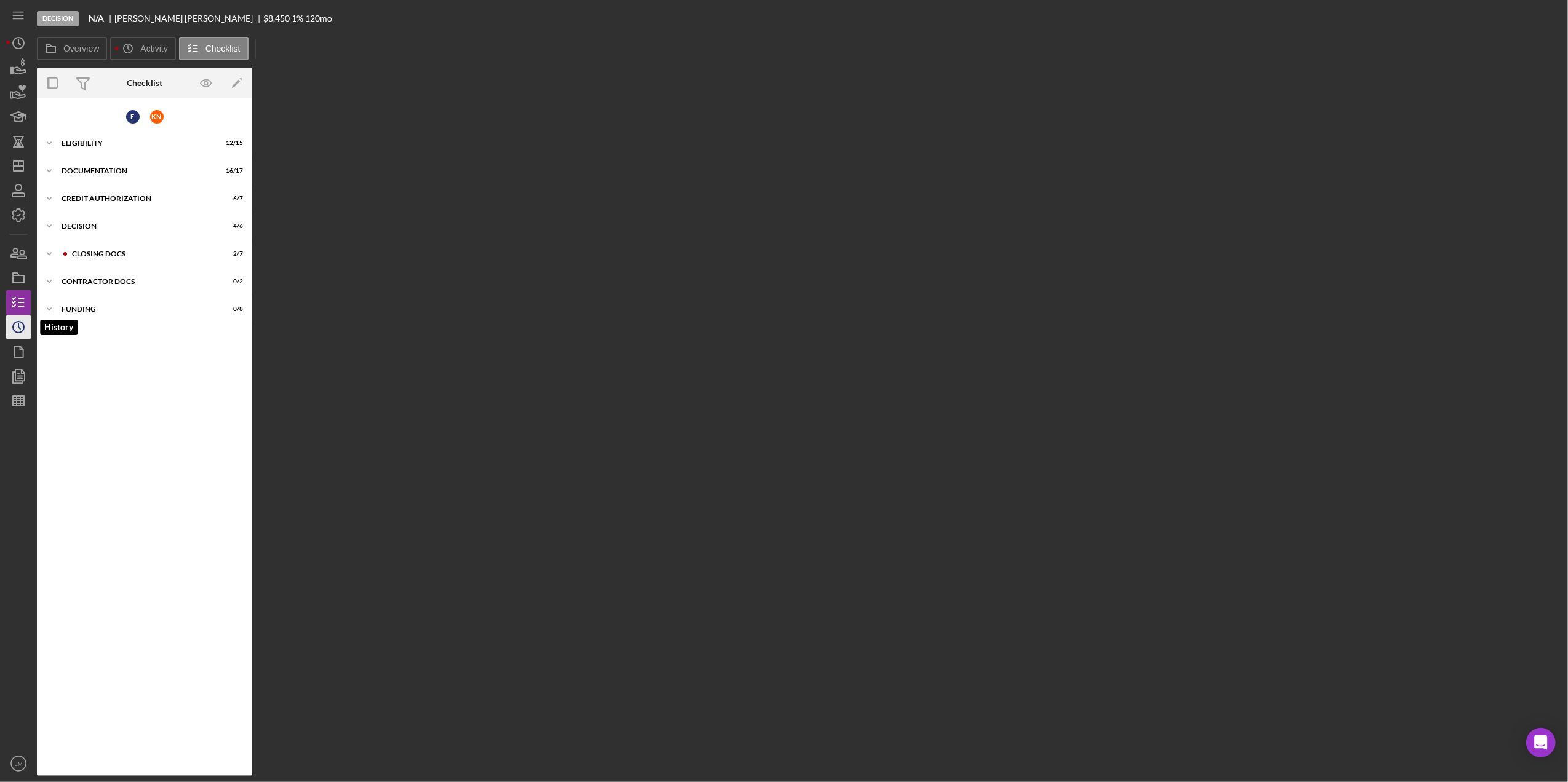
click at [15, 329] on icon "Icon/History" at bounding box center [18, 327] width 31 height 31
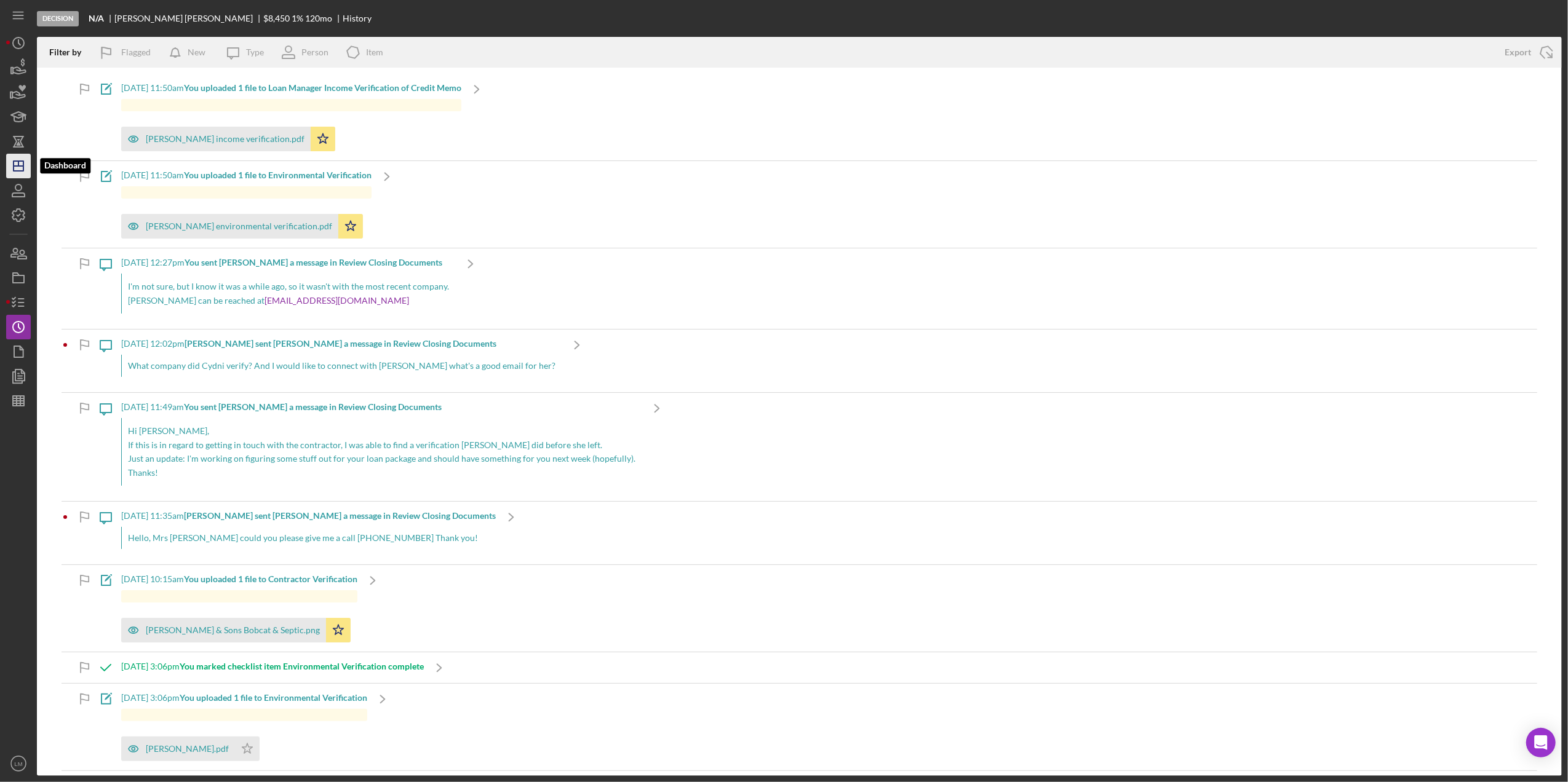
click at [11, 166] on icon "Icon/Dashboard" at bounding box center [18, 166] width 31 height 31
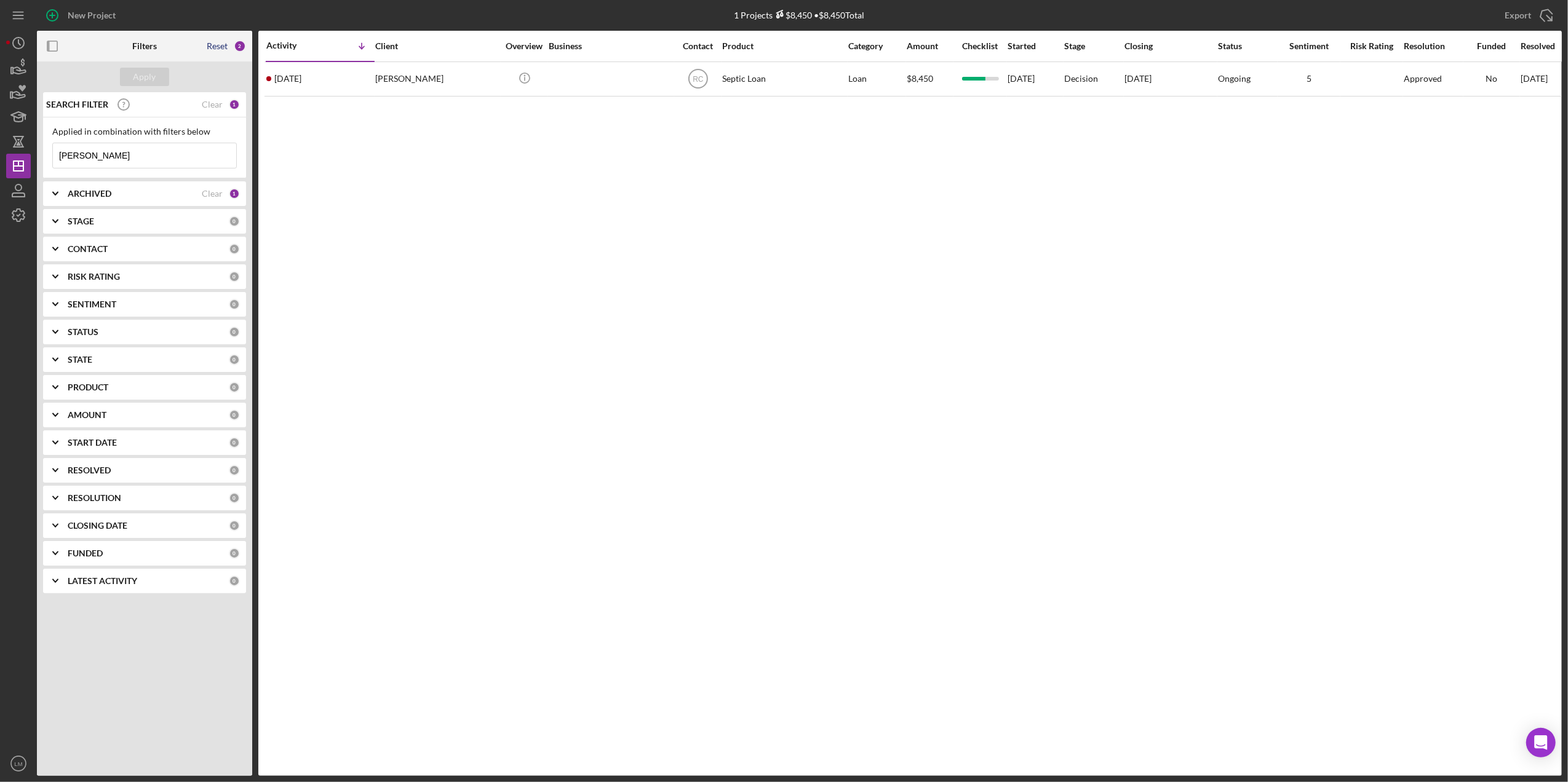
click at [219, 42] on div "Reset" at bounding box center [217, 46] width 21 height 10
click at [149, 72] on div "Apply" at bounding box center [145, 77] width 23 height 18
